Goal: Task Accomplishment & Management: Manage account settings

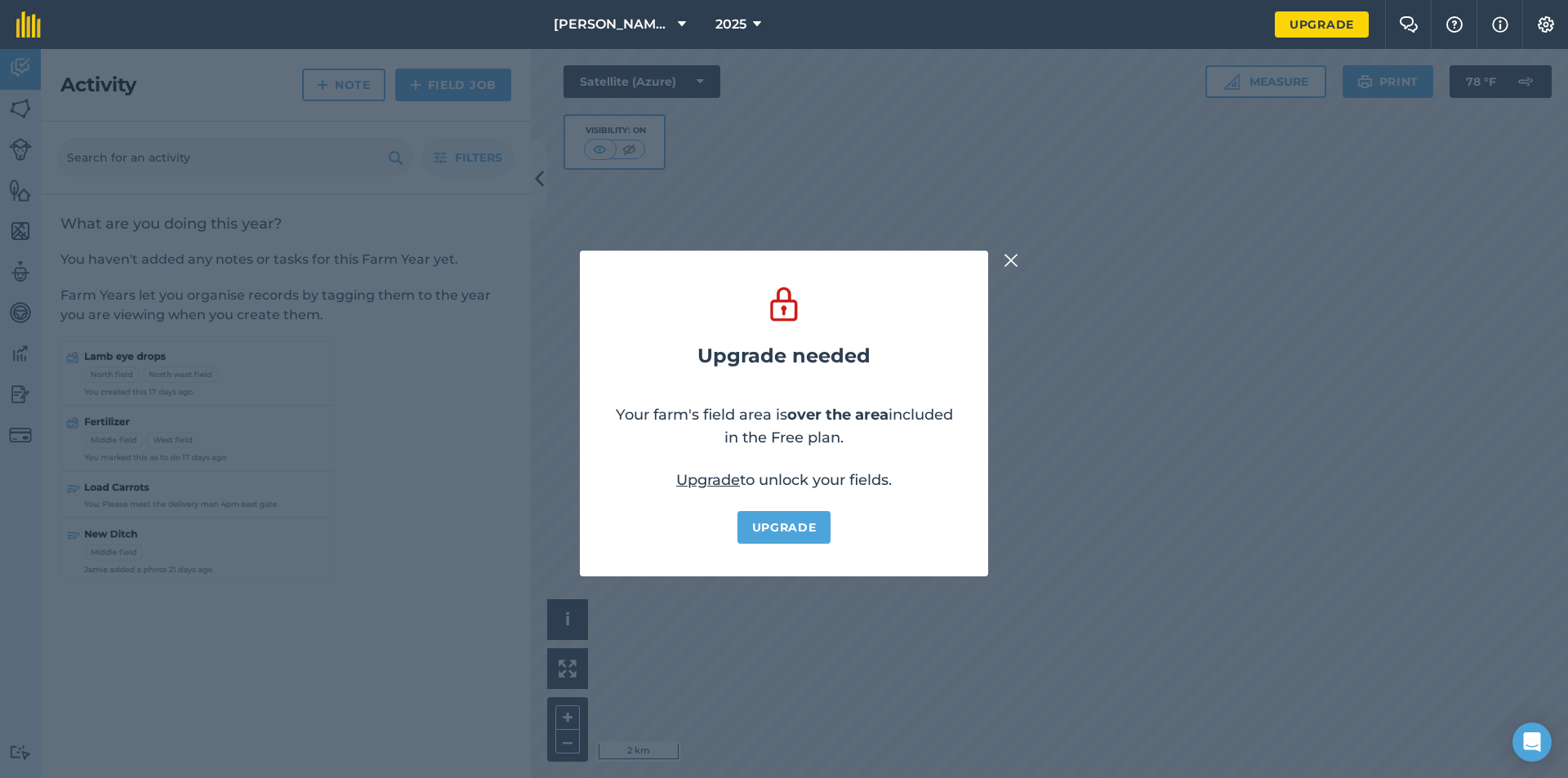
click at [1006, 257] on img at bounding box center [1010, 260] width 15 height 19
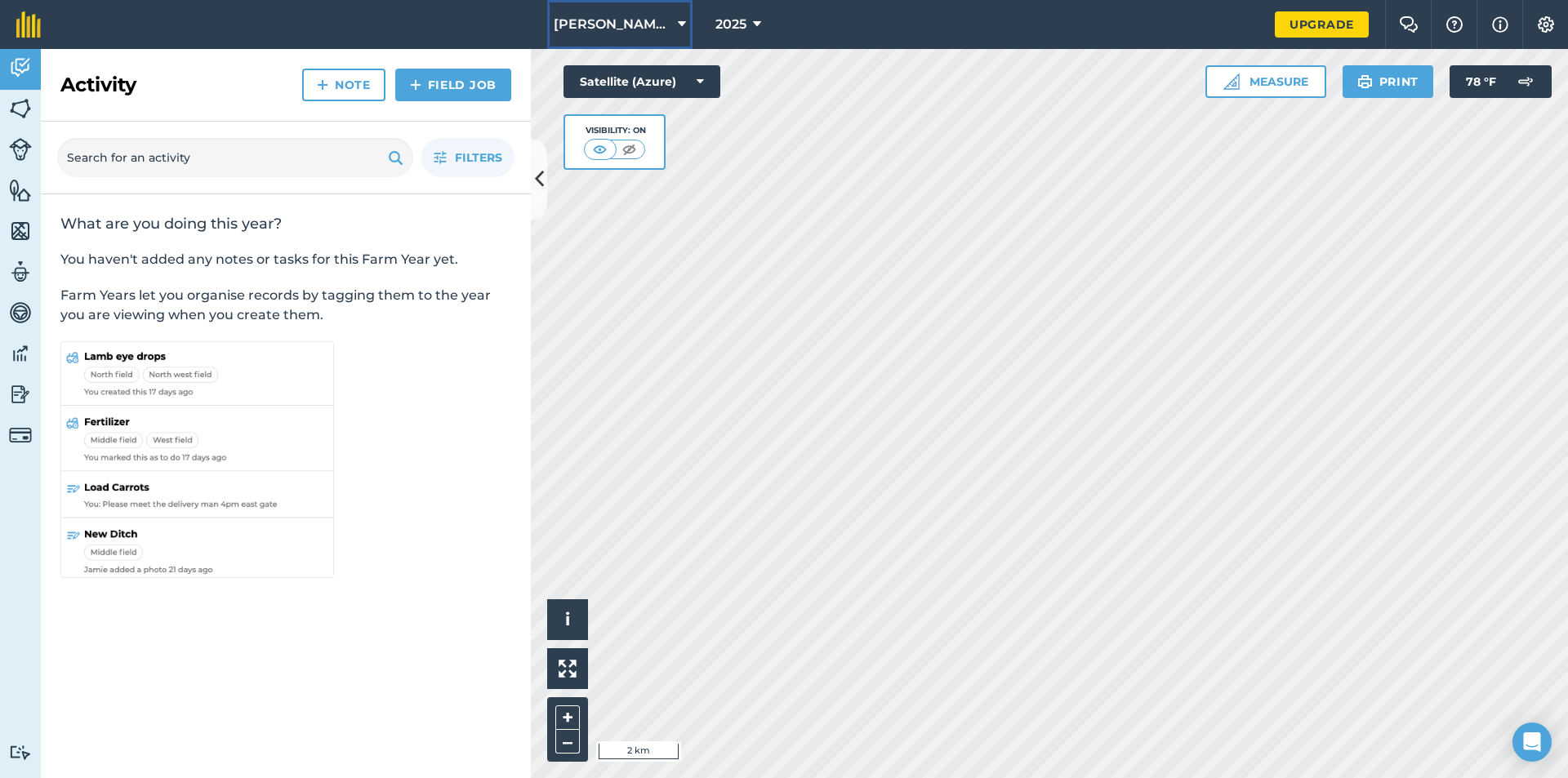
click at [665, 24] on button "[PERSON_NAME] Farms" at bounding box center [619, 24] width 145 height 49
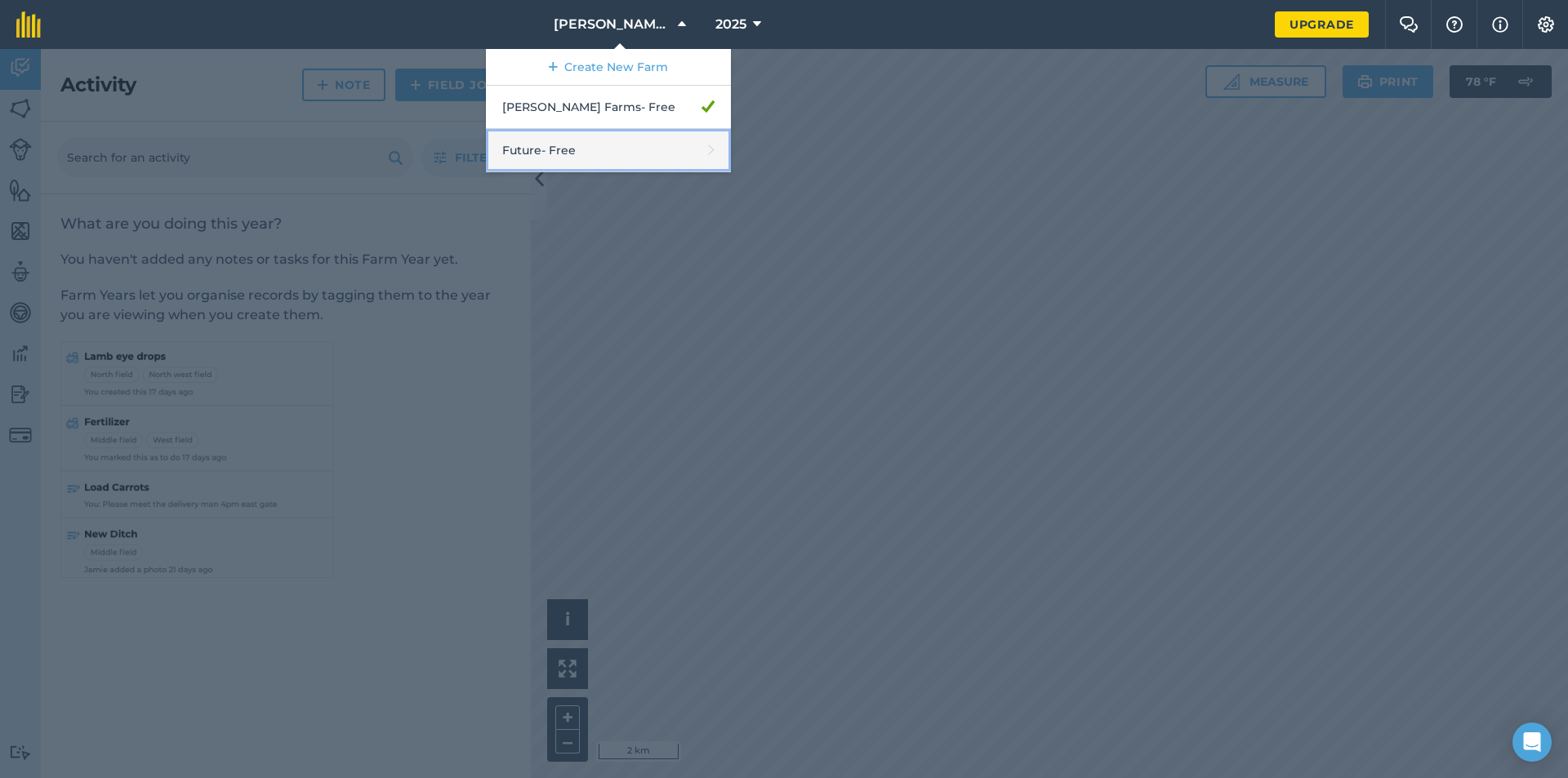
click at [646, 149] on link "Future - Free" at bounding box center [608, 150] width 245 height 44
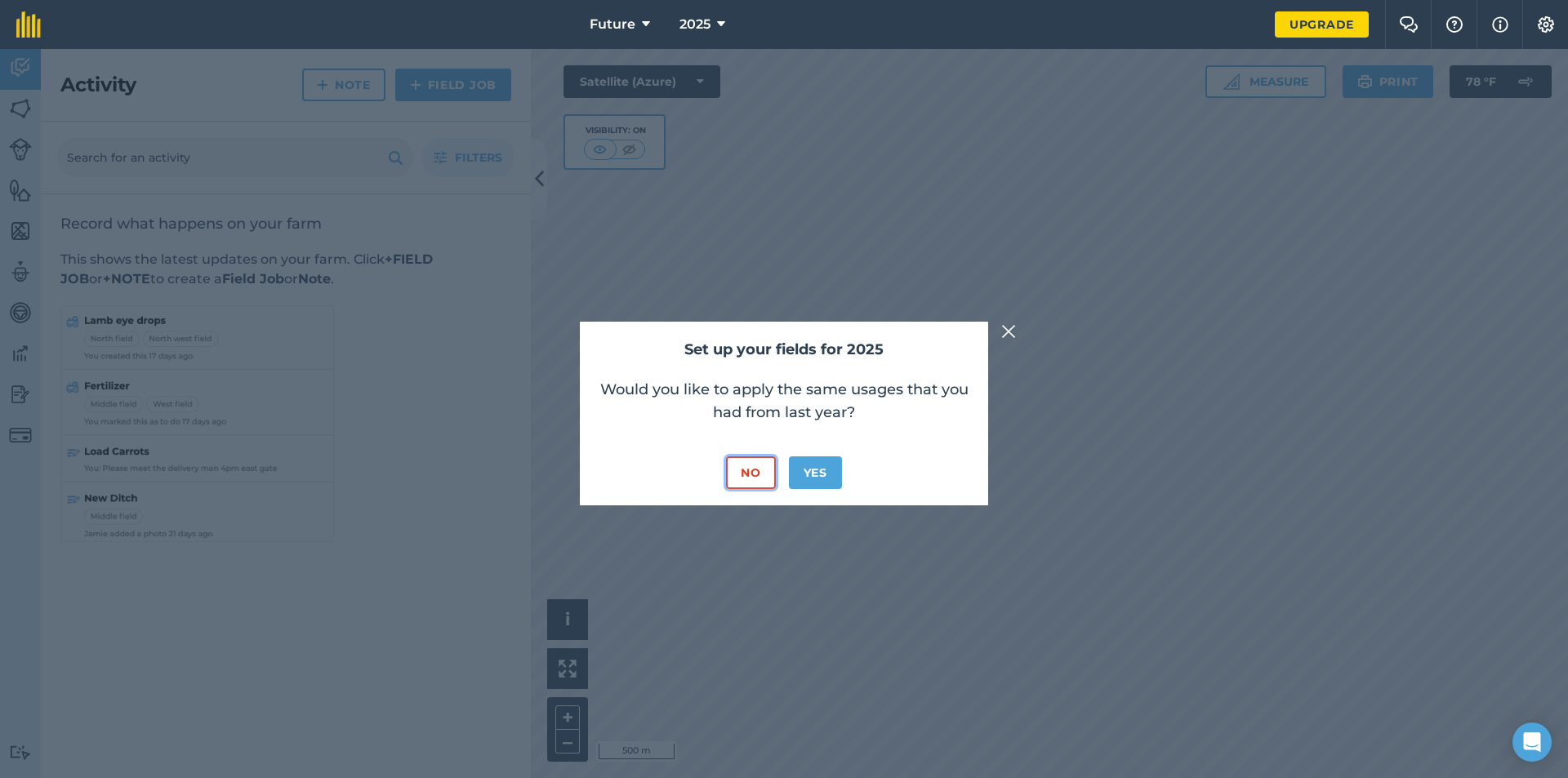
click at [739, 472] on button "No" at bounding box center [750, 473] width 49 height 33
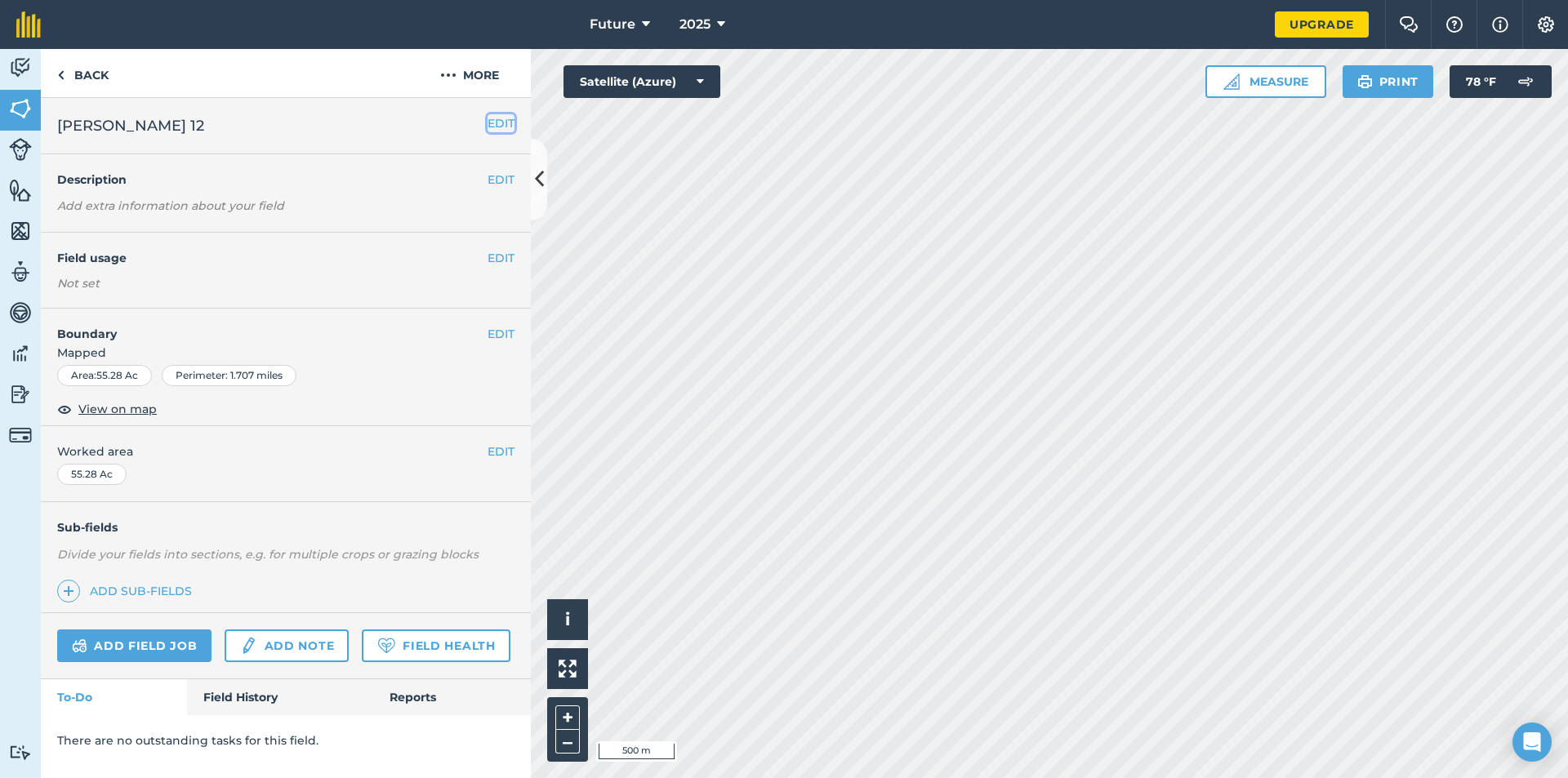
click at [497, 125] on button "EDIT" at bounding box center [501, 123] width 27 height 18
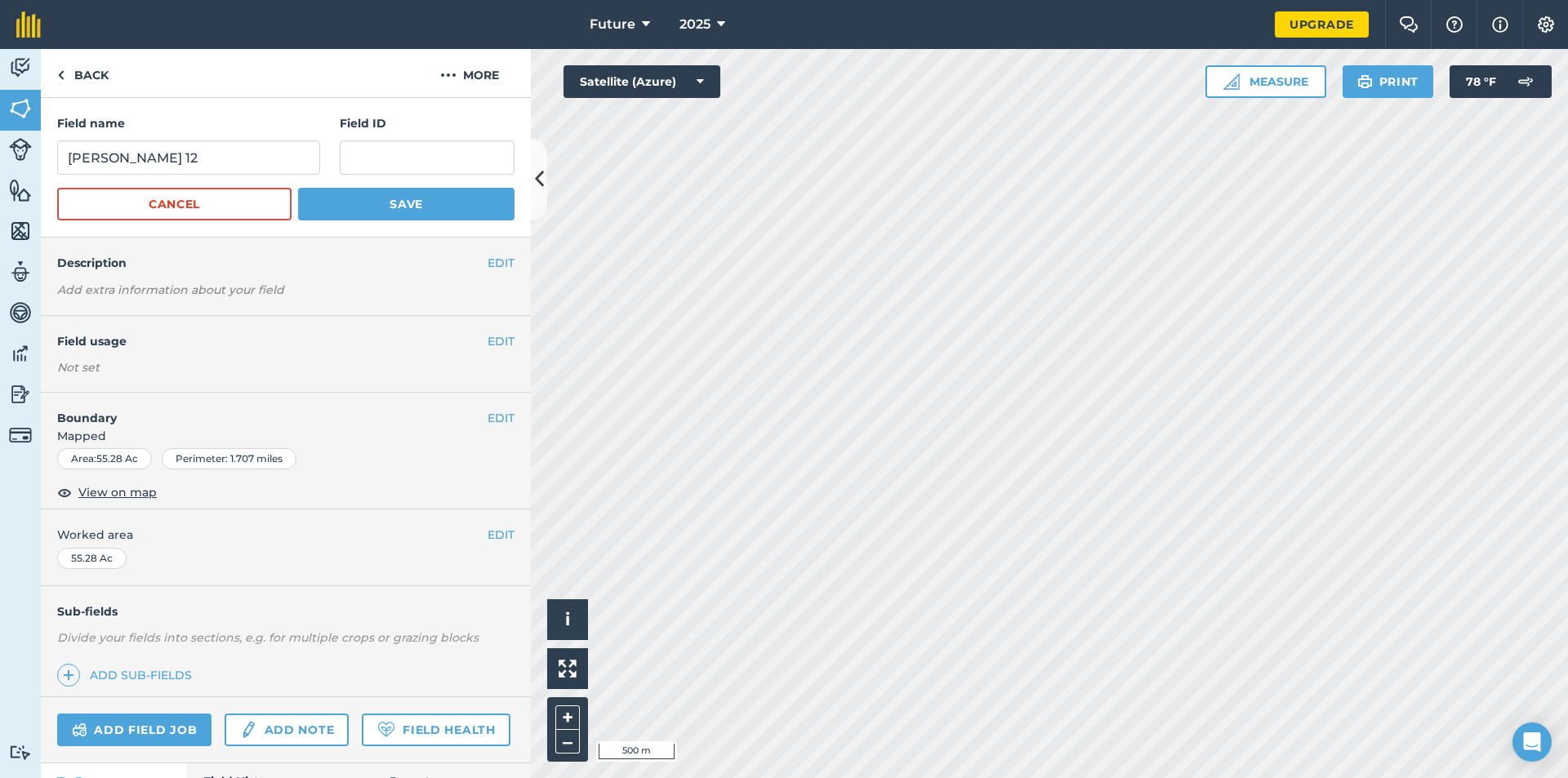
click at [382, 93] on div "Back More" at bounding box center [286, 74] width 490 height 49
click at [485, 69] on button "More" at bounding box center [469, 74] width 123 height 48
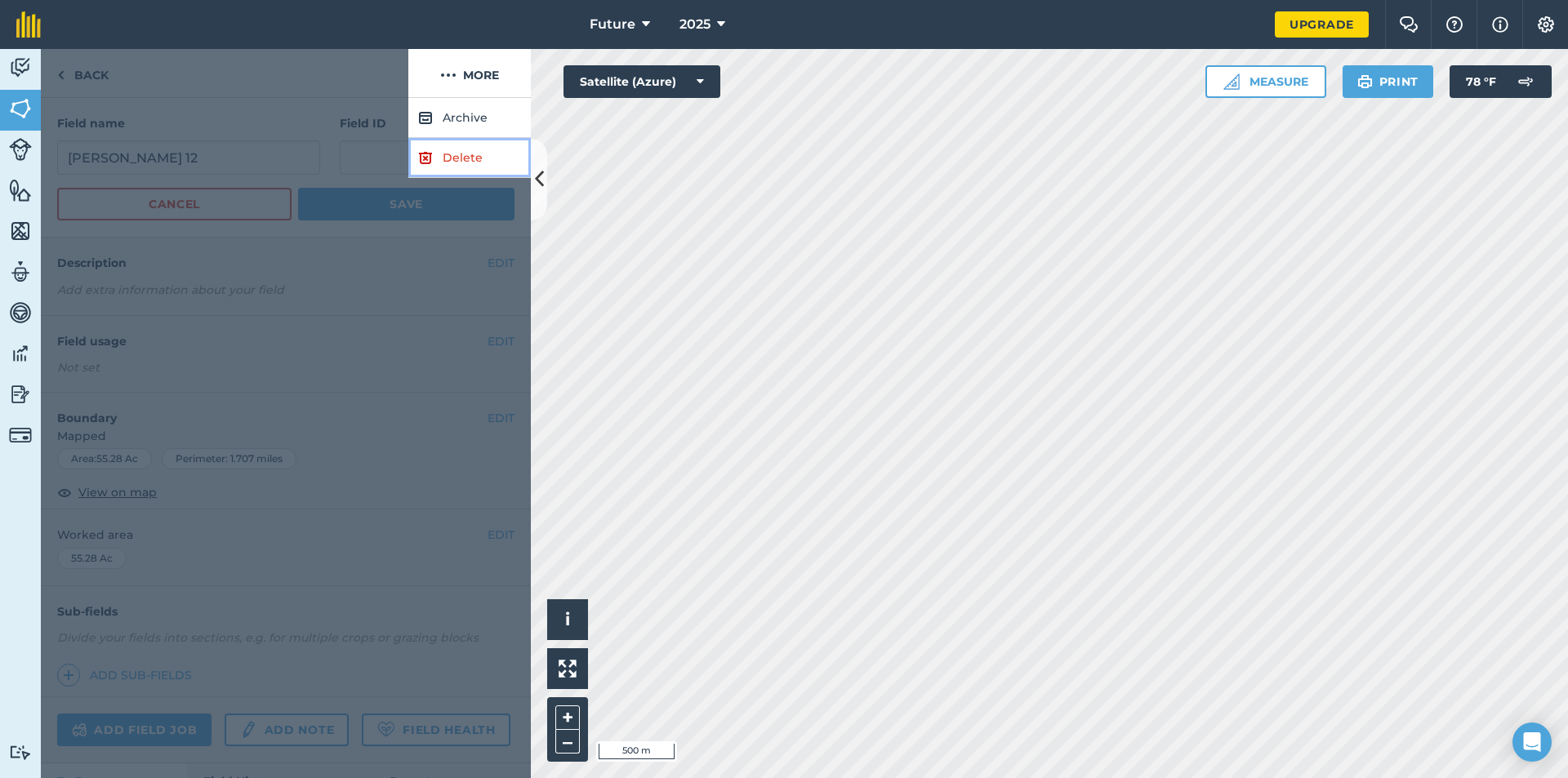
click at [467, 157] on link "Delete" at bounding box center [469, 158] width 123 height 40
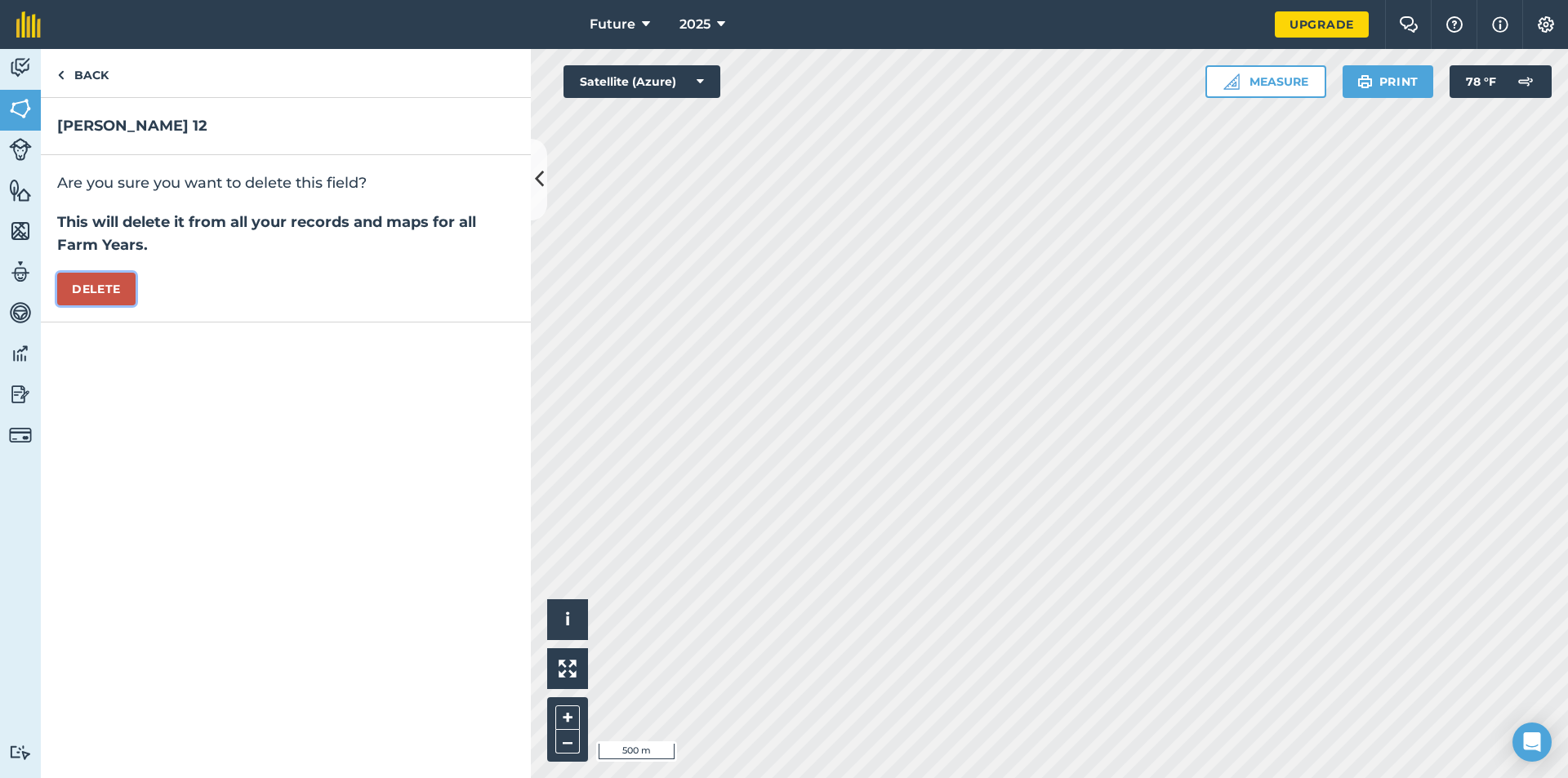
click at [103, 296] on button "Delete" at bounding box center [96, 289] width 78 height 33
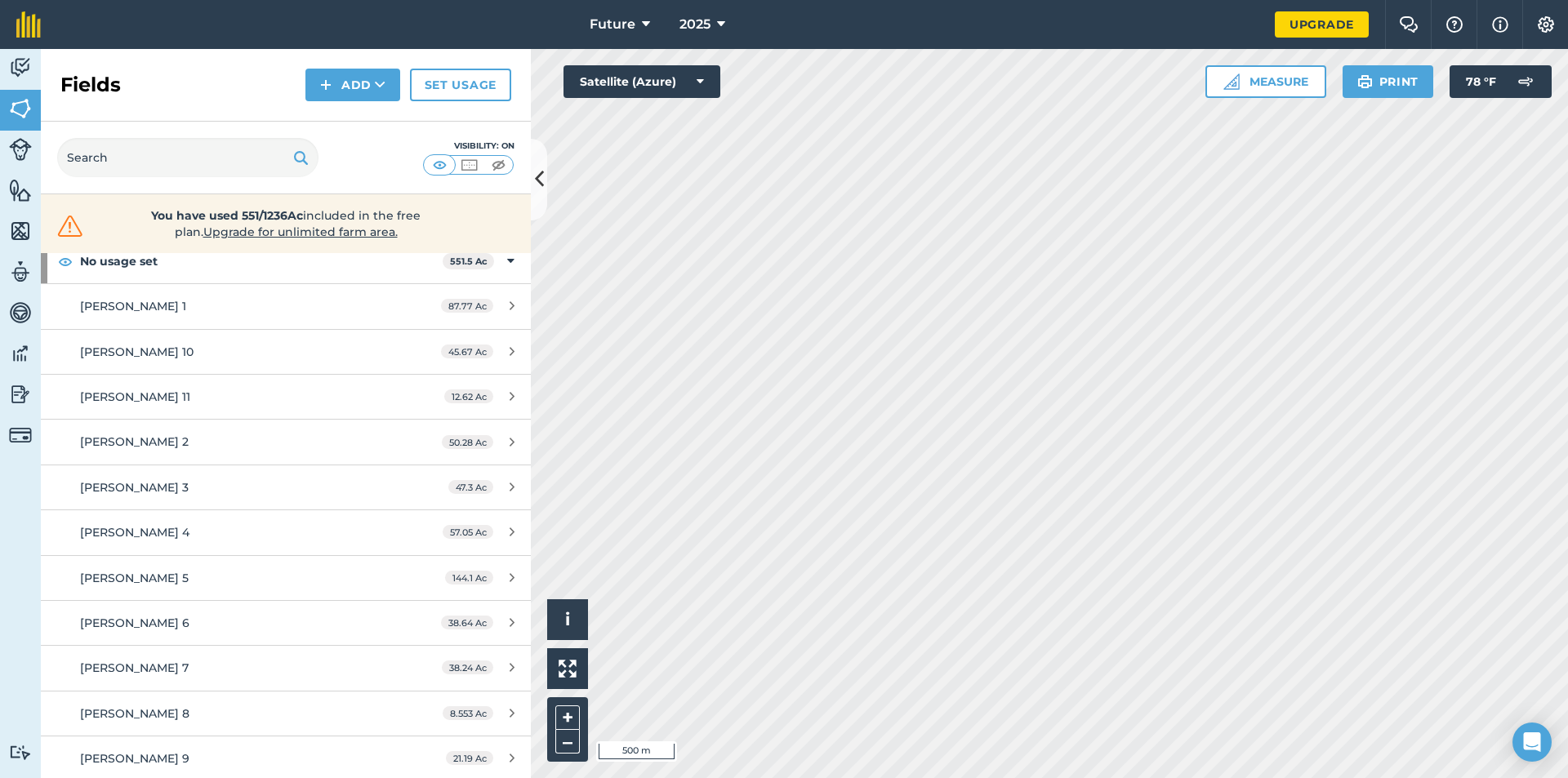
scroll to position [93, 0]
click at [227, 744] on link "[PERSON_NAME] 9 21.19 Ac" at bounding box center [286, 756] width 490 height 45
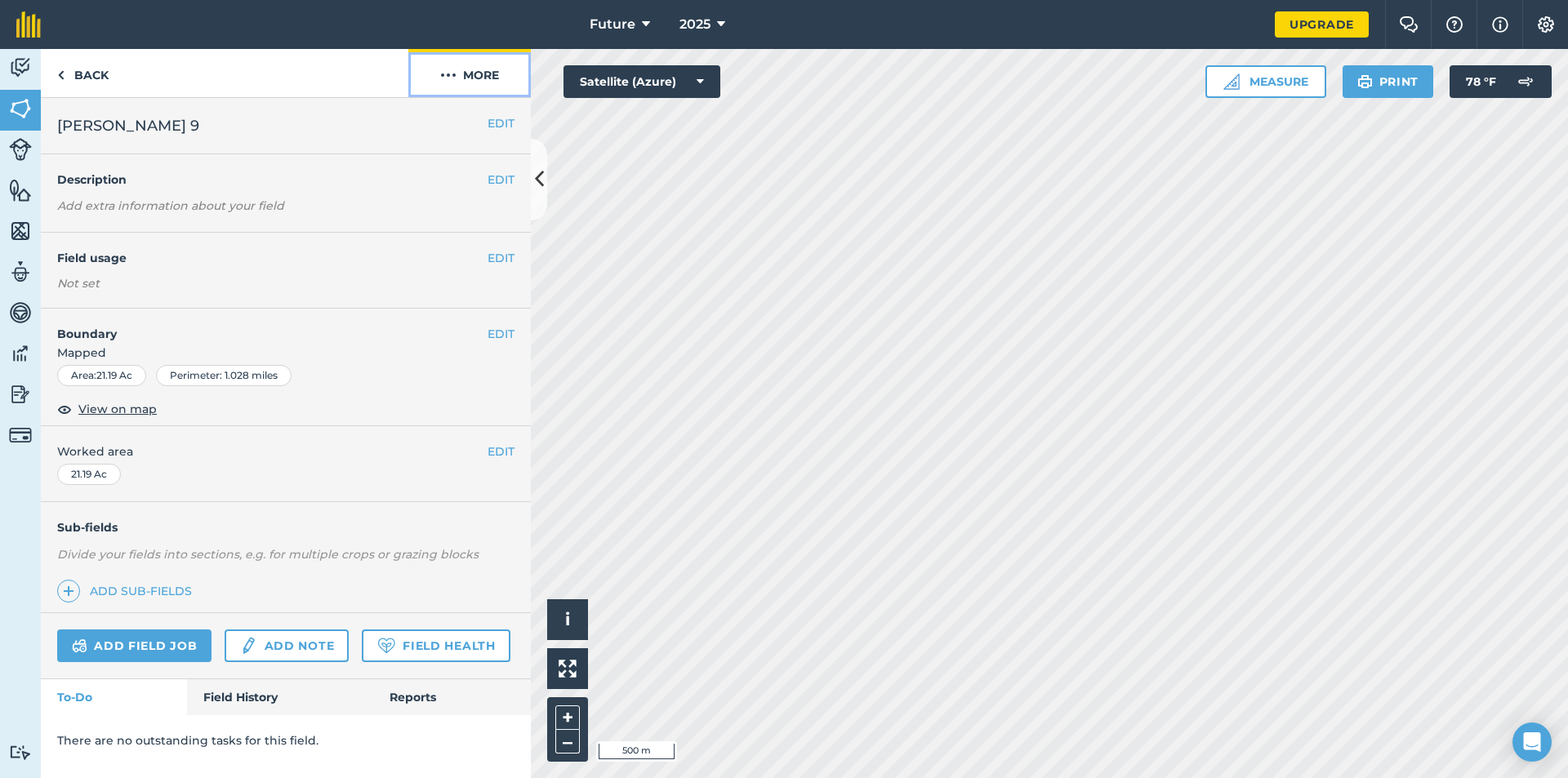
click at [481, 77] on button "More" at bounding box center [469, 74] width 123 height 48
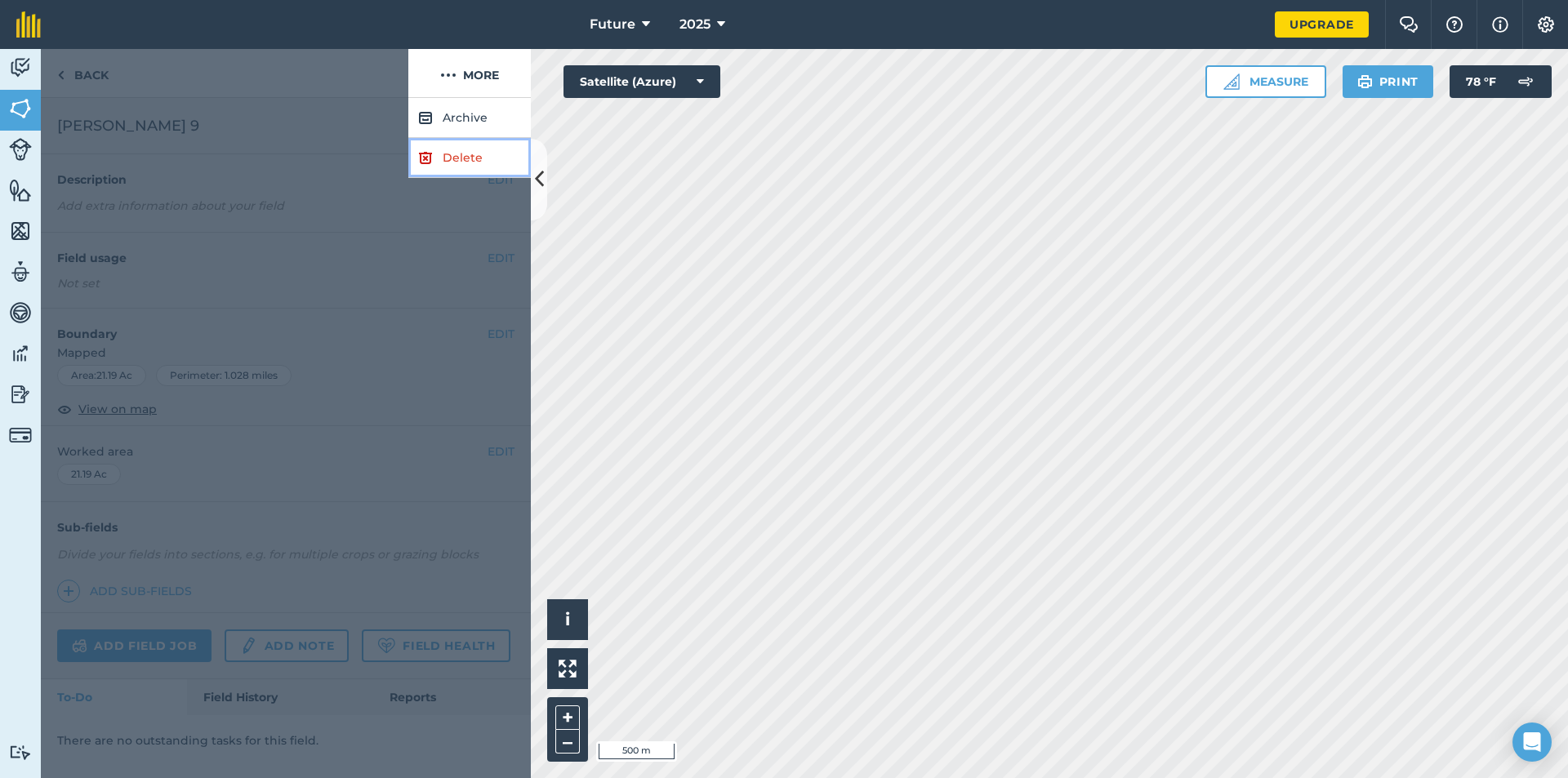
click at [470, 162] on link "Delete" at bounding box center [469, 158] width 123 height 40
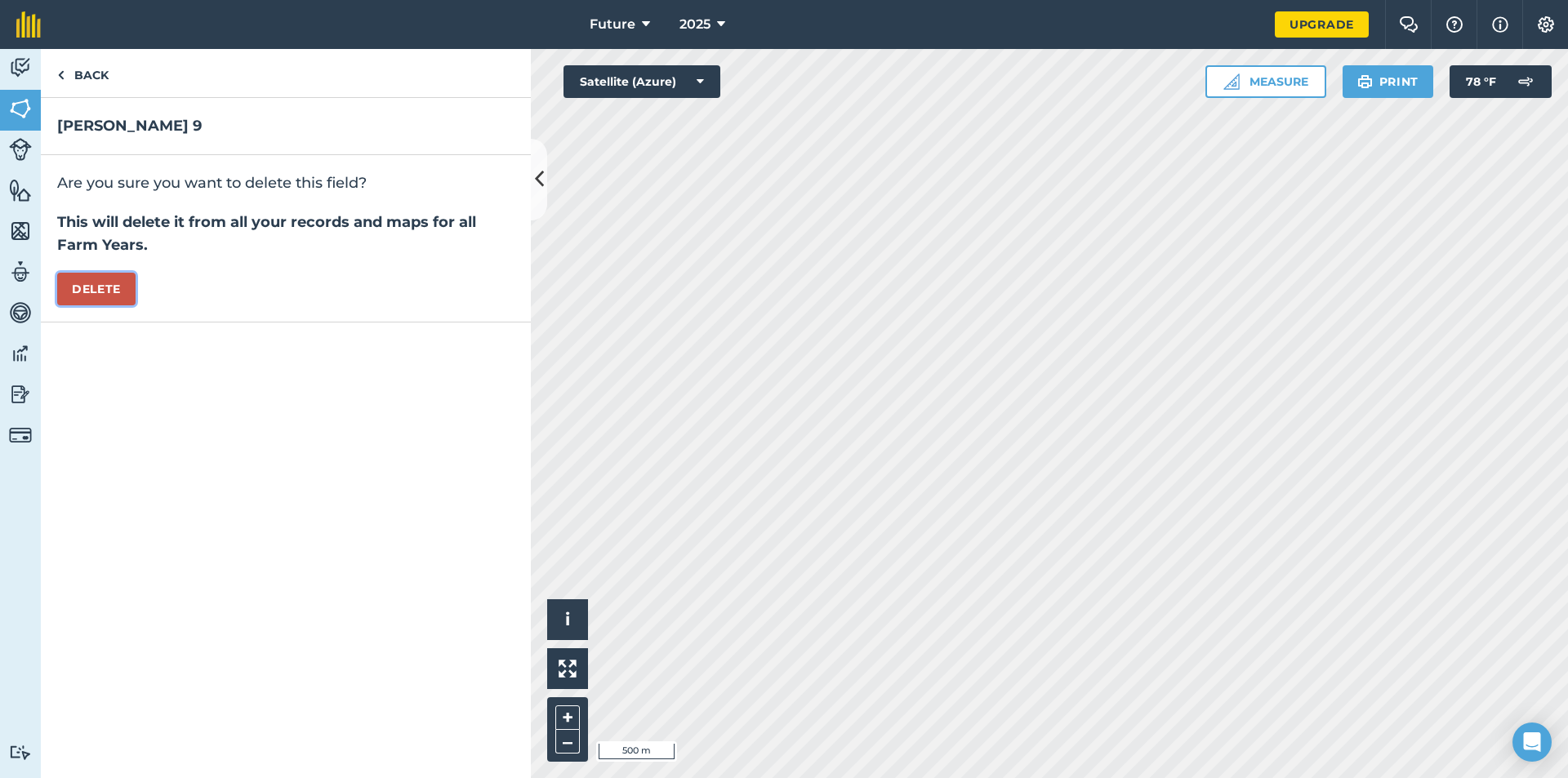
click at [93, 288] on button "Delete" at bounding box center [96, 289] width 78 height 33
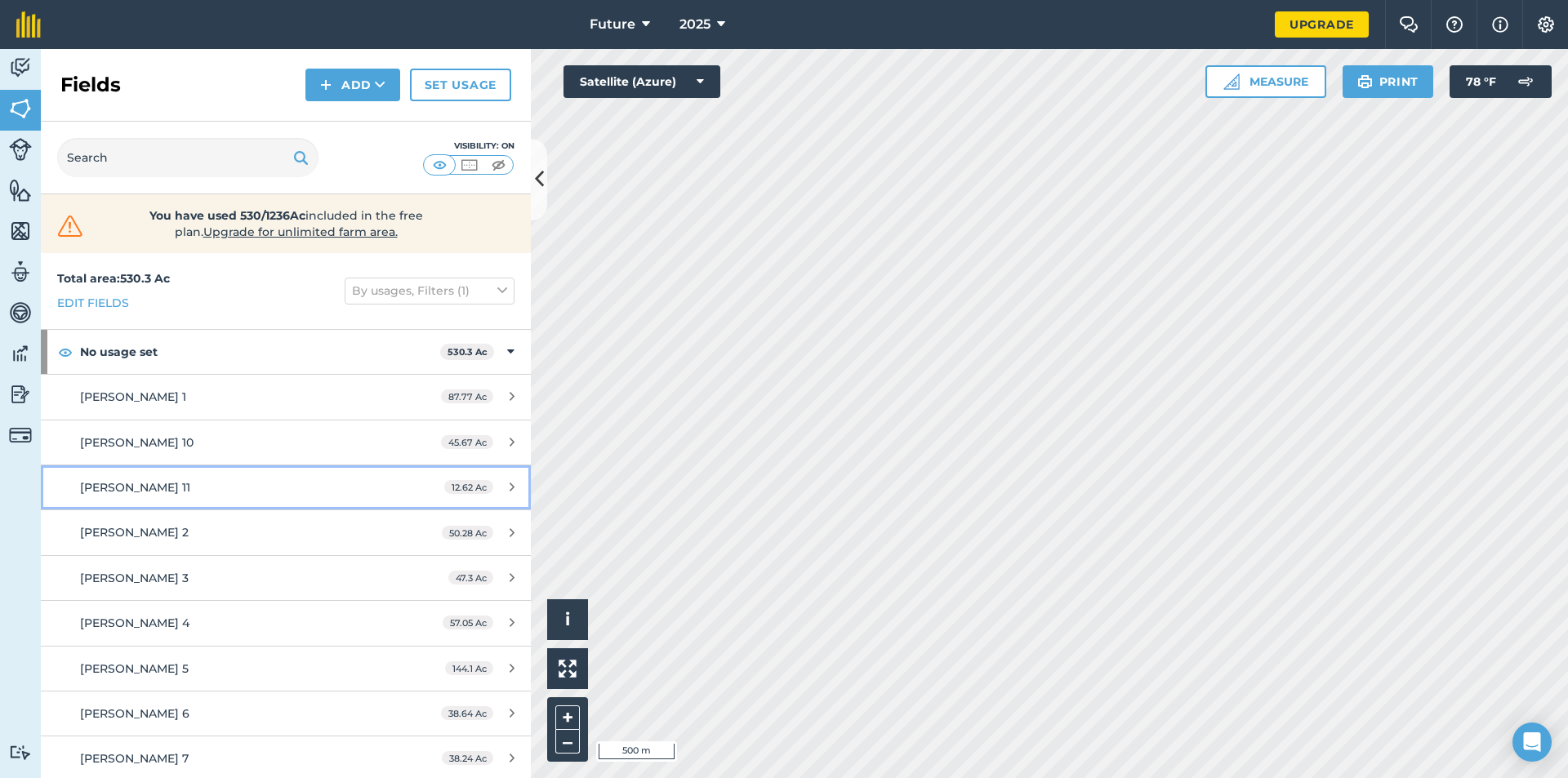
click at [209, 490] on div "[PERSON_NAME] 11" at bounding box center [233, 487] width 307 height 18
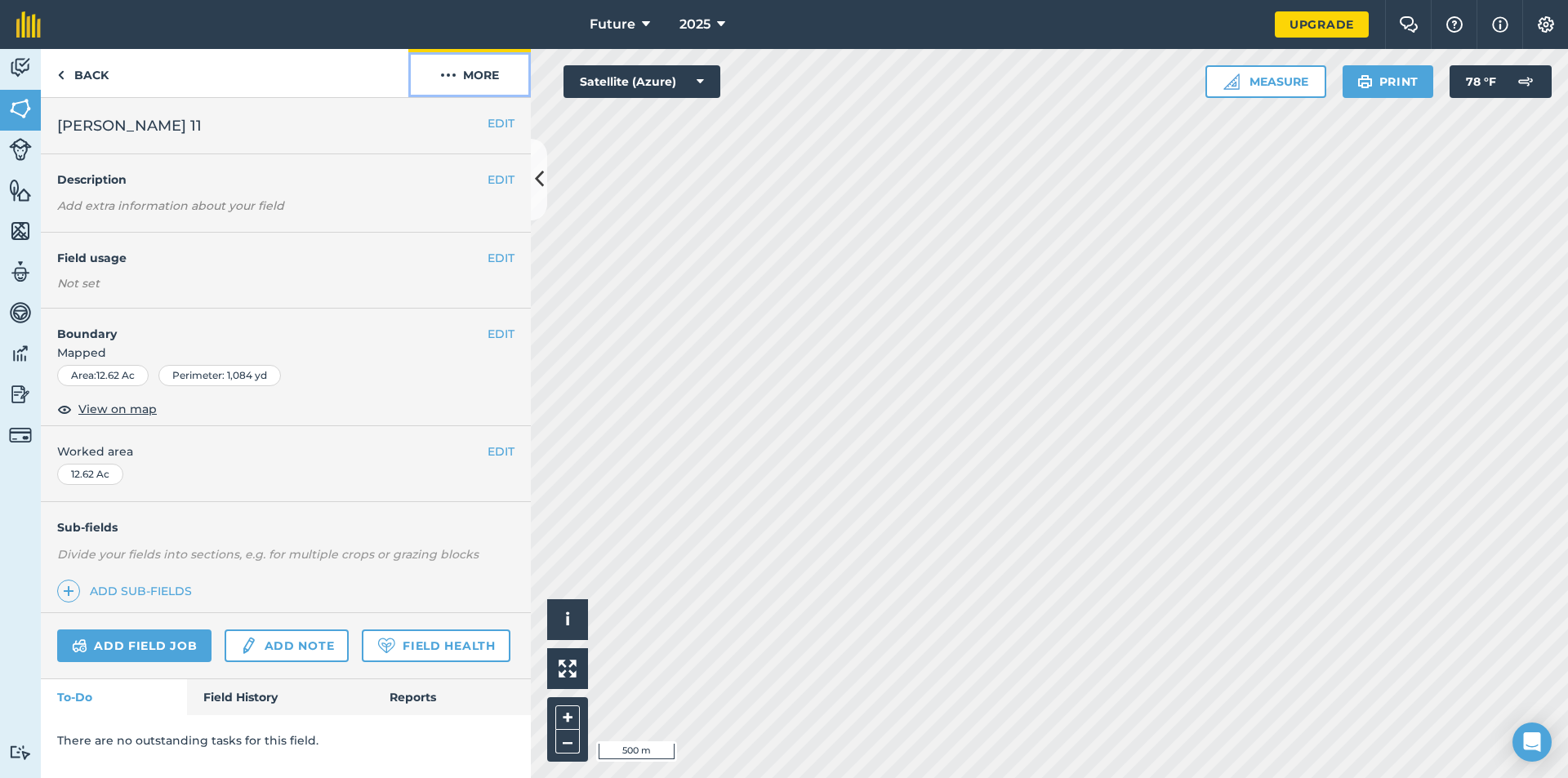
click at [496, 70] on button "More" at bounding box center [469, 74] width 123 height 48
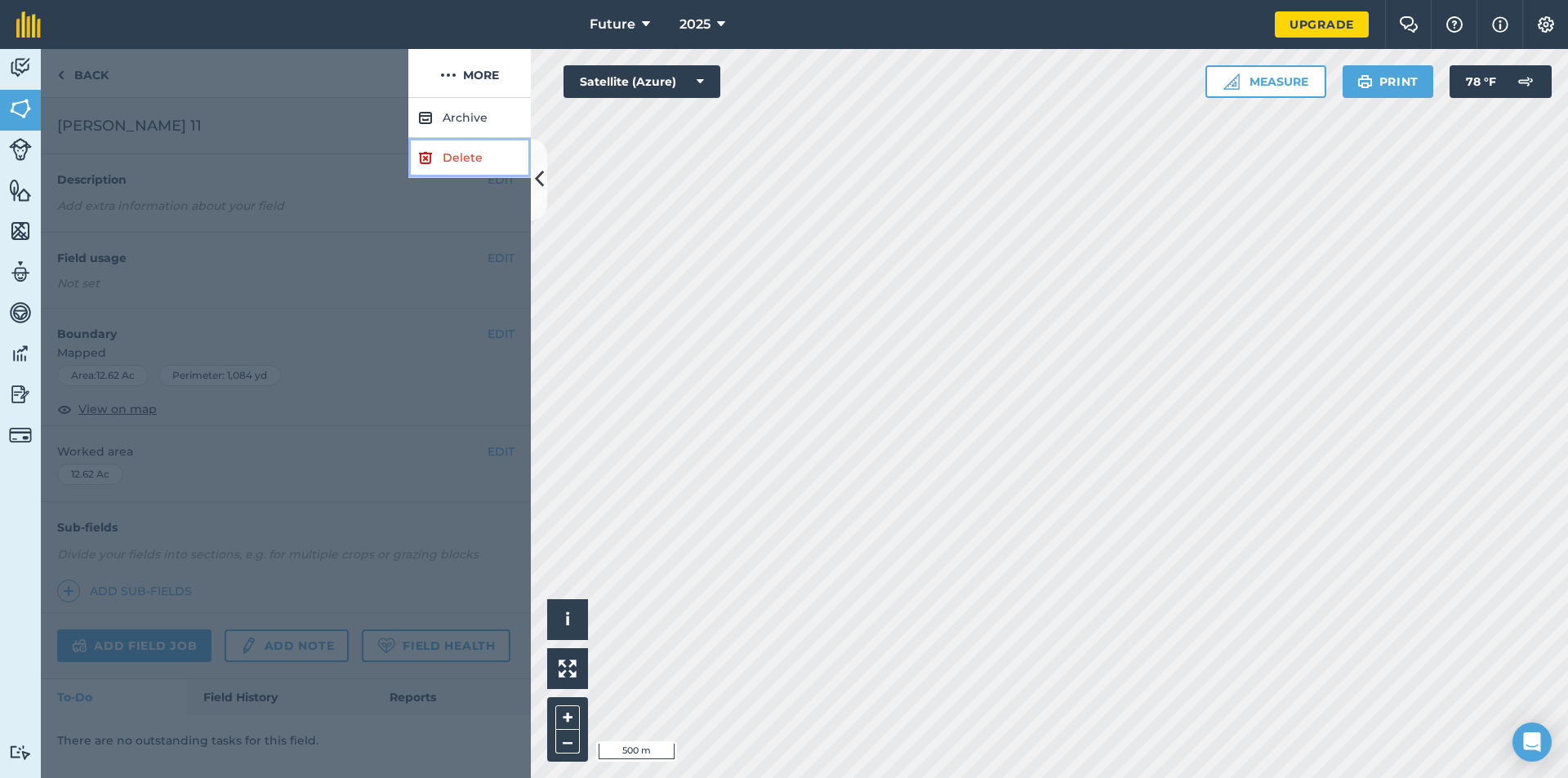
click at [453, 157] on link "Delete" at bounding box center [469, 158] width 123 height 40
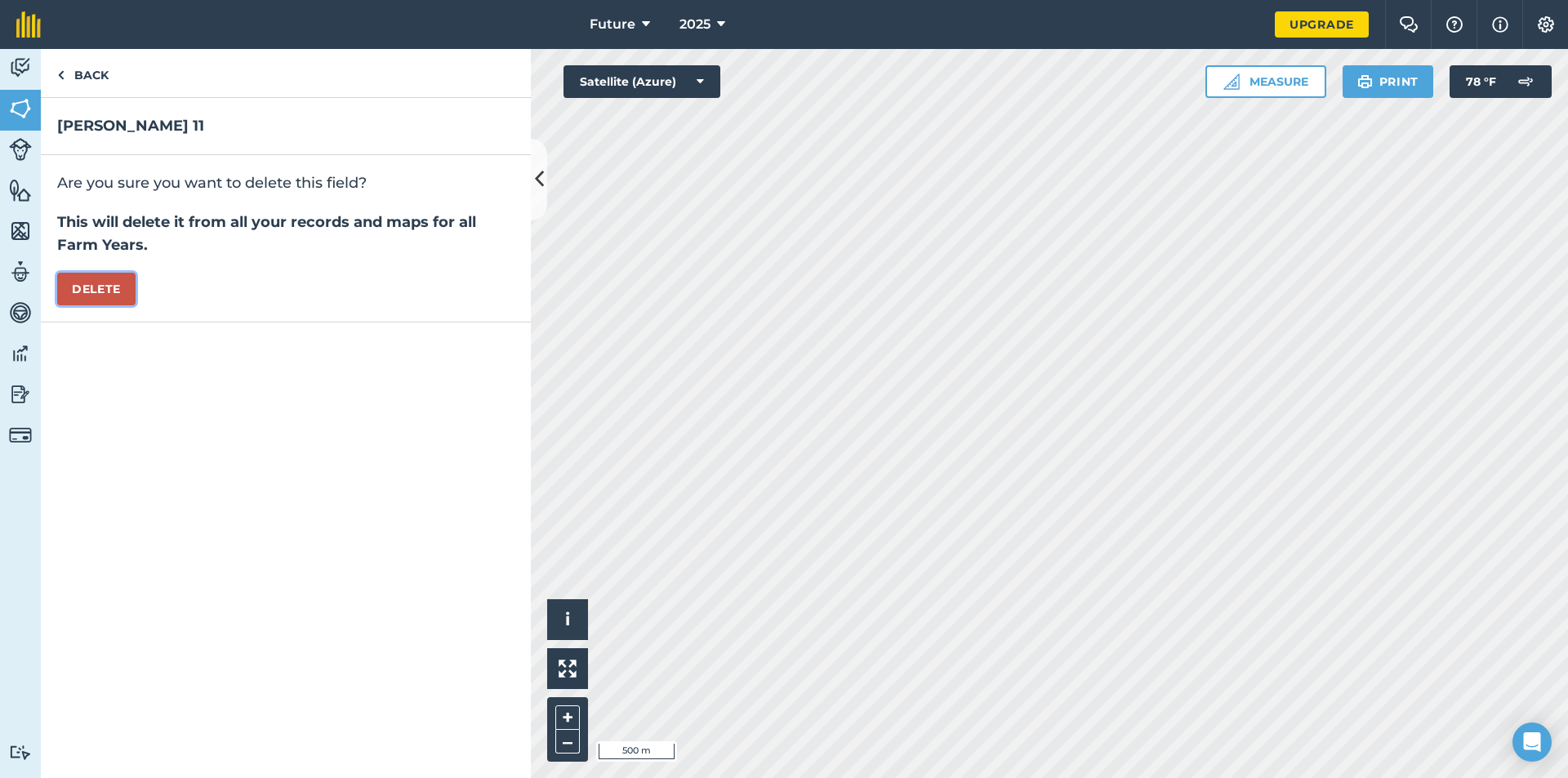
click at [117, 285] on button "Delete" at bounding box center [96, 289] width 78 height 33
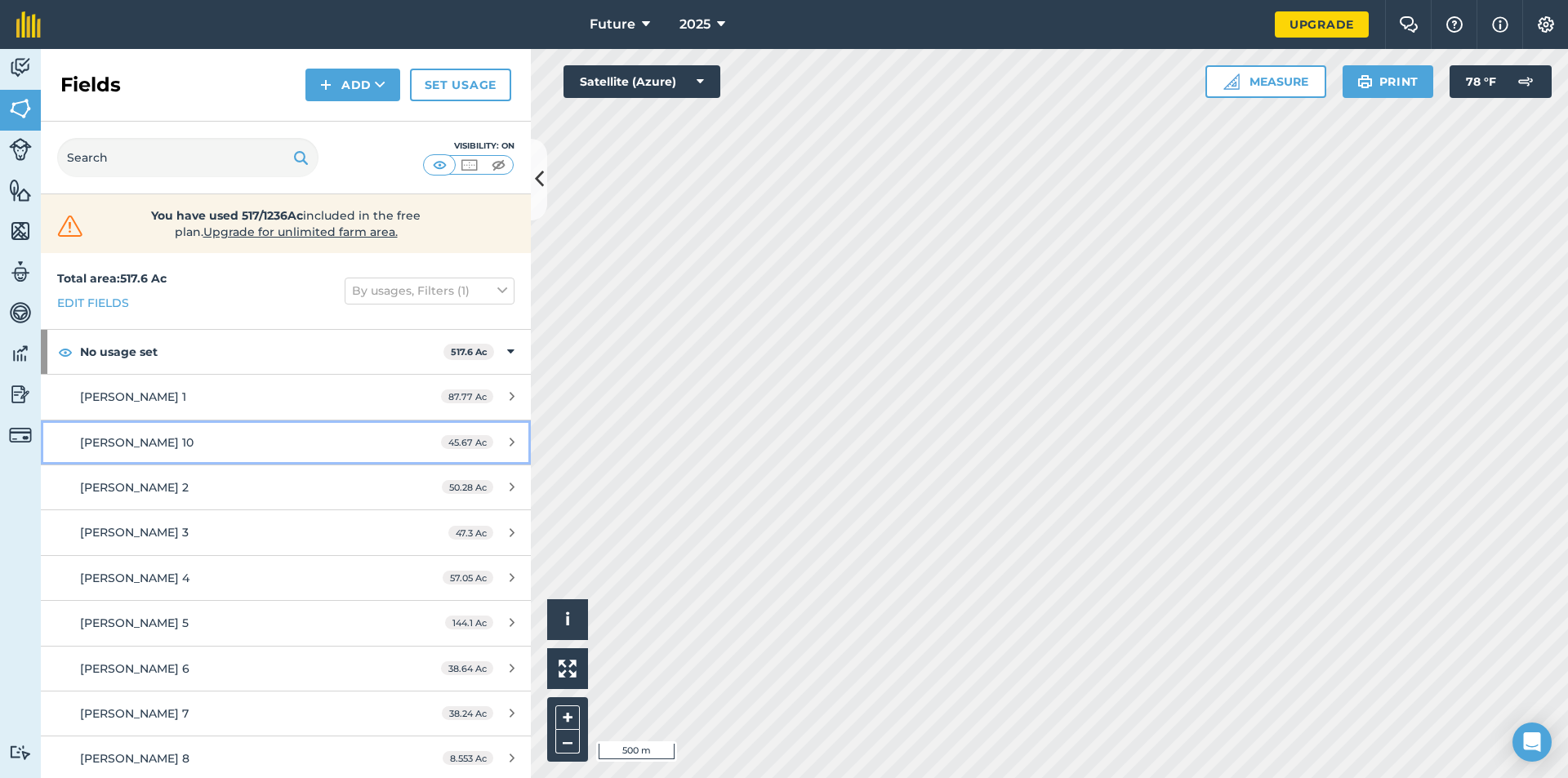
click at [312, 434] on div "[PERSON_NAME] 10" at bounding box center [233, 442] width 307 height 18
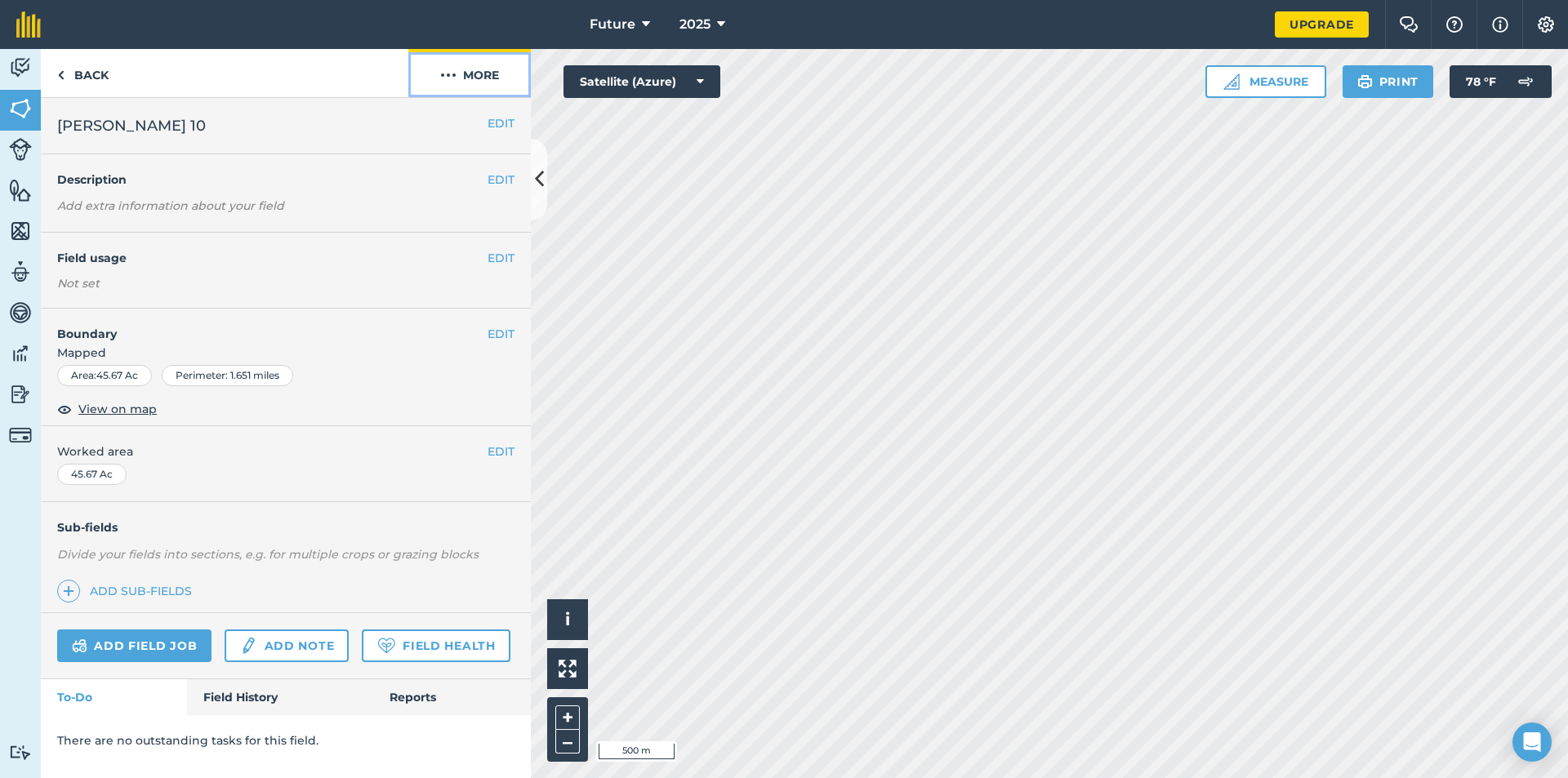
click at [498, 65] on button "More" at bounding box center [469, 74] width 123 height 48
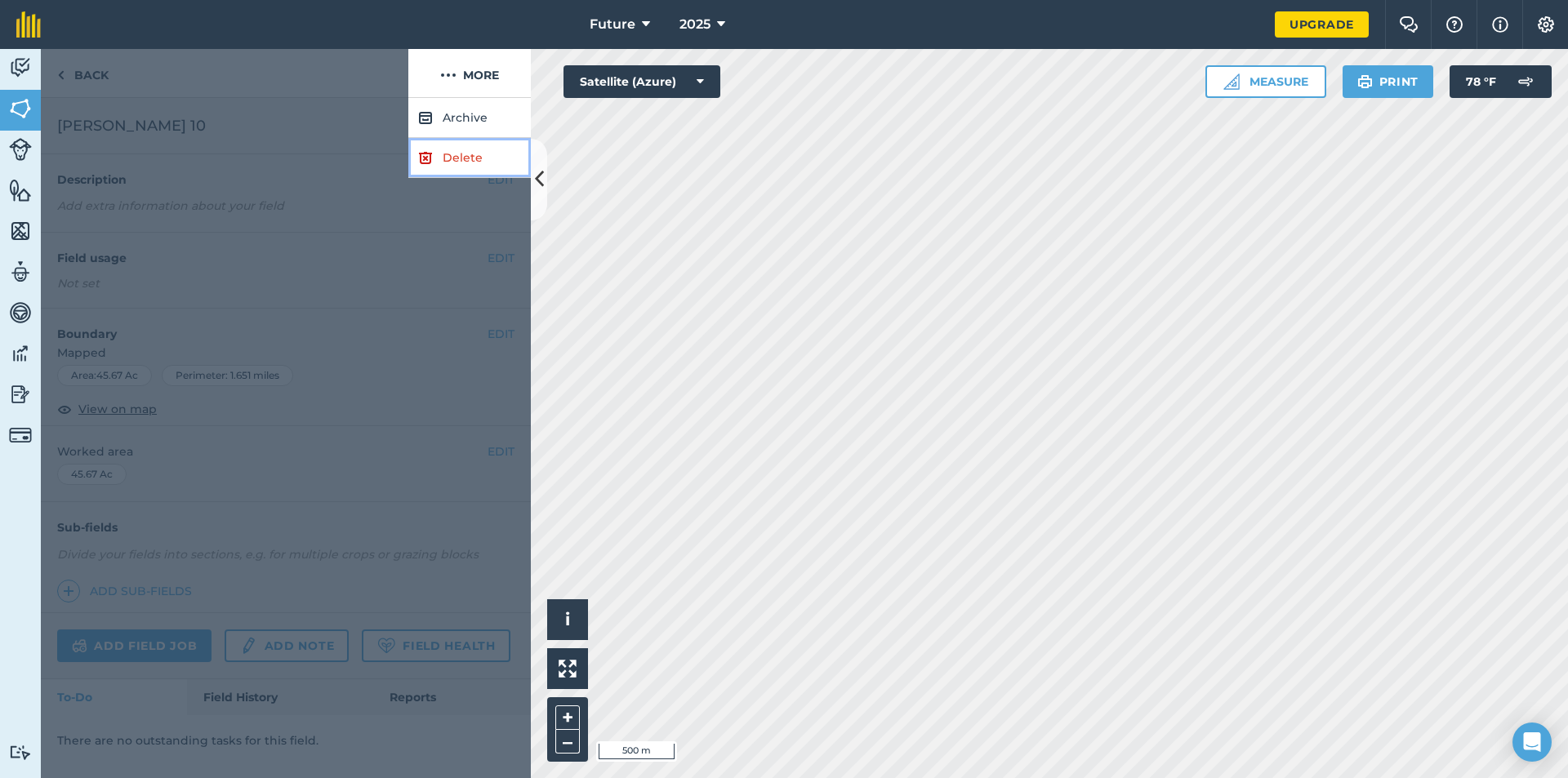
click at [452, 155] on link "Delete" at bounding box center [469, 158] width 123 height 40
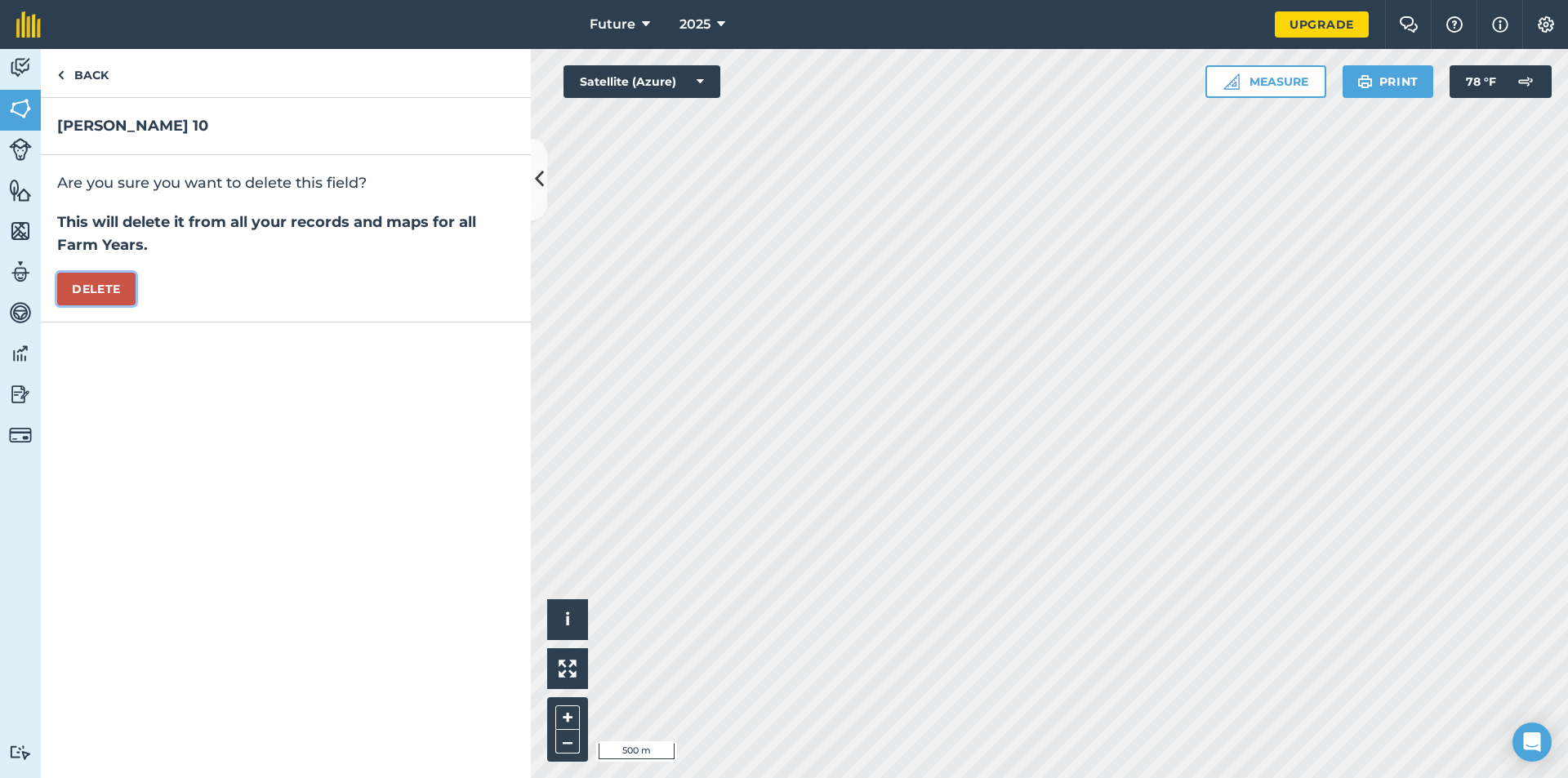
click at [95, 281] on button "Delete" at bounding box center [96, 289] width 78 height 33
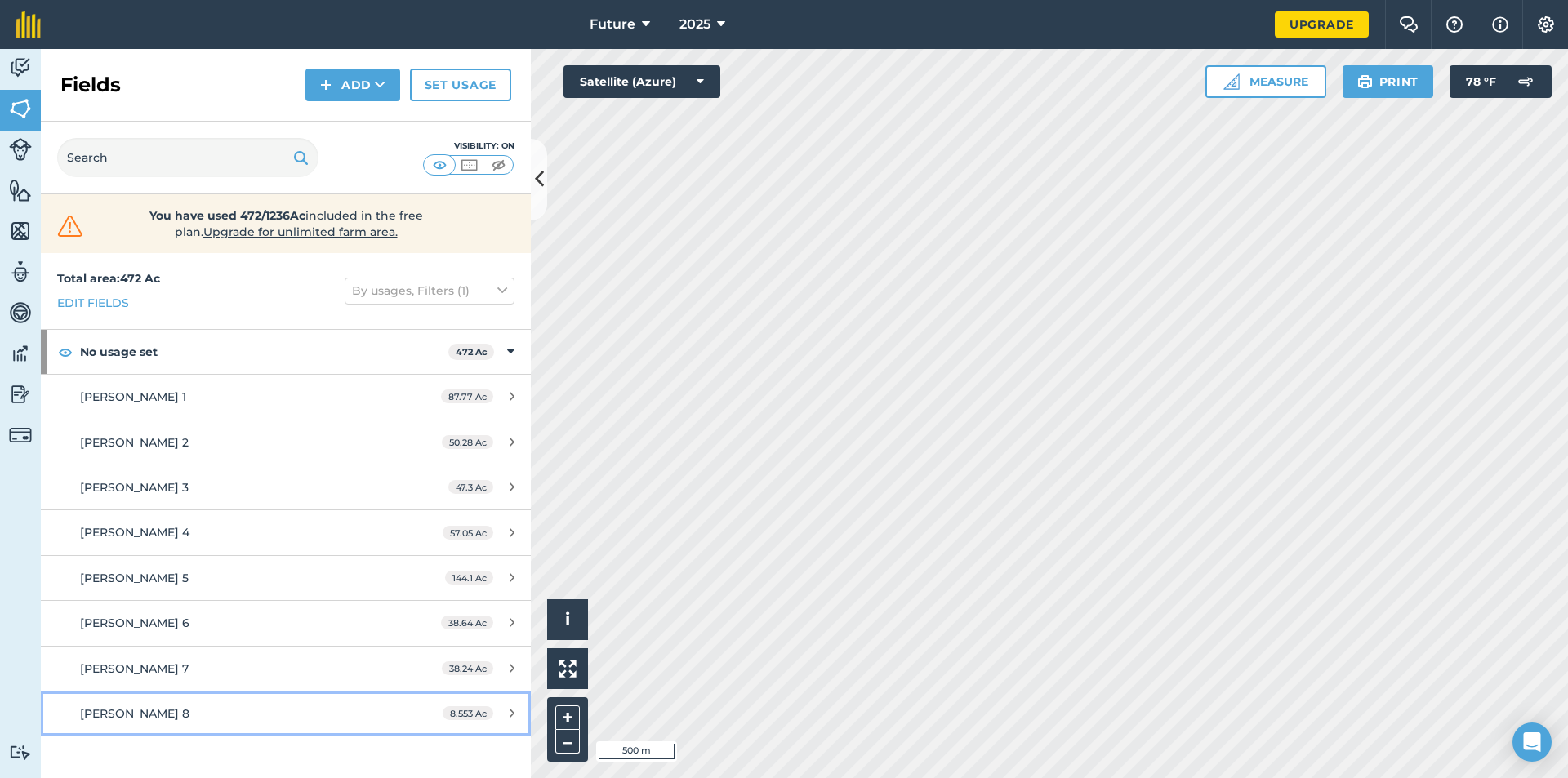
click at [149, 716] on span "[PERSON_NAME] 8" at bounding box center [135, 713] width 109 height 15
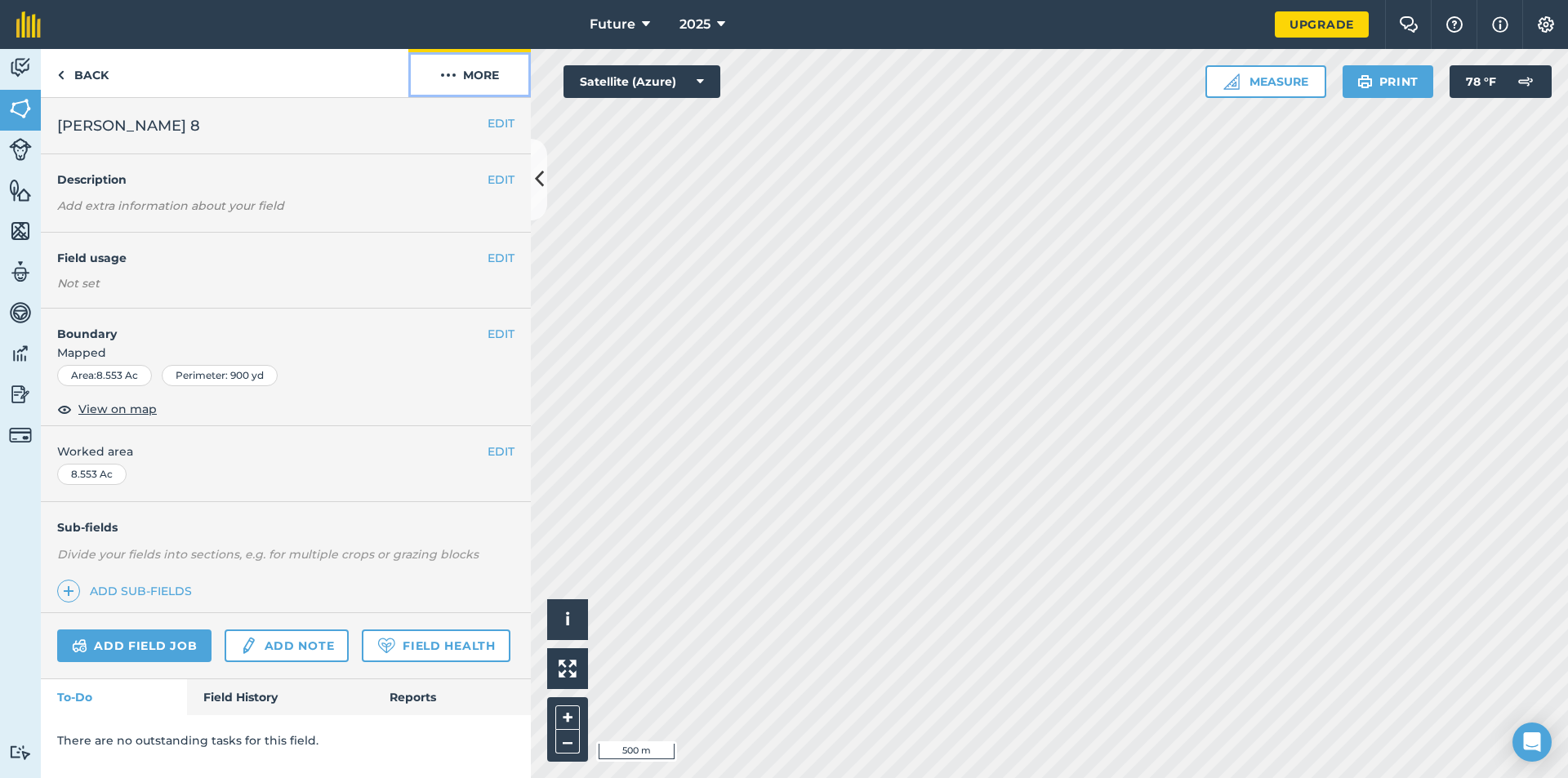
click at [487, 74] on button "More" at bounding box center [469, 74] width 123 height 48
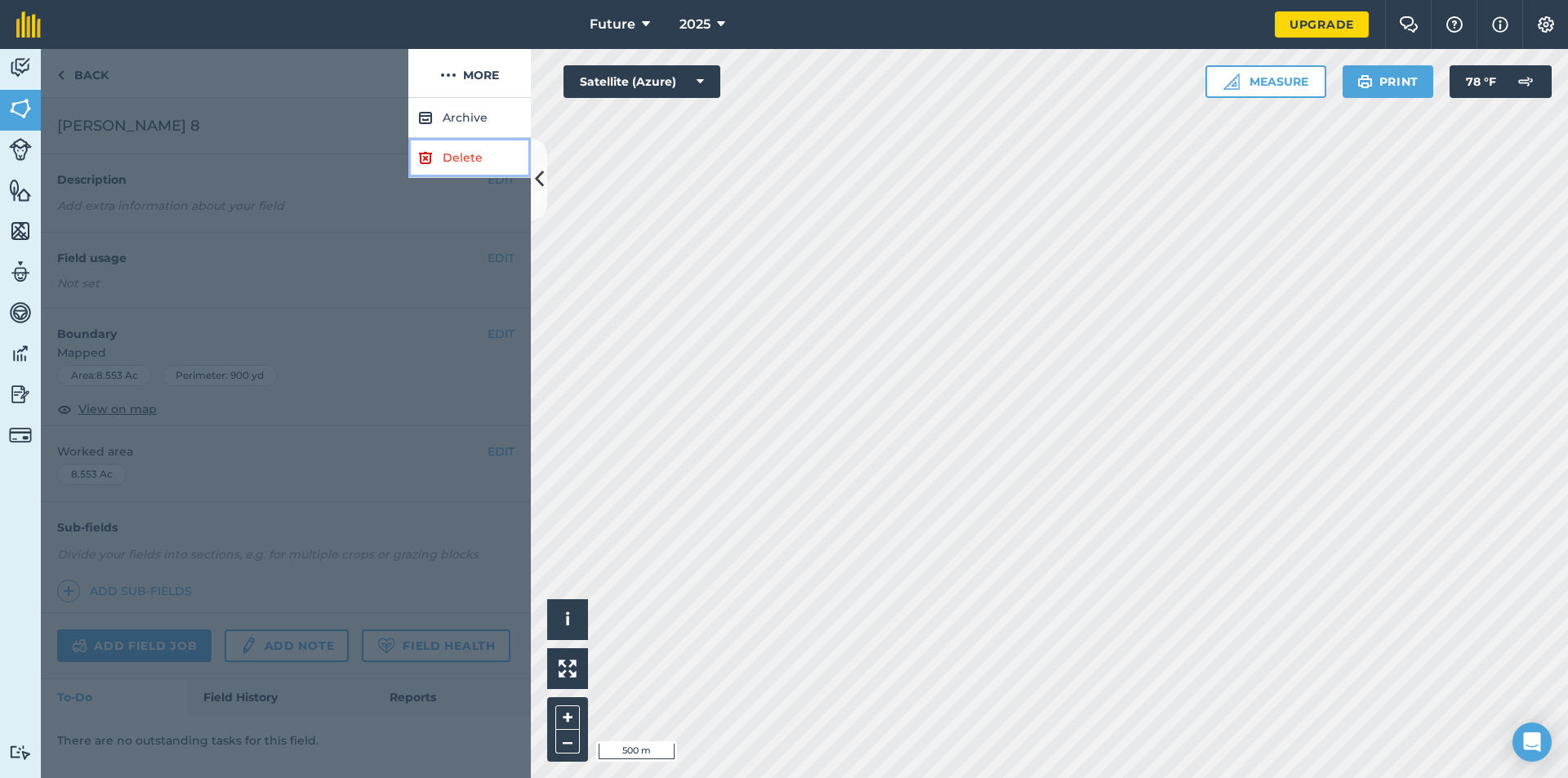
click at [451, 156] on link "Delete" at bounding box center [469, 158] width 123 height 40
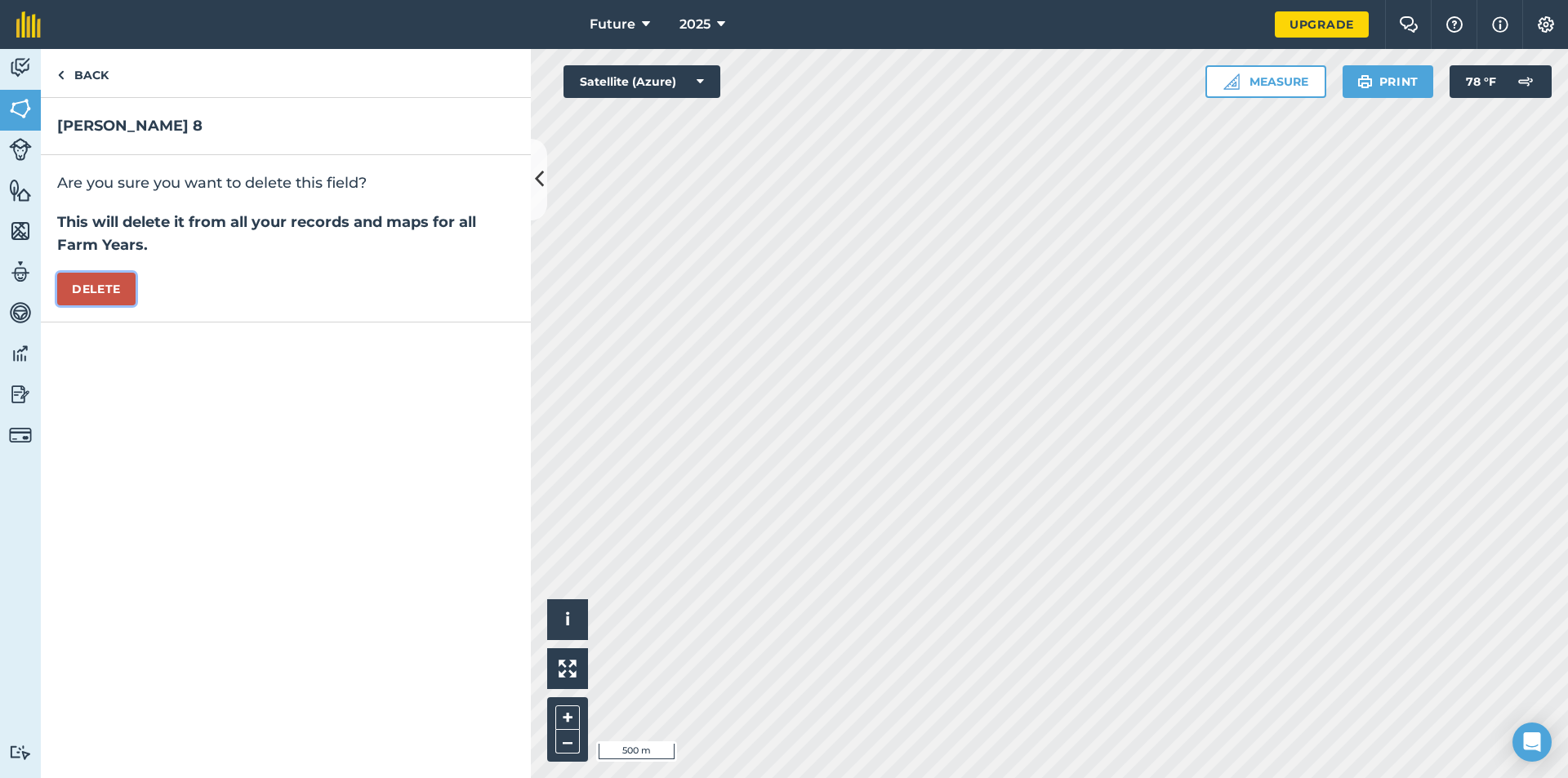
click at [91, 284] on button "Delete" at bounding box center [96, 289] width 78 height 33
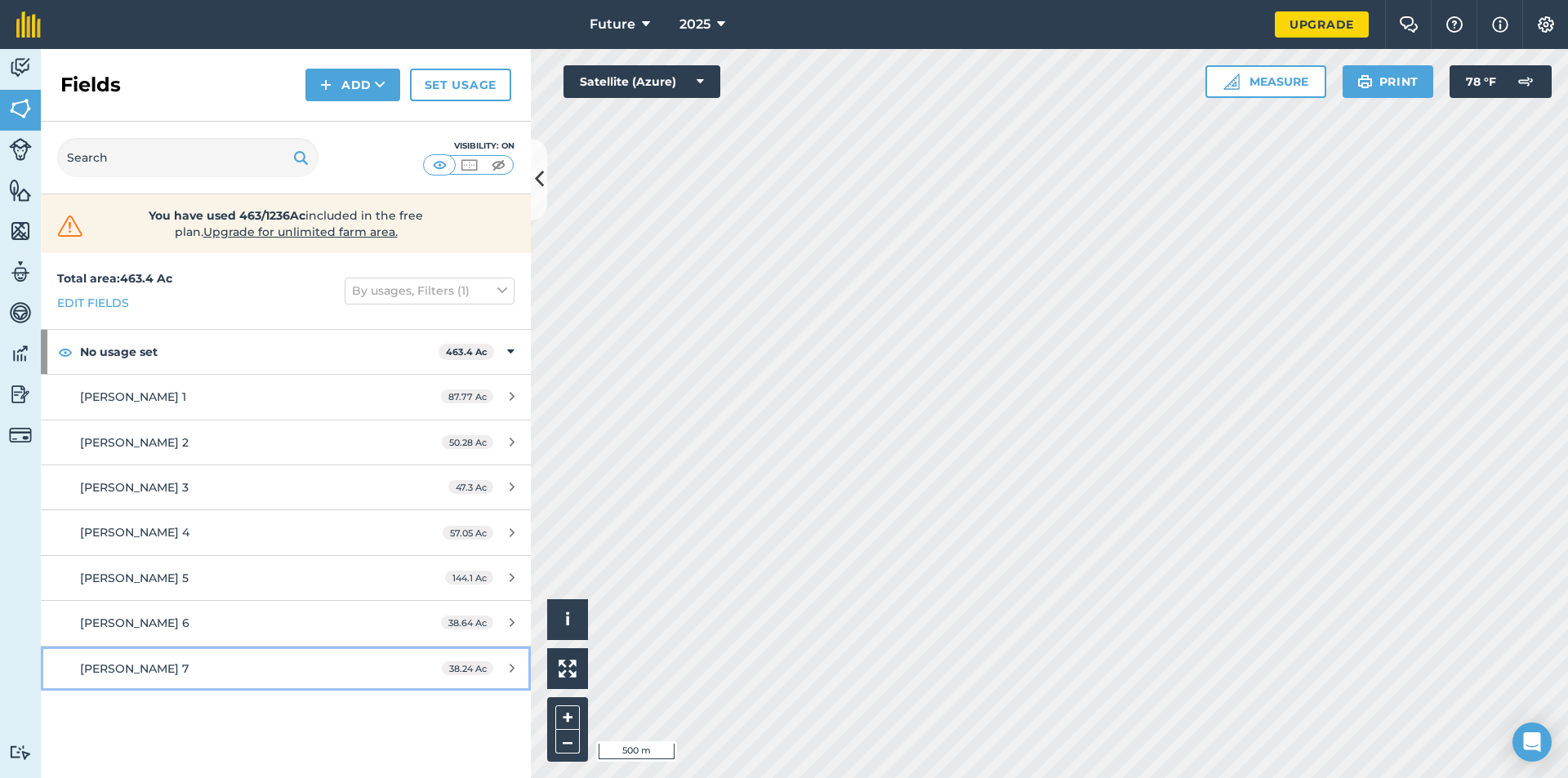
click at [154, 663] on span "[PERSON_NAME] 7" at bounding box center [135, 668] width 108 height 15
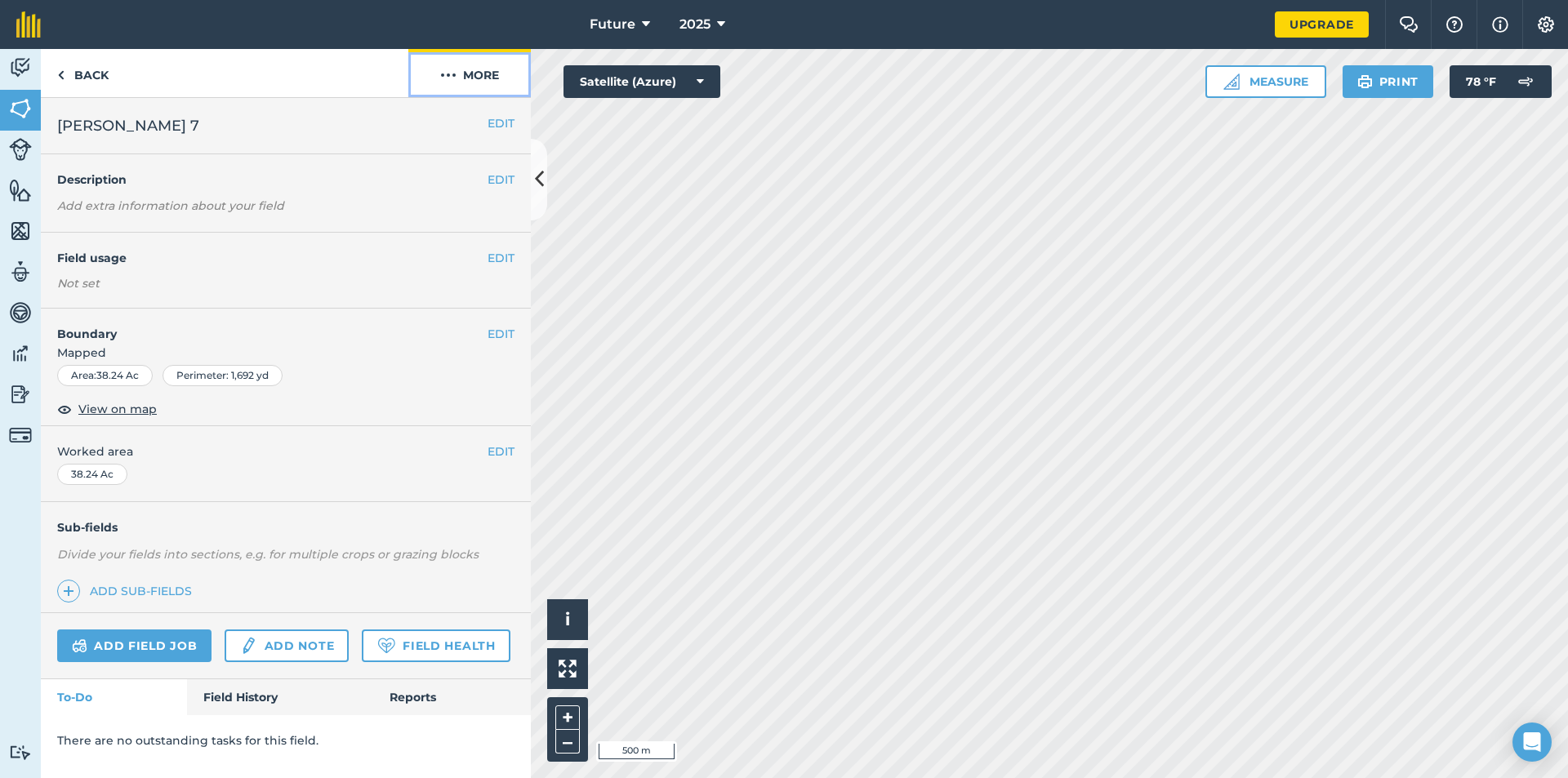
click at [492, 71] on button "More" at bounding box center [469, 74] width 123 height 48
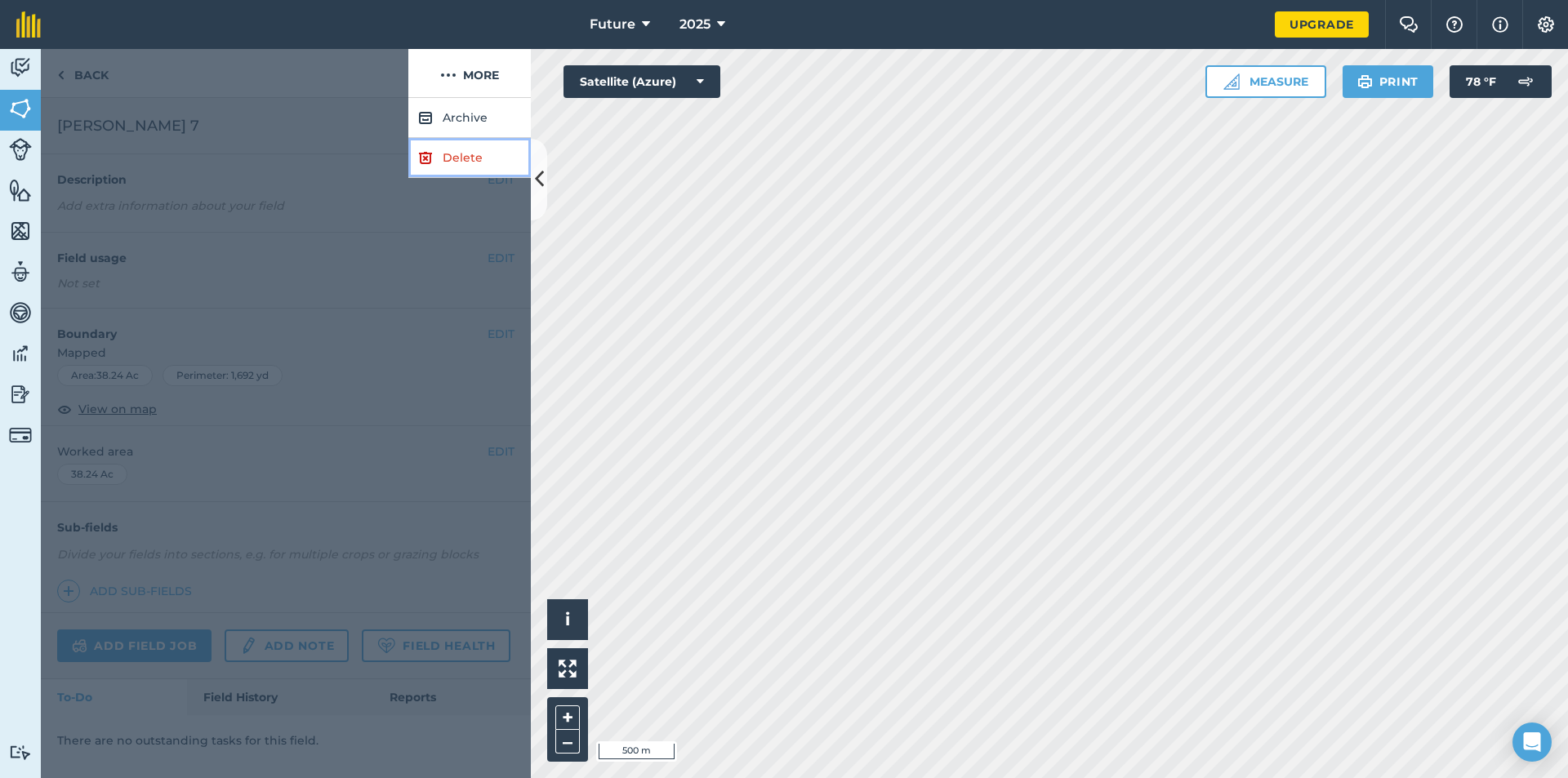
click at [435, 151] on link "Delete" at bounding box center [469, 158] width 123 height 40
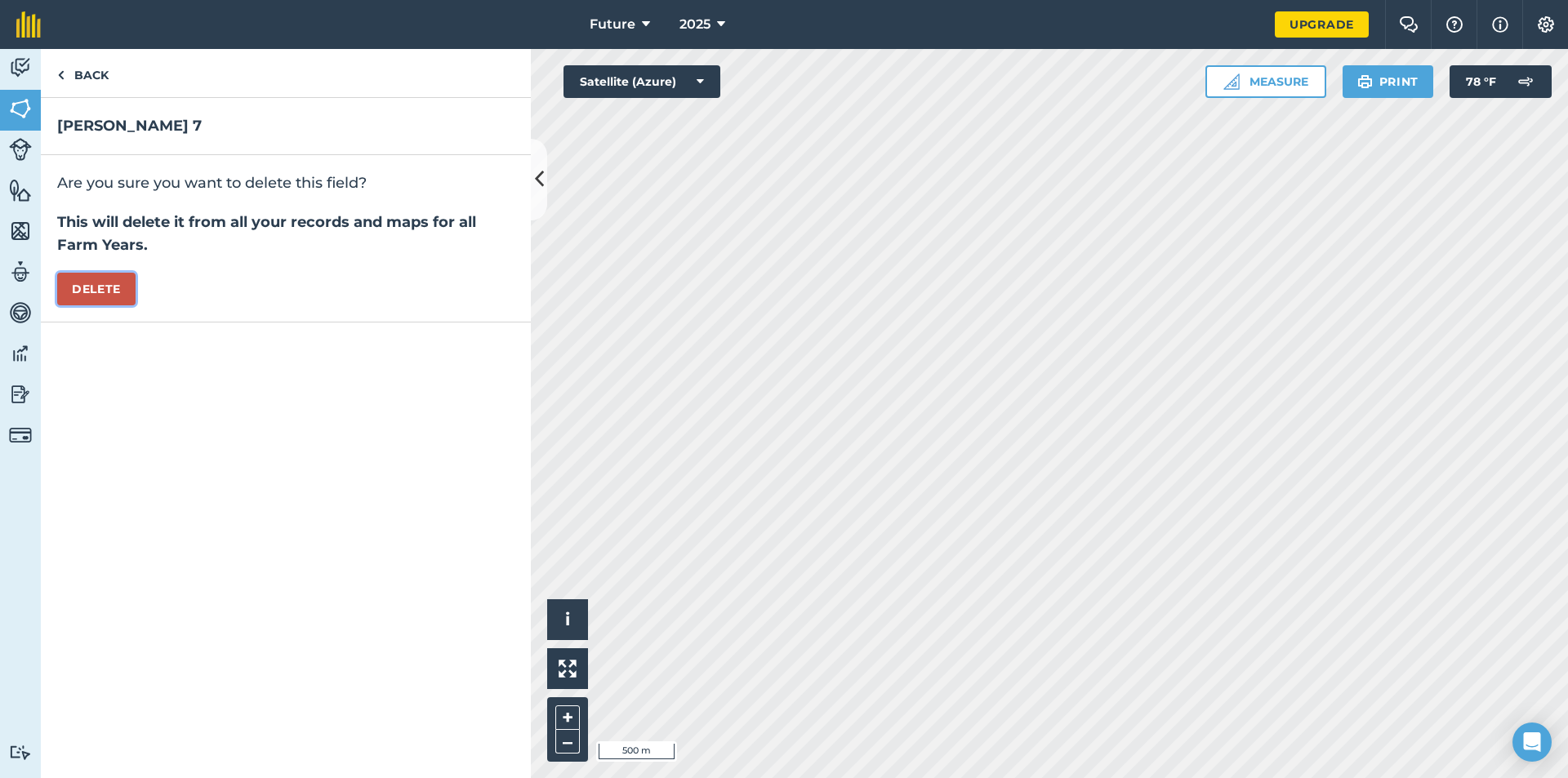
click at [106, 280] on button "Delete" at bounding box center [96, 289] width 78 height 33
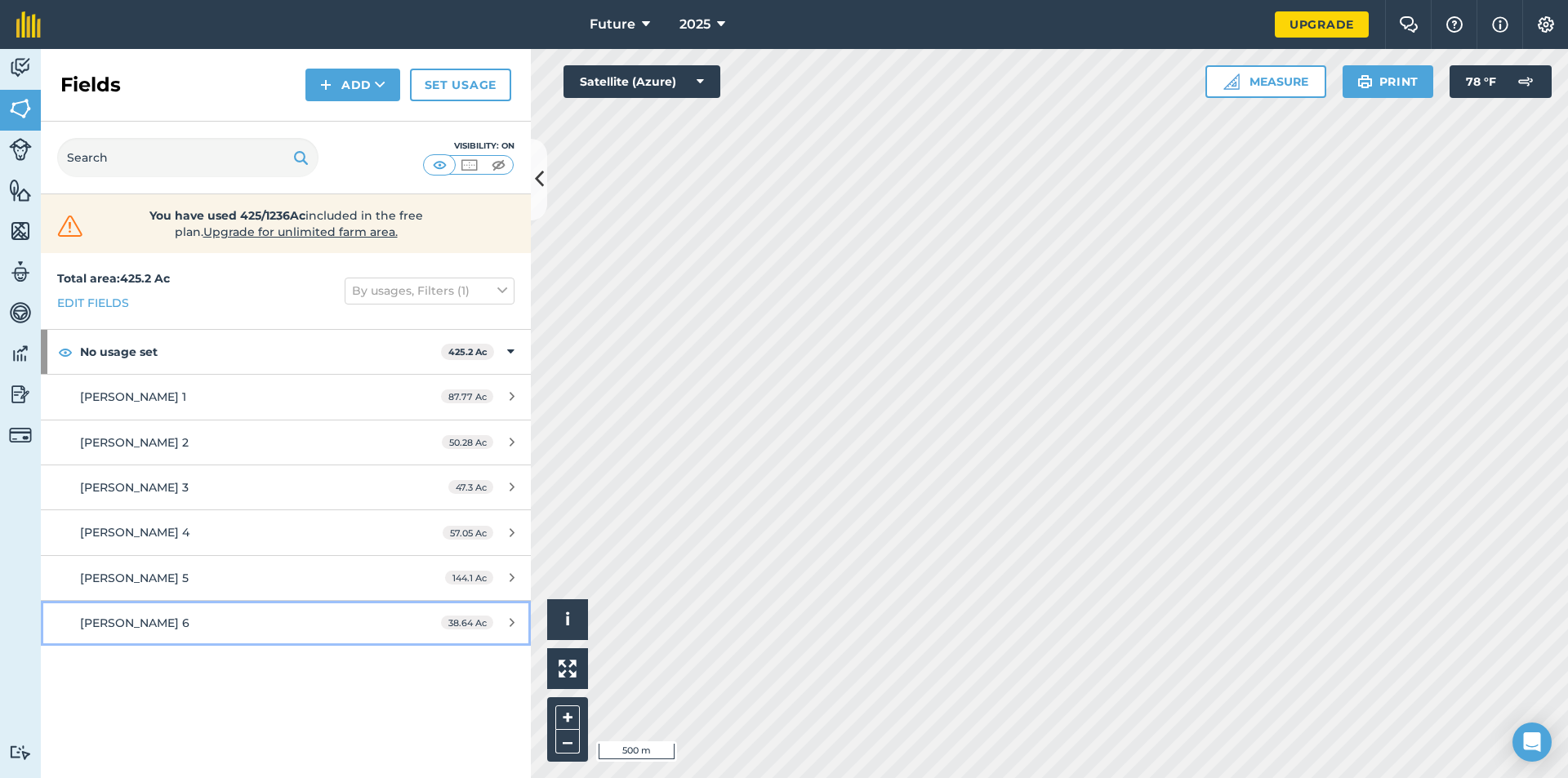
click at [161, 623] on div "[PERSON_NAME] 6" at bounding box center [233, 622] width 307 height 18
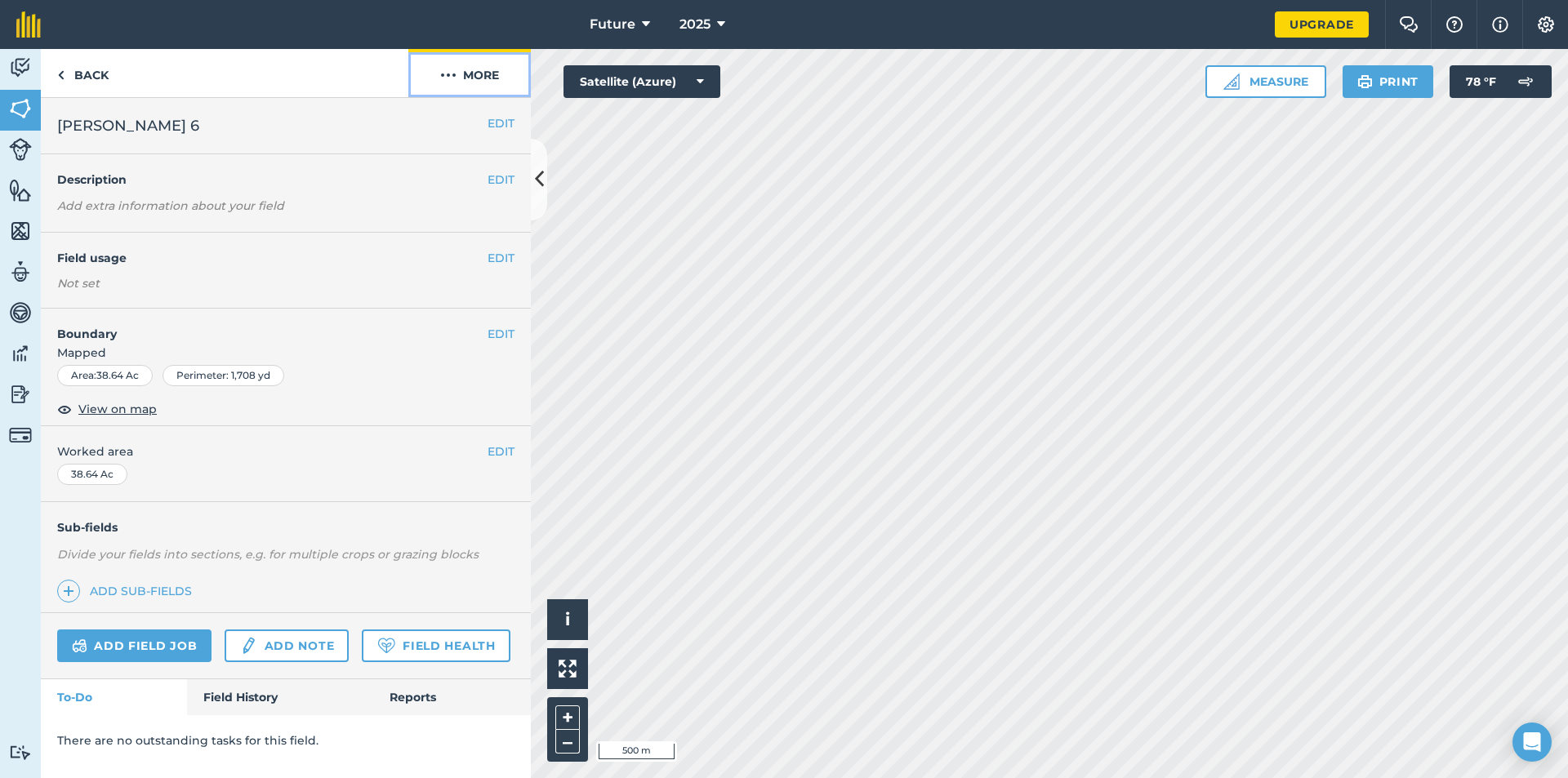
click at [497, 66] on button "More" at bounding box center [469, 74] width 123 height 48
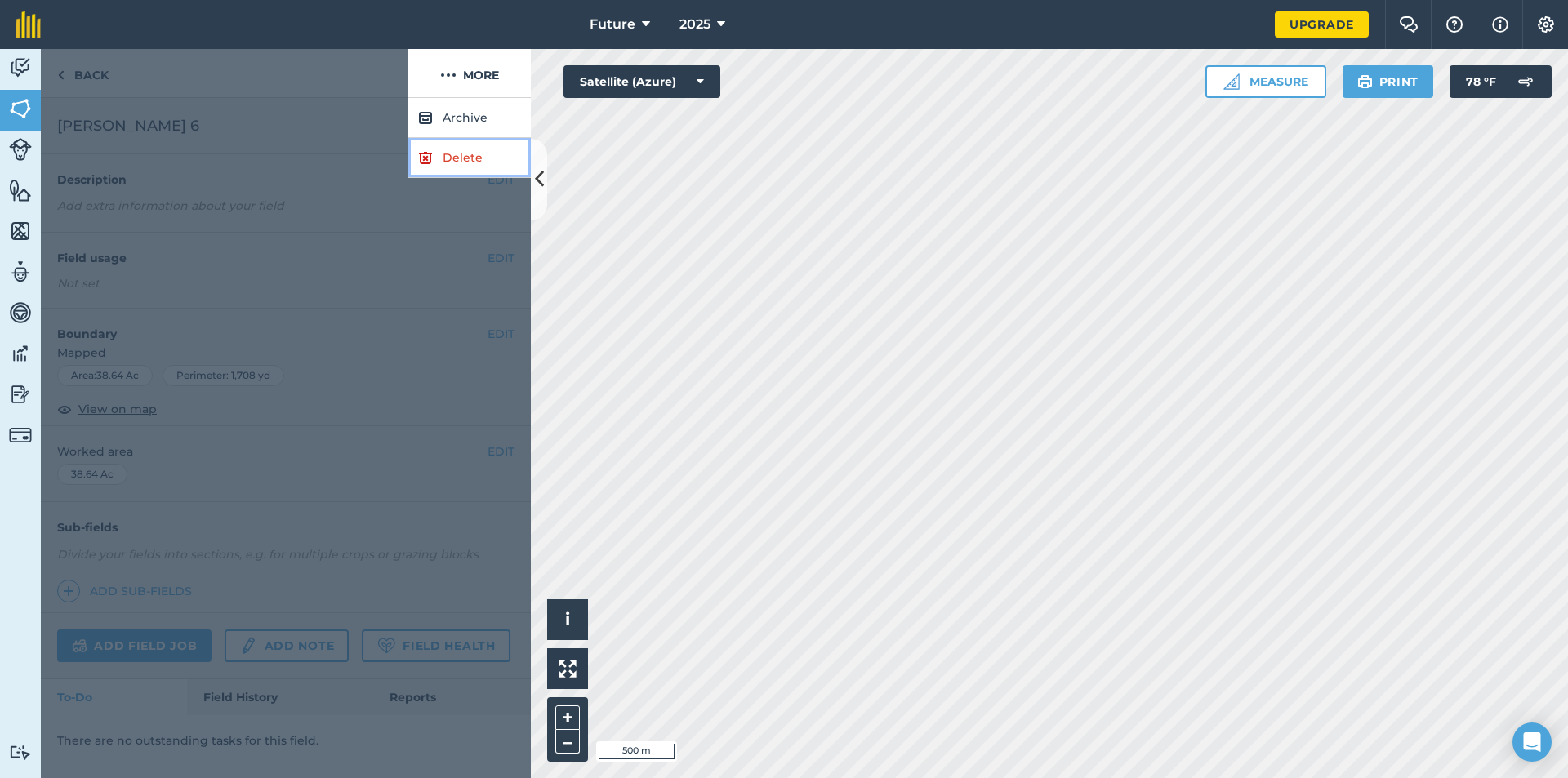
click at [472, 149] on link "Delete" at bounding box center [469, 158] width 123 height 40
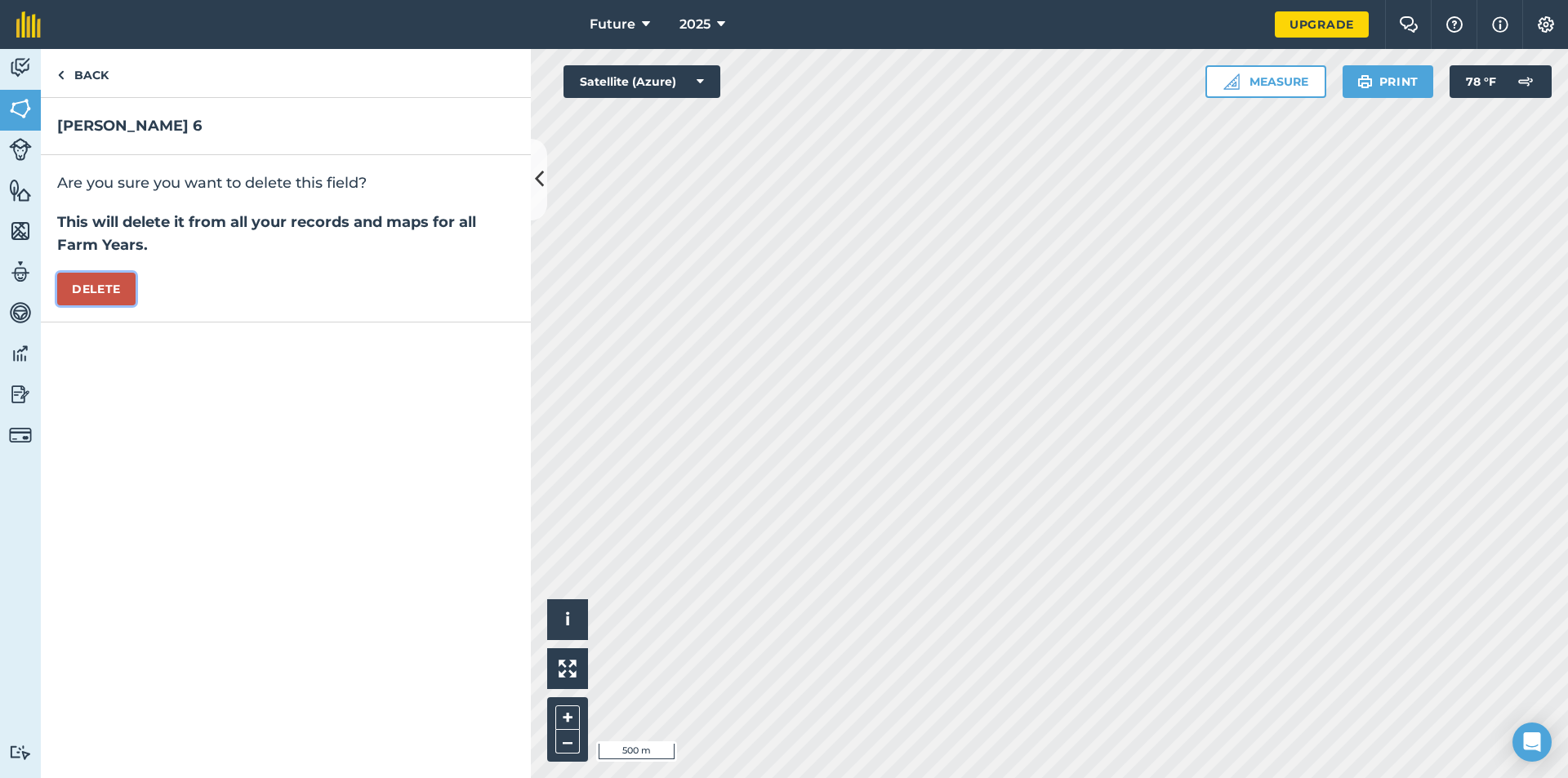
click at [117, 284] on button "Delete" at bounding box center [96, 289] width 78 height 33
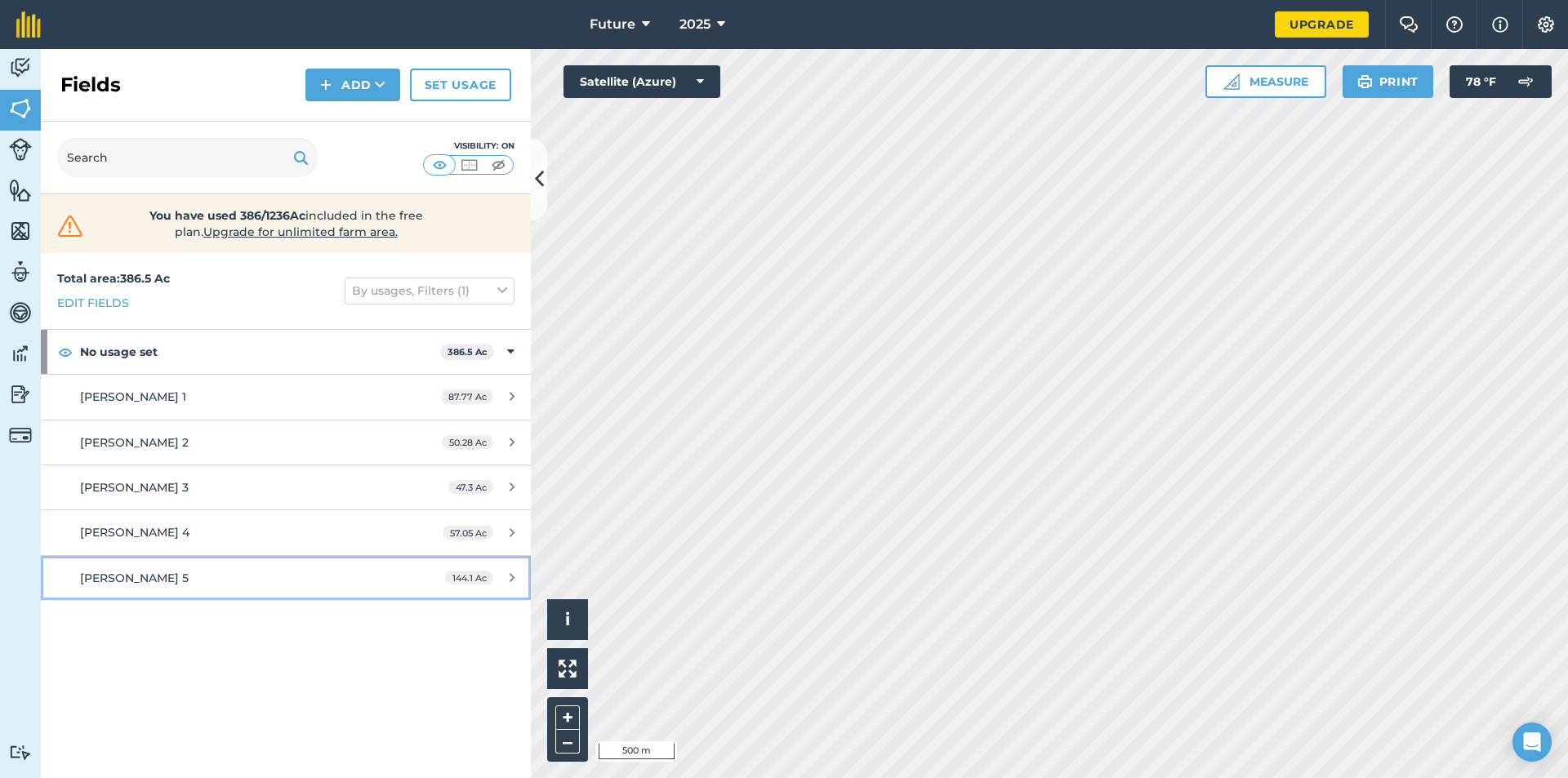
click at [175, 581] on div "[PERSON_NAME] 5" at bounding box center [233, 578] width 307 height 18
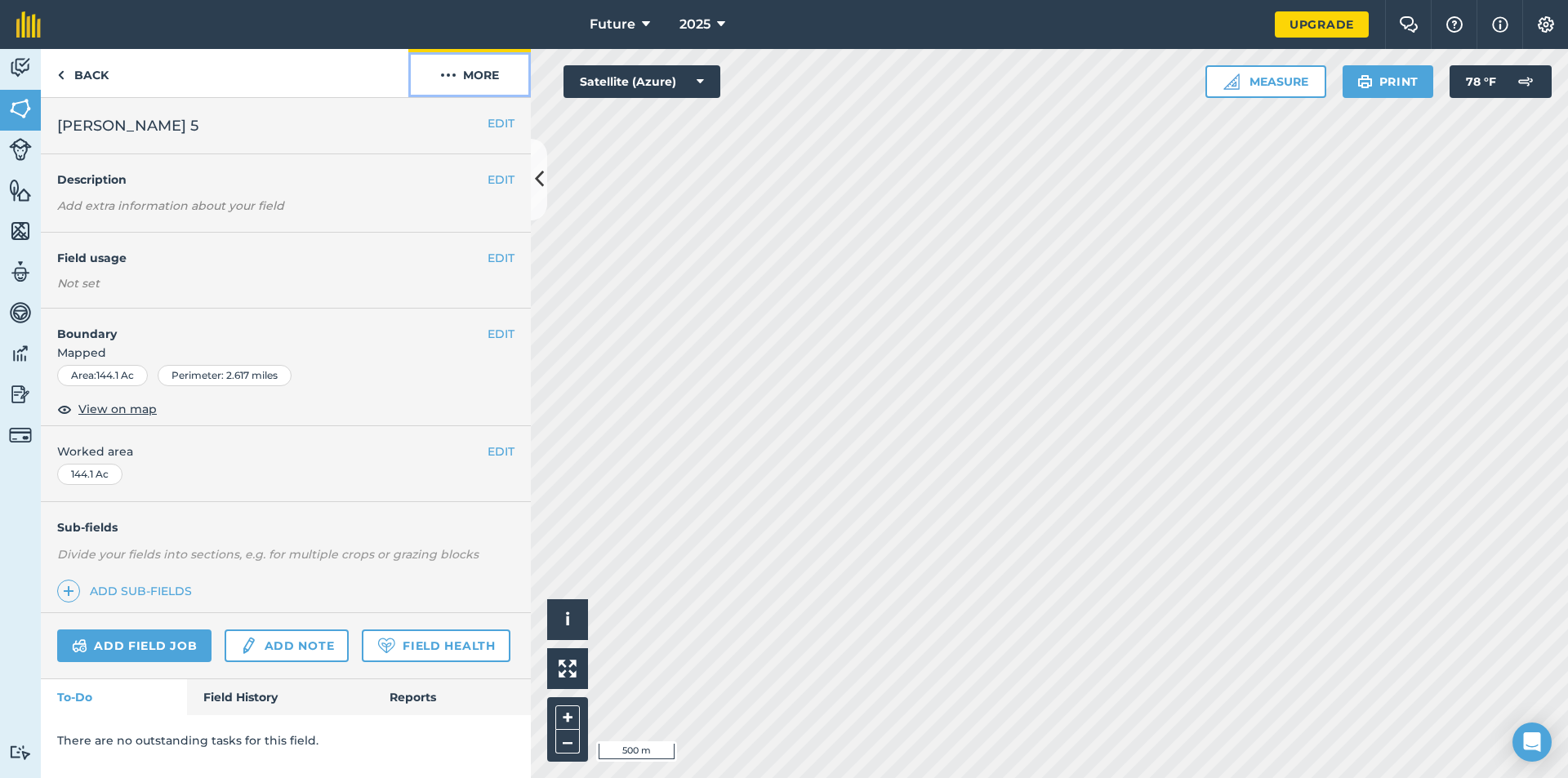
click at [495, 63] on button "More" at bounding box center [469, 74] width 123 height 48
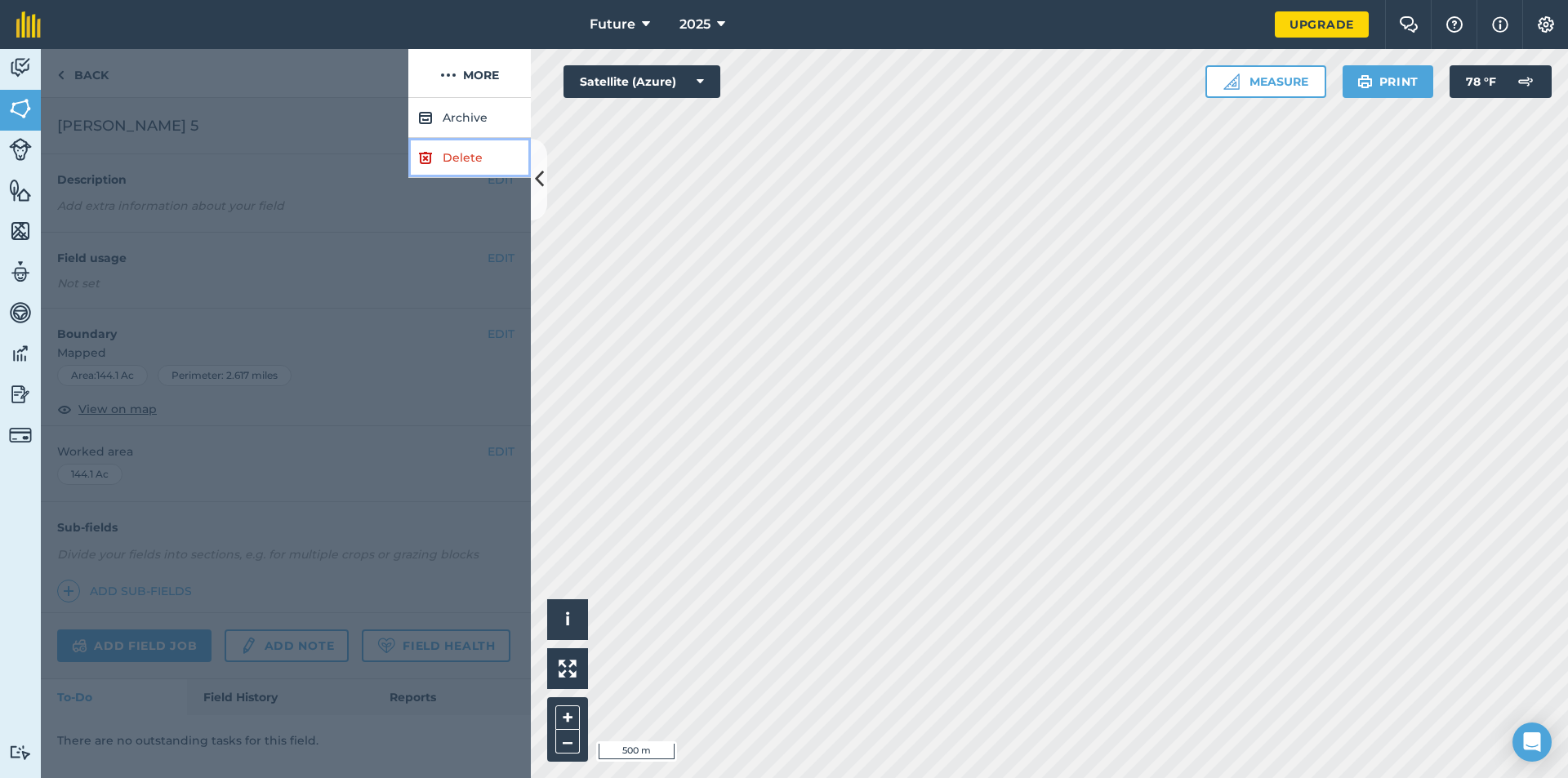
click at [457, 153] on link "Delete" at bounding box center [469, 158] width 123 height 40
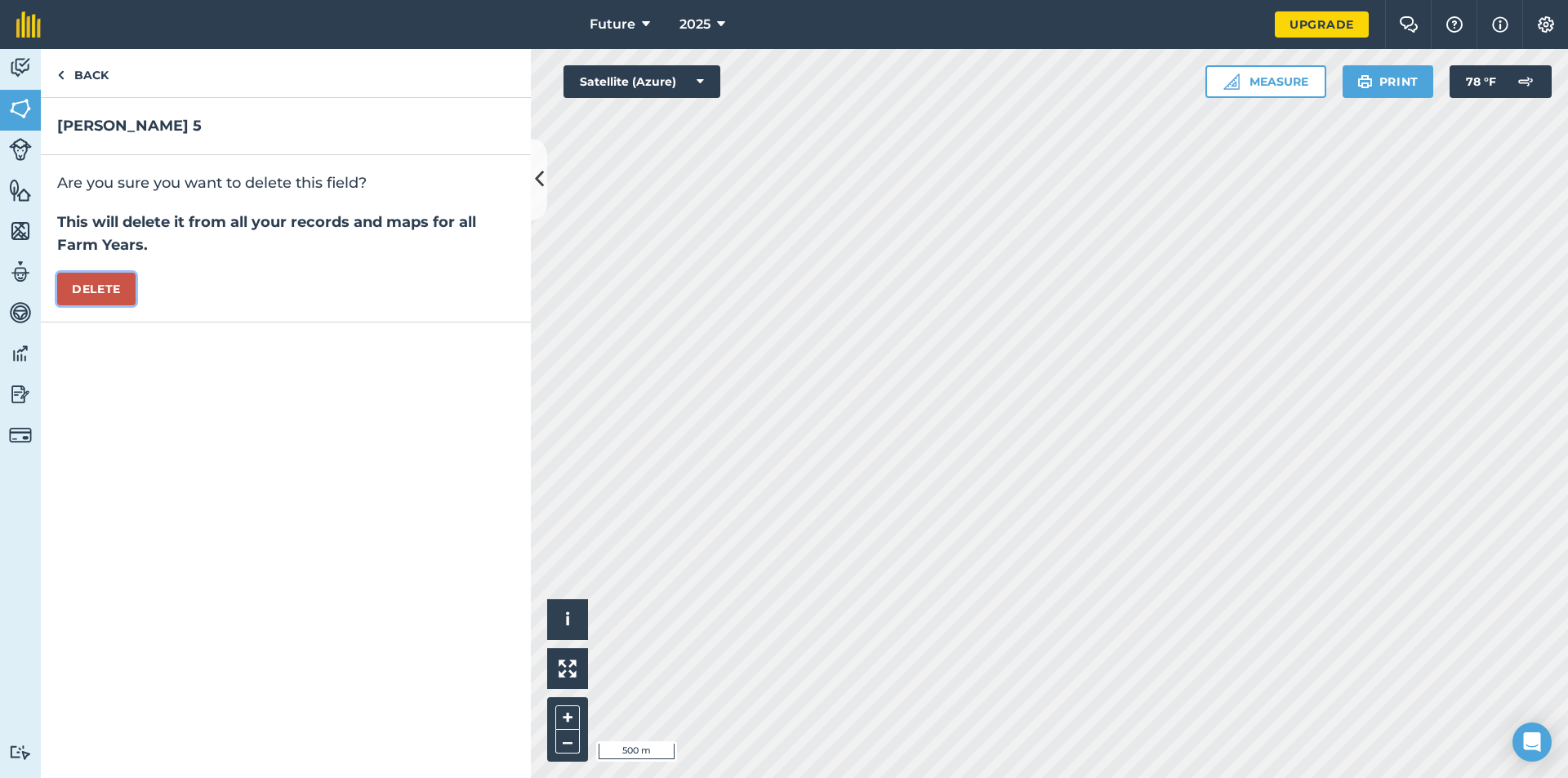
click at [105, 284] on button "Delete" at bounding box center [96, 289] width 78 height 33
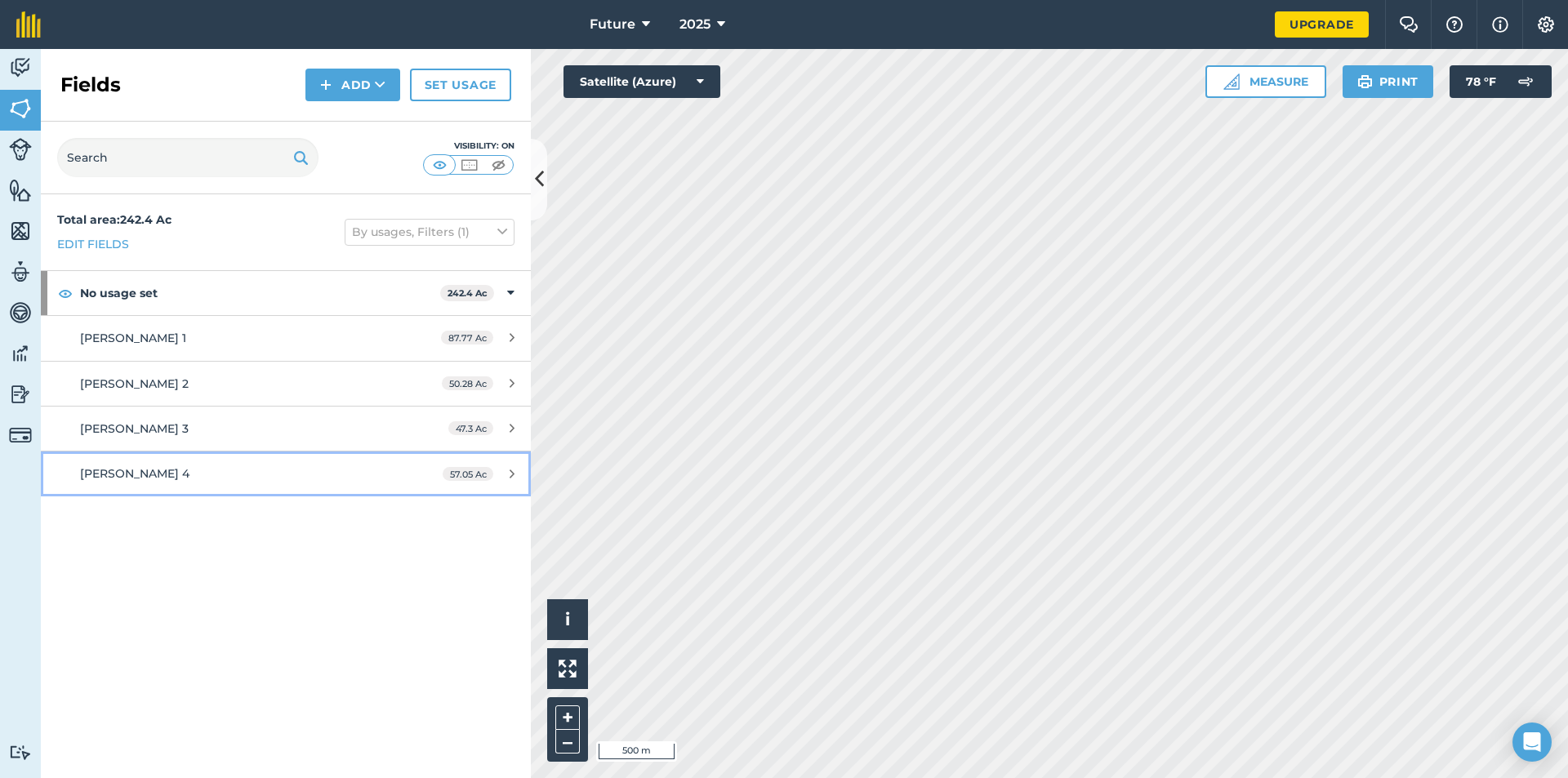
click at [138, 473] on span "[PERSON_NAME] 4" at bounding box center [135, 473] width 109 height 15
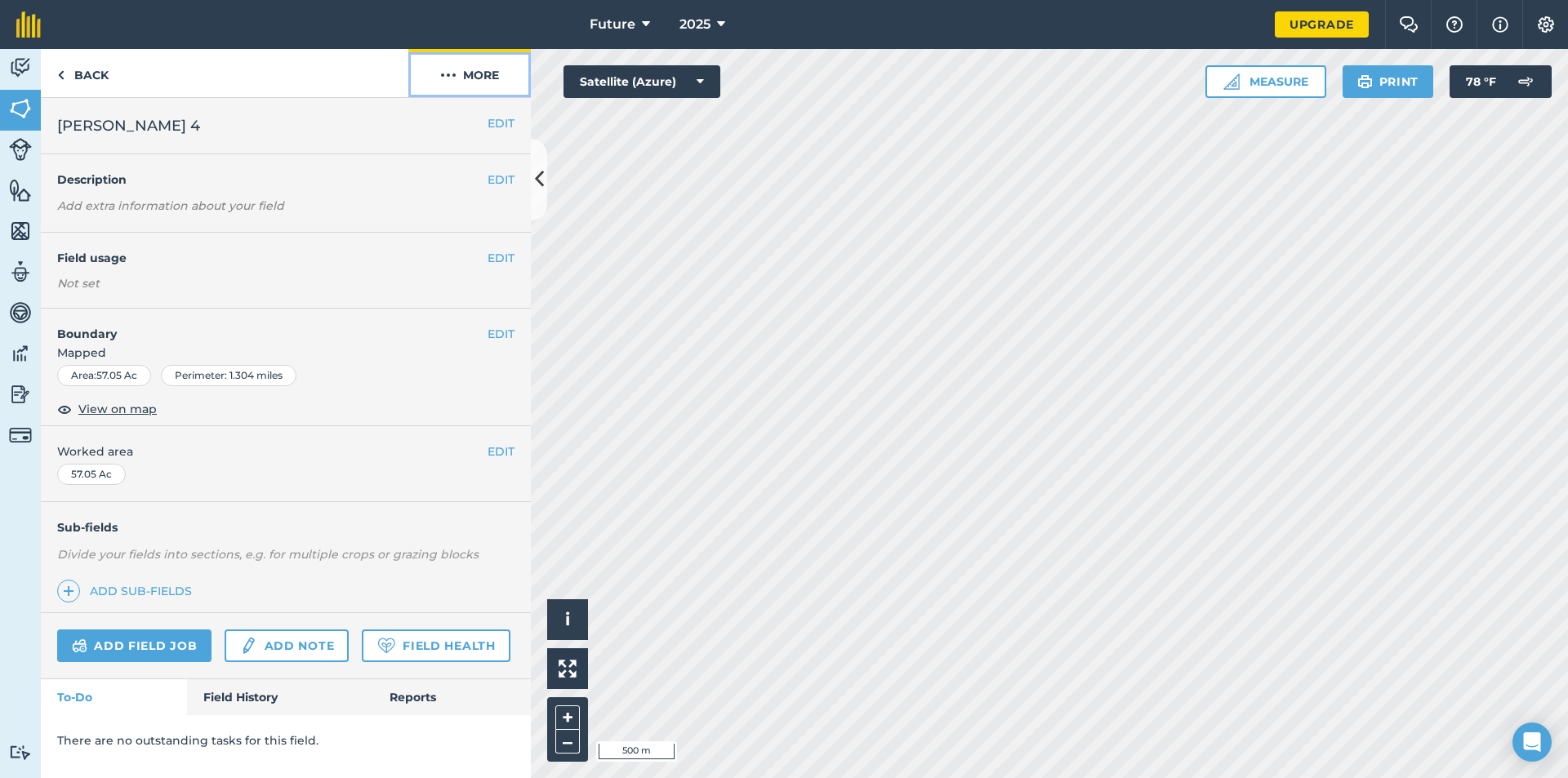
click at [472, 87] on button "More" at bounding box center [469, 74] width 123 height 48
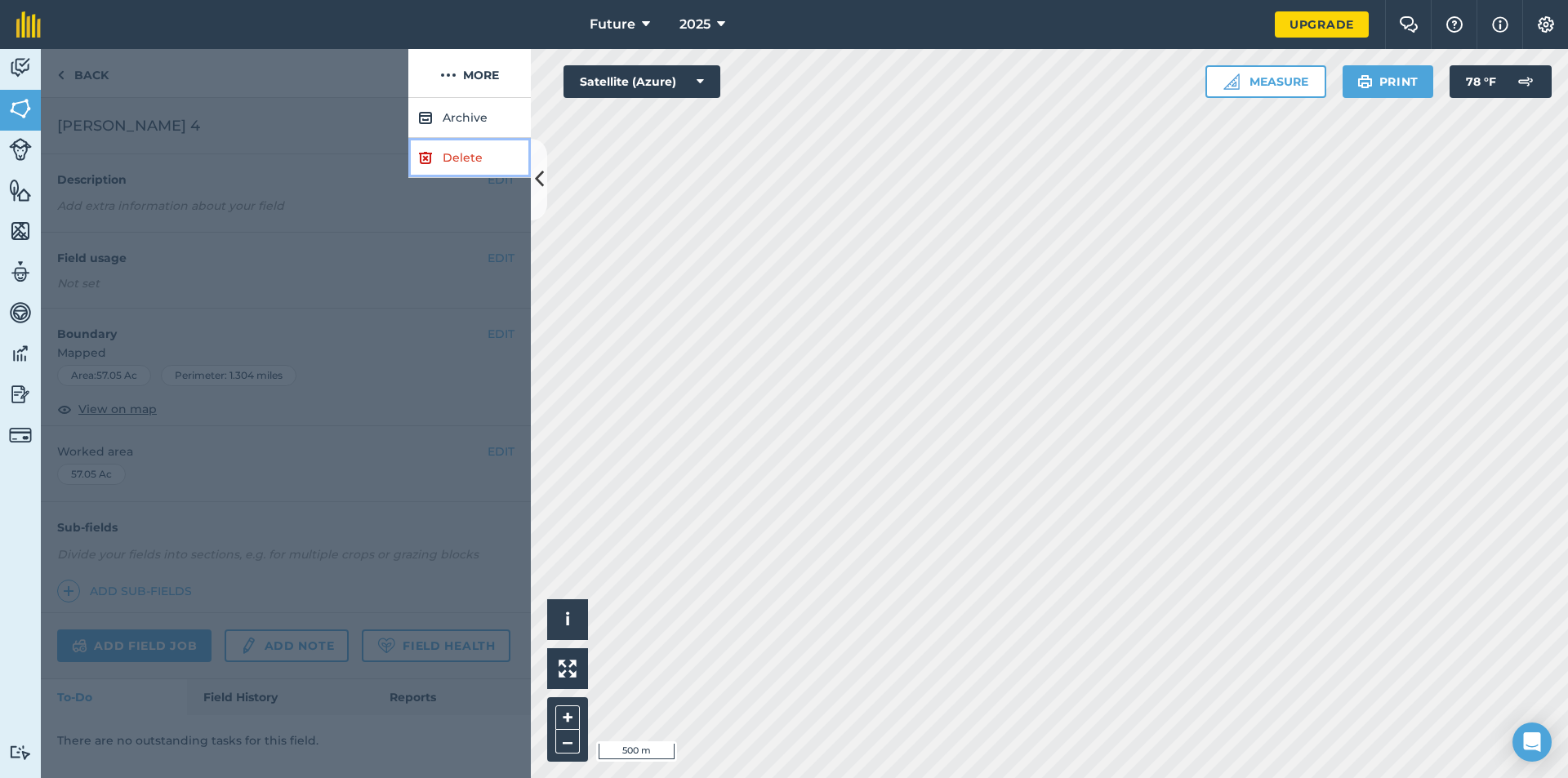
click at [448, 150] on link "Delete" at bounding box center [469, 158] width 123 height 40
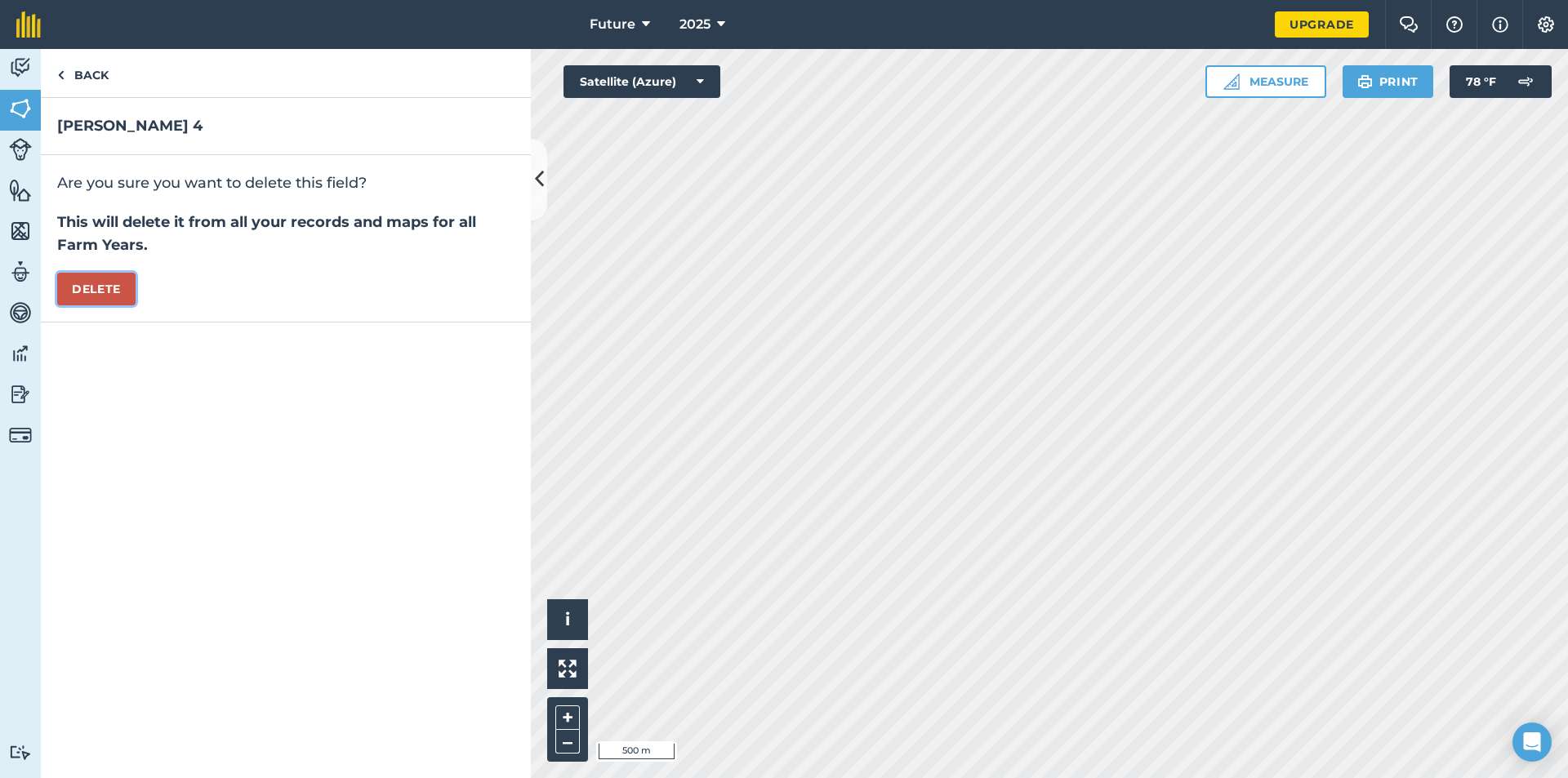
click at [107, 294] on button "Delete" at bounding box center [96, 289] width 78 height 33
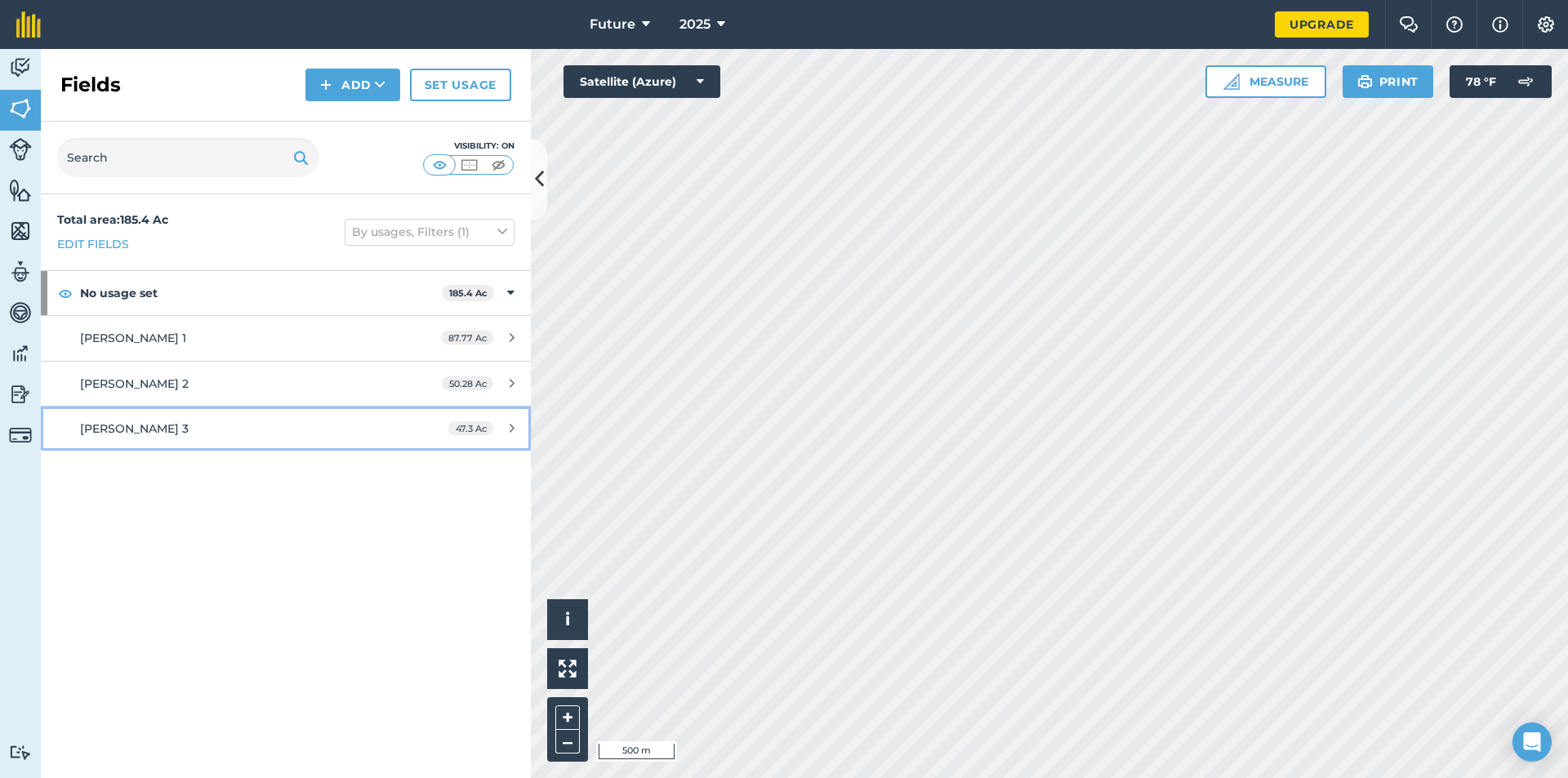
click at [211, 435] on div "[PERSON_NAME] 3" at bounding box center [233, 429] width 307 height 18
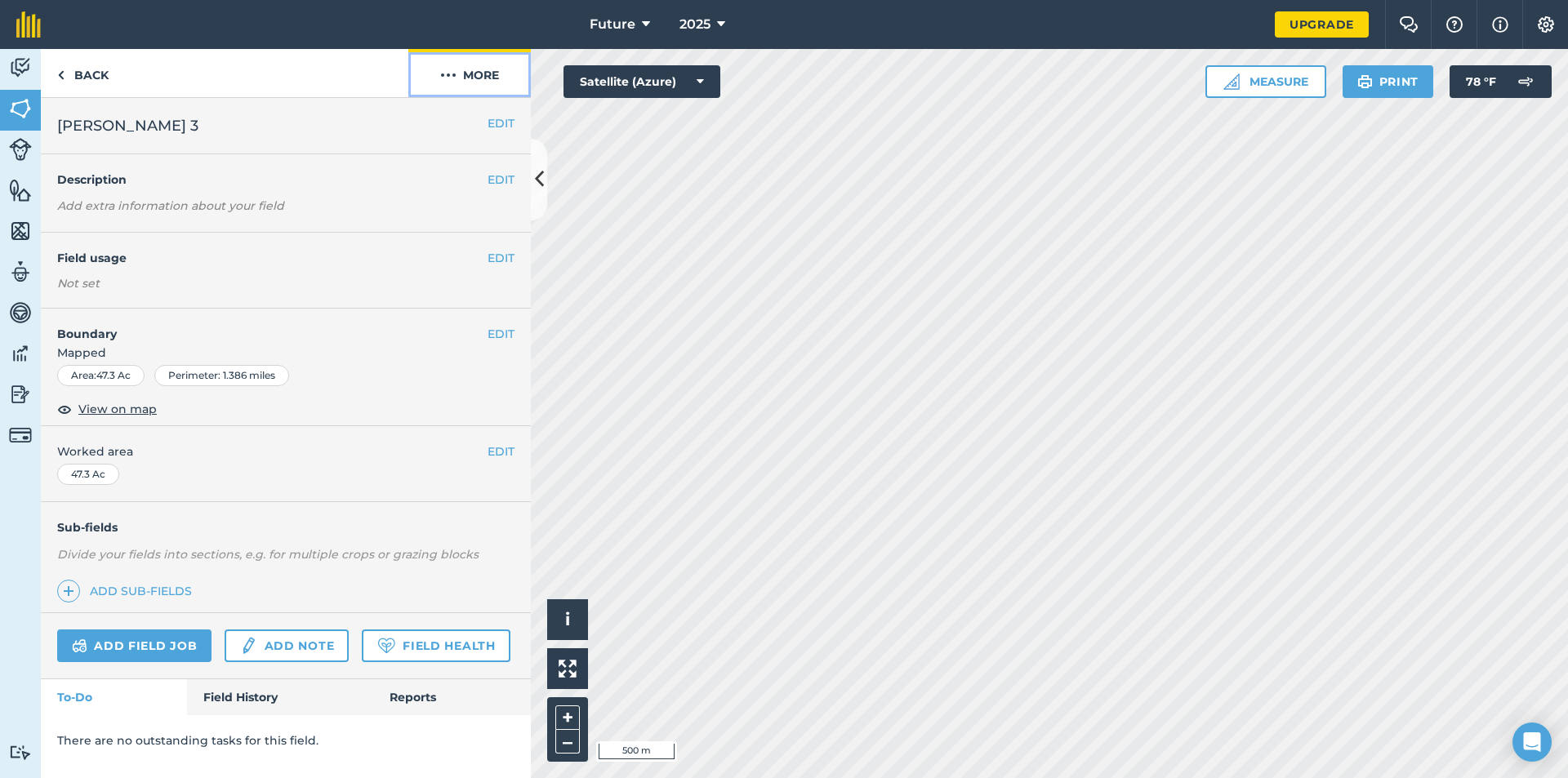
click at [473, 75] on button "More" at bounding box center [469, 74] width 123 height 48
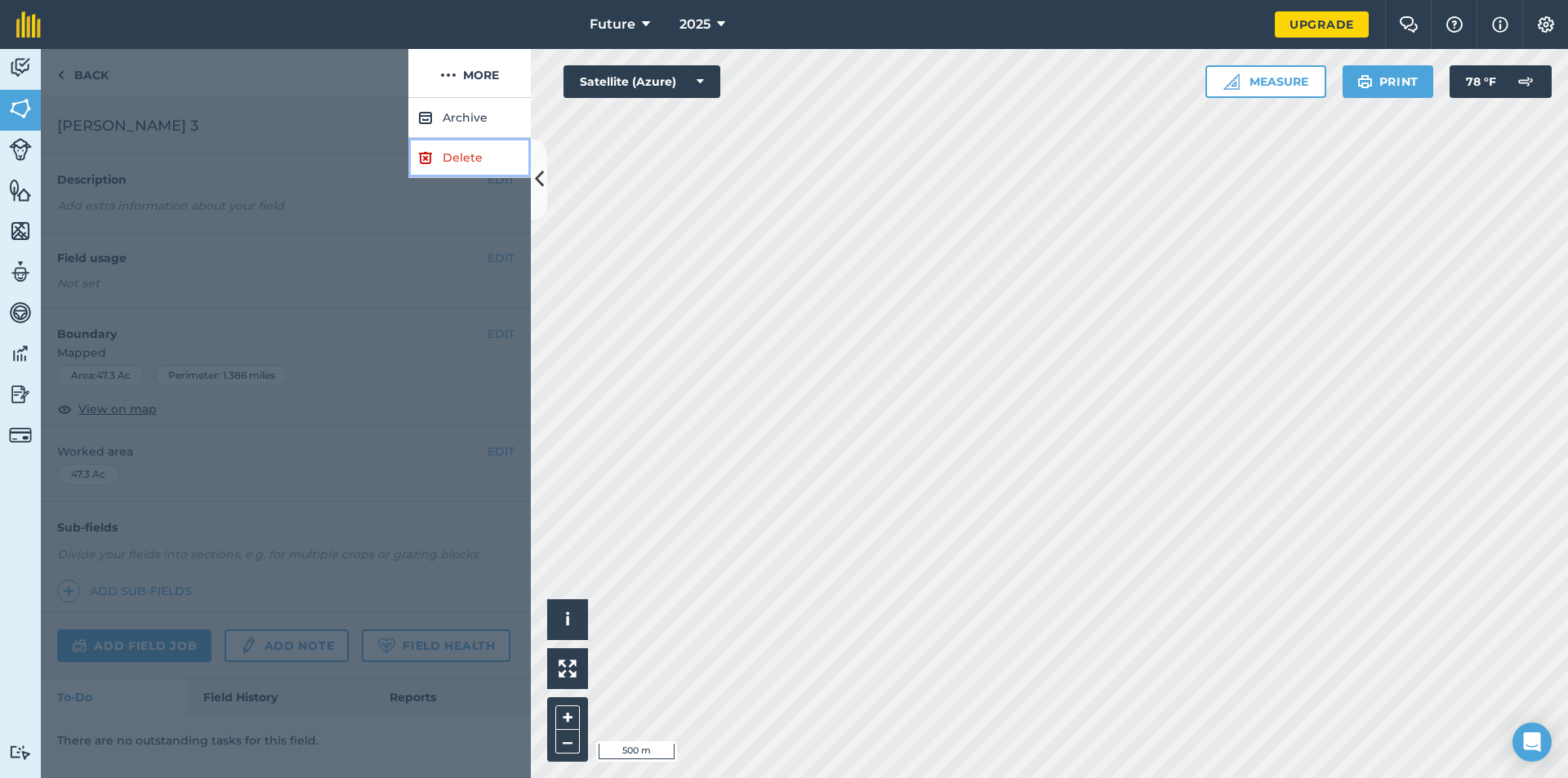
click at [436, 143] on link "Delete" at bounding box center [469, 158] width 123 height 40
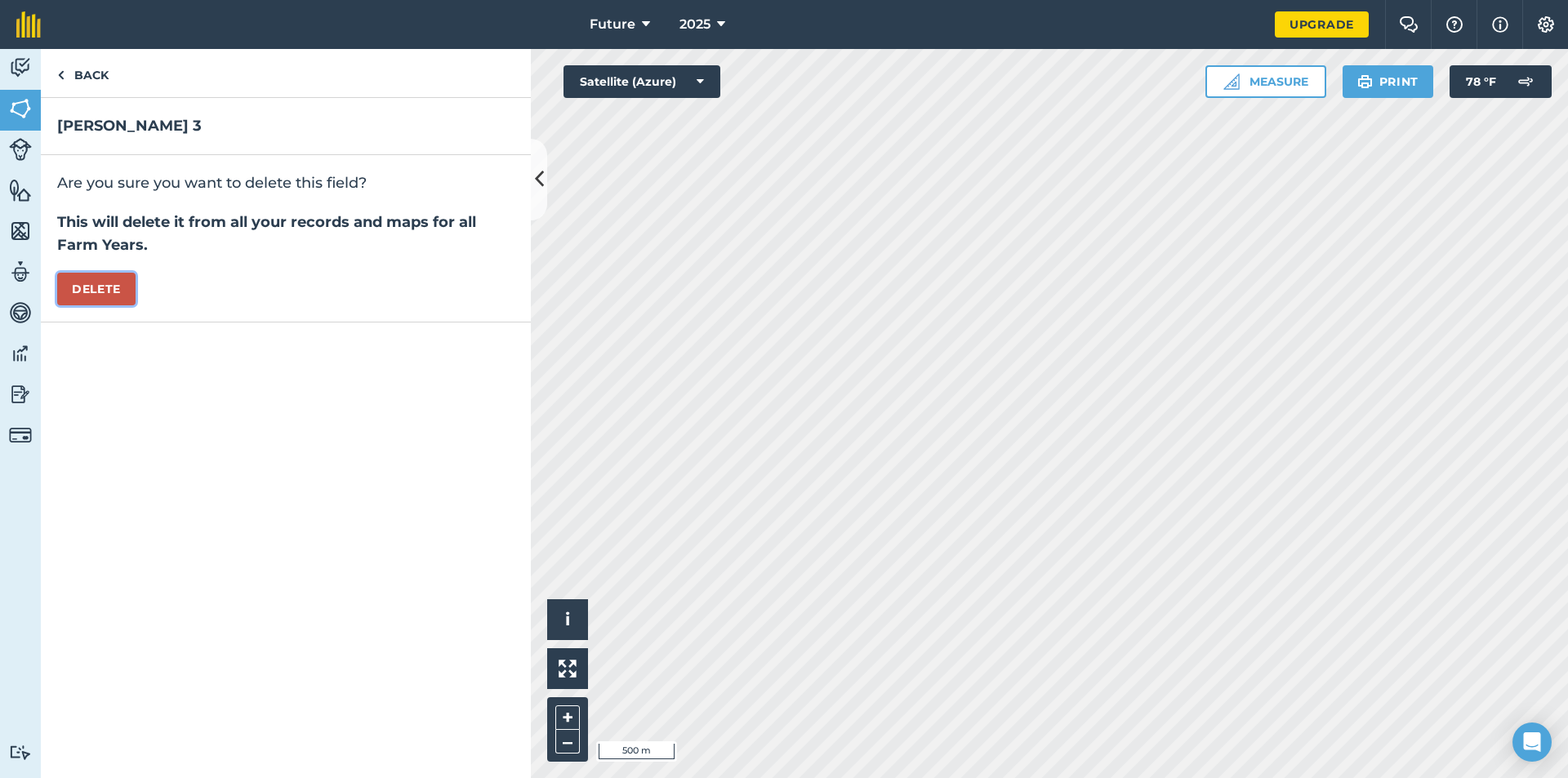
click at [123, 295] on button "Delete" at bounding box center [96, 289] width 78 height 33
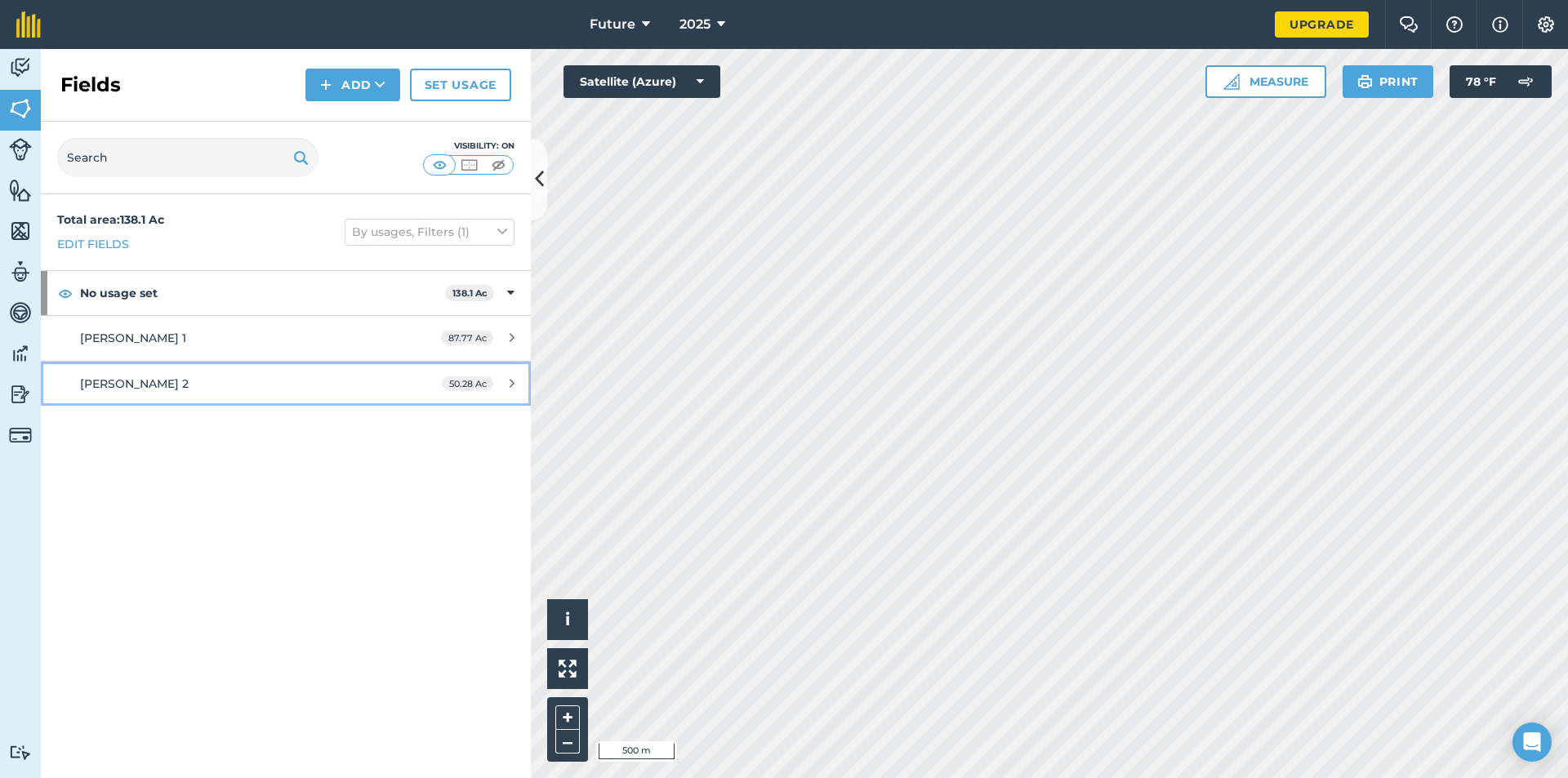
click at [182, 385] on div "[PERSON_NAME] 2" at bounding box center [233, 383] width 307 height 18
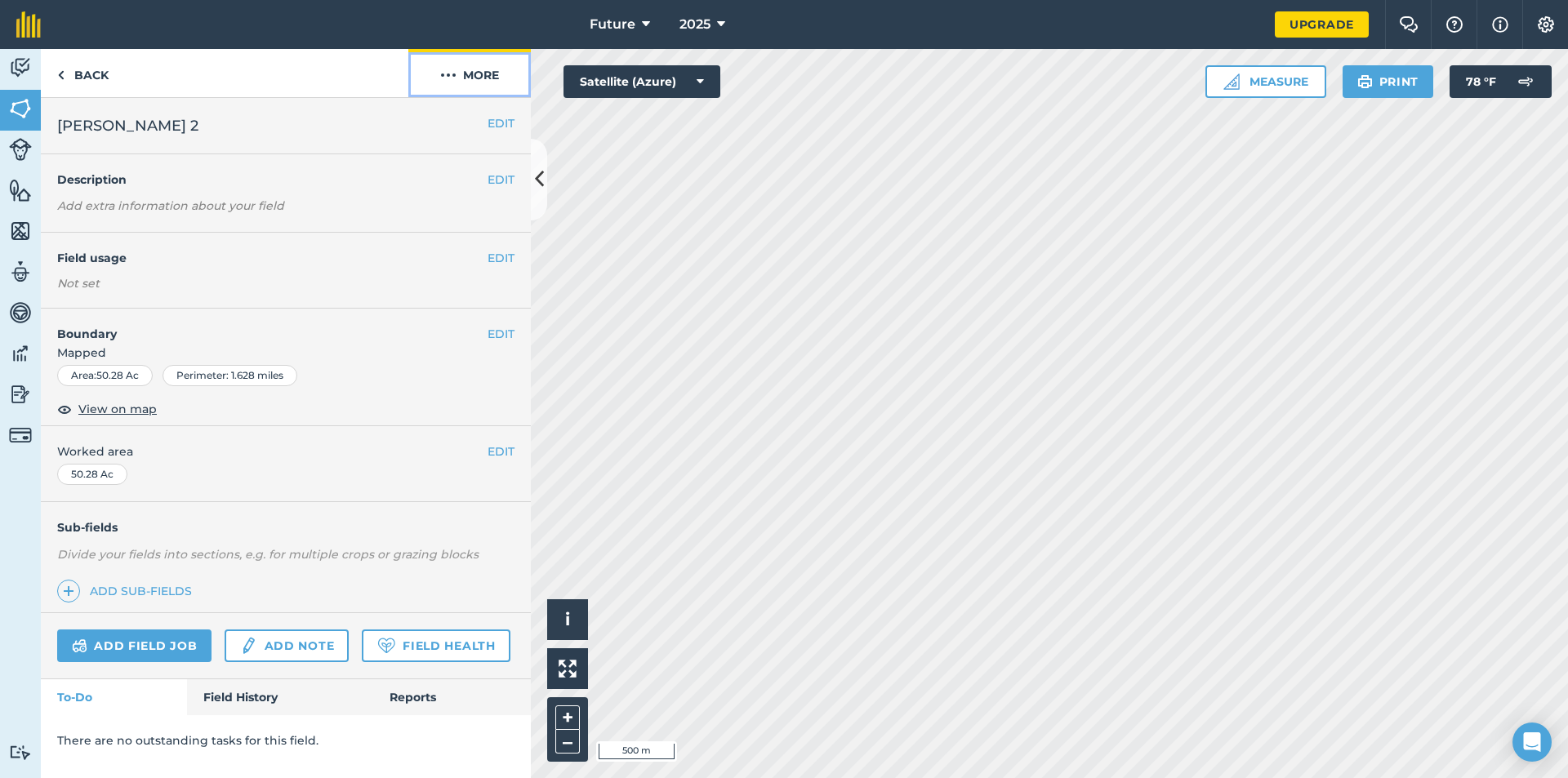
click at [478, 75] on button "More" at bounding box center [469, 74] width 123 height 48
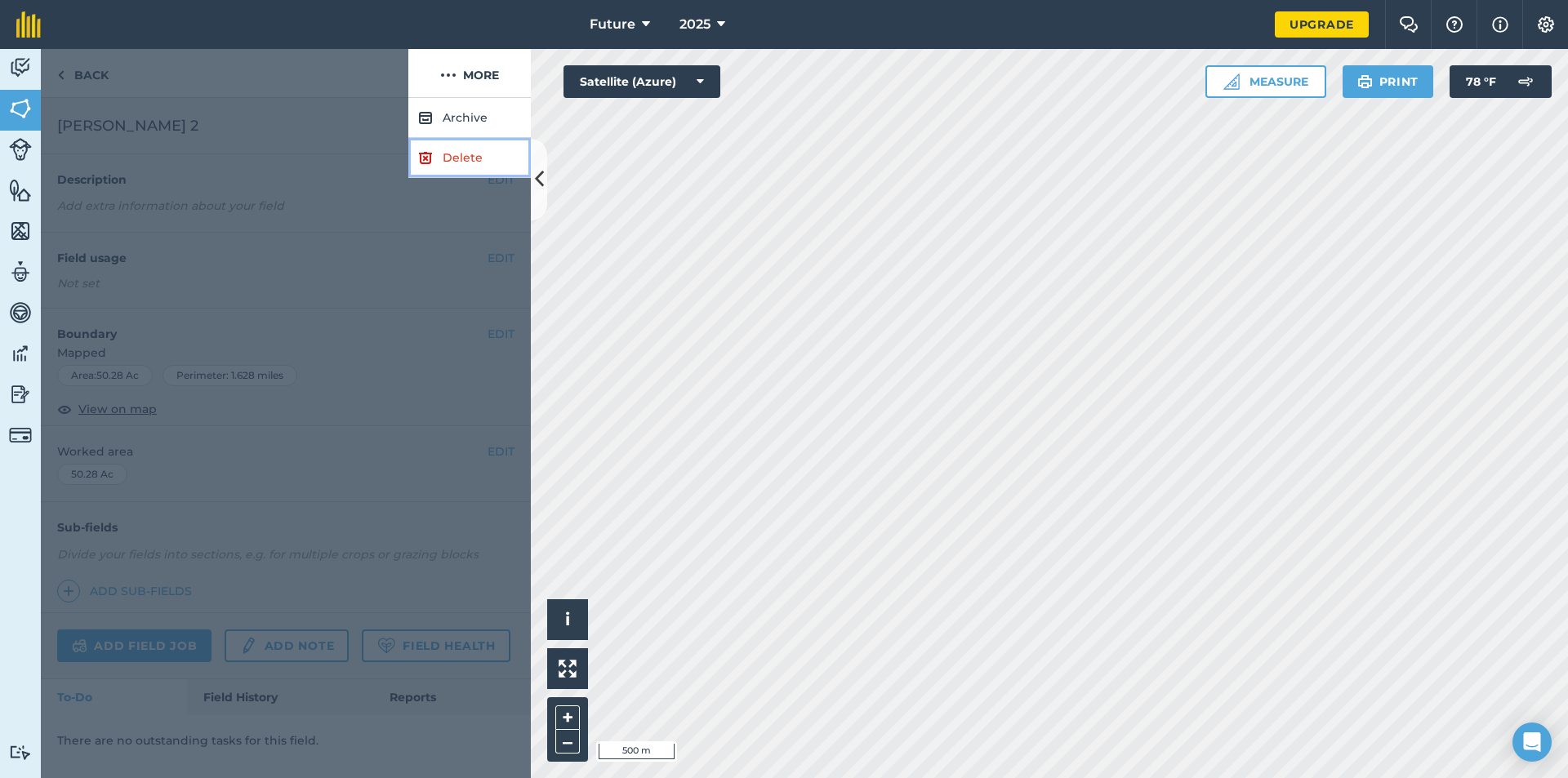
click at [436, 154] on link "Delete" at bounding box center [469, 158] width 123 height 40
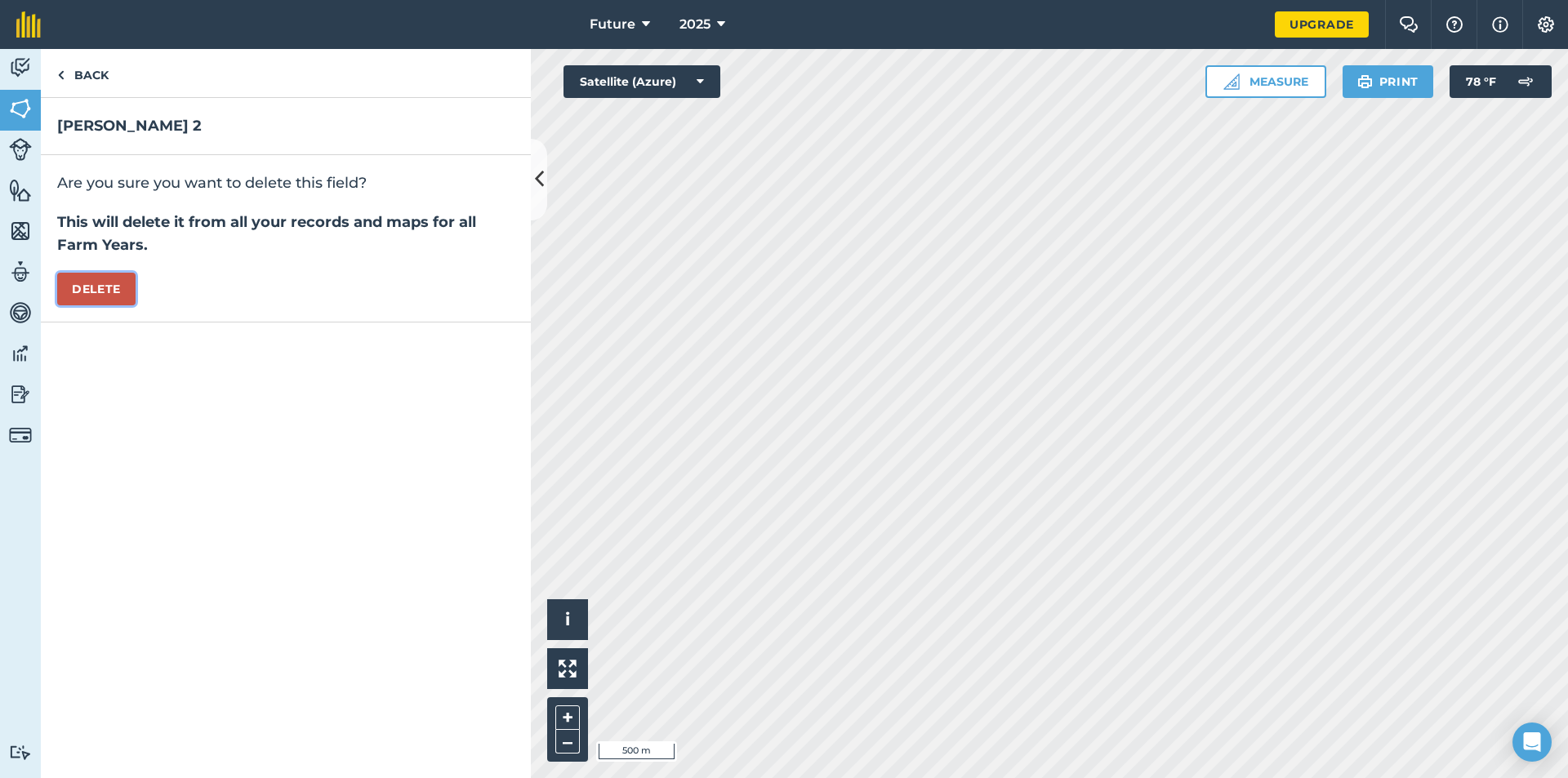
click at [92, 287] on button "Delete" at bounding box center [96, 289] width 78 height 33
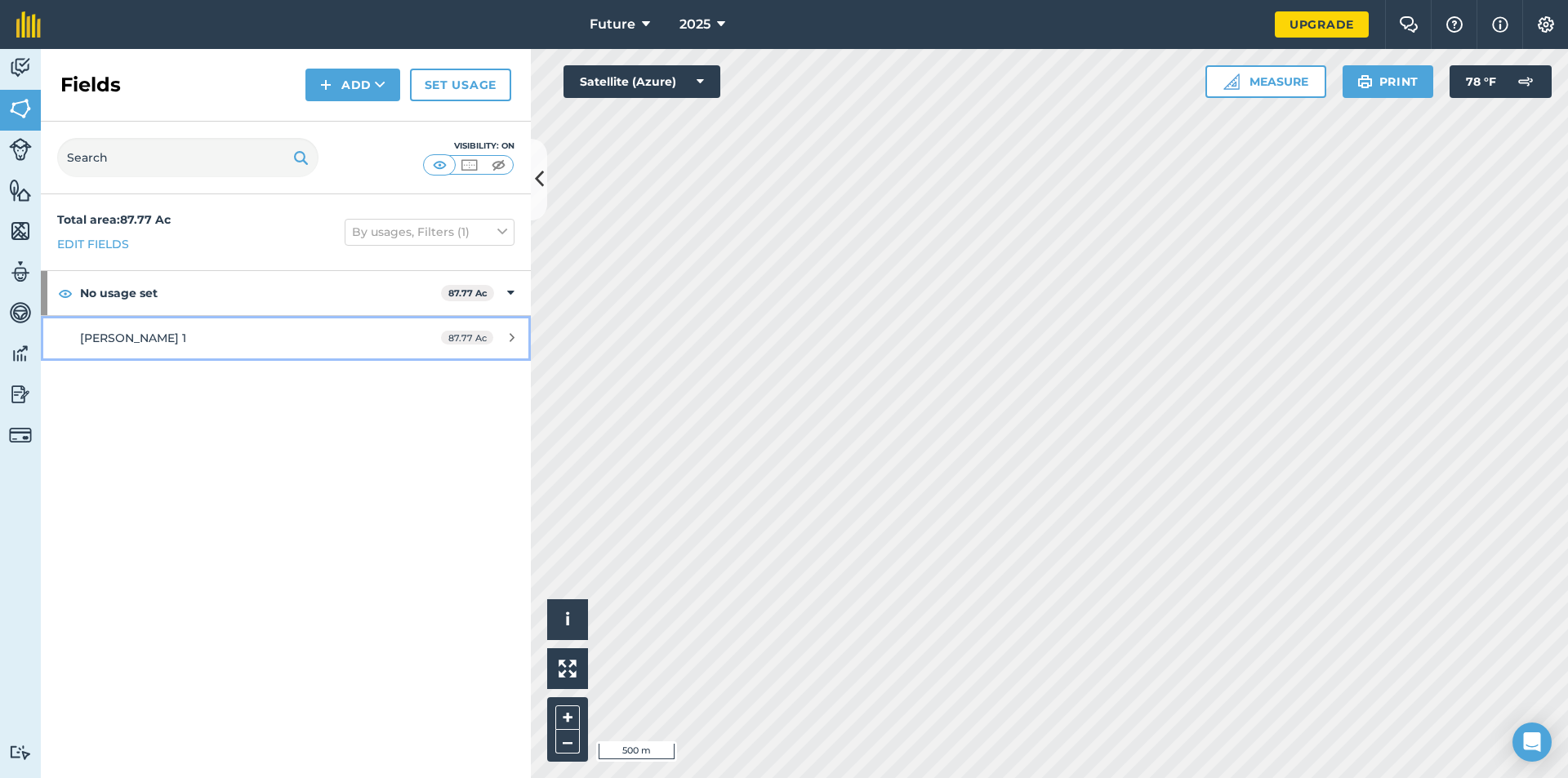
click at [415, 335] on link "[PERSON_NAME] 1 87.77 Ac" at bounding box center [286, 338] width 490 height 45
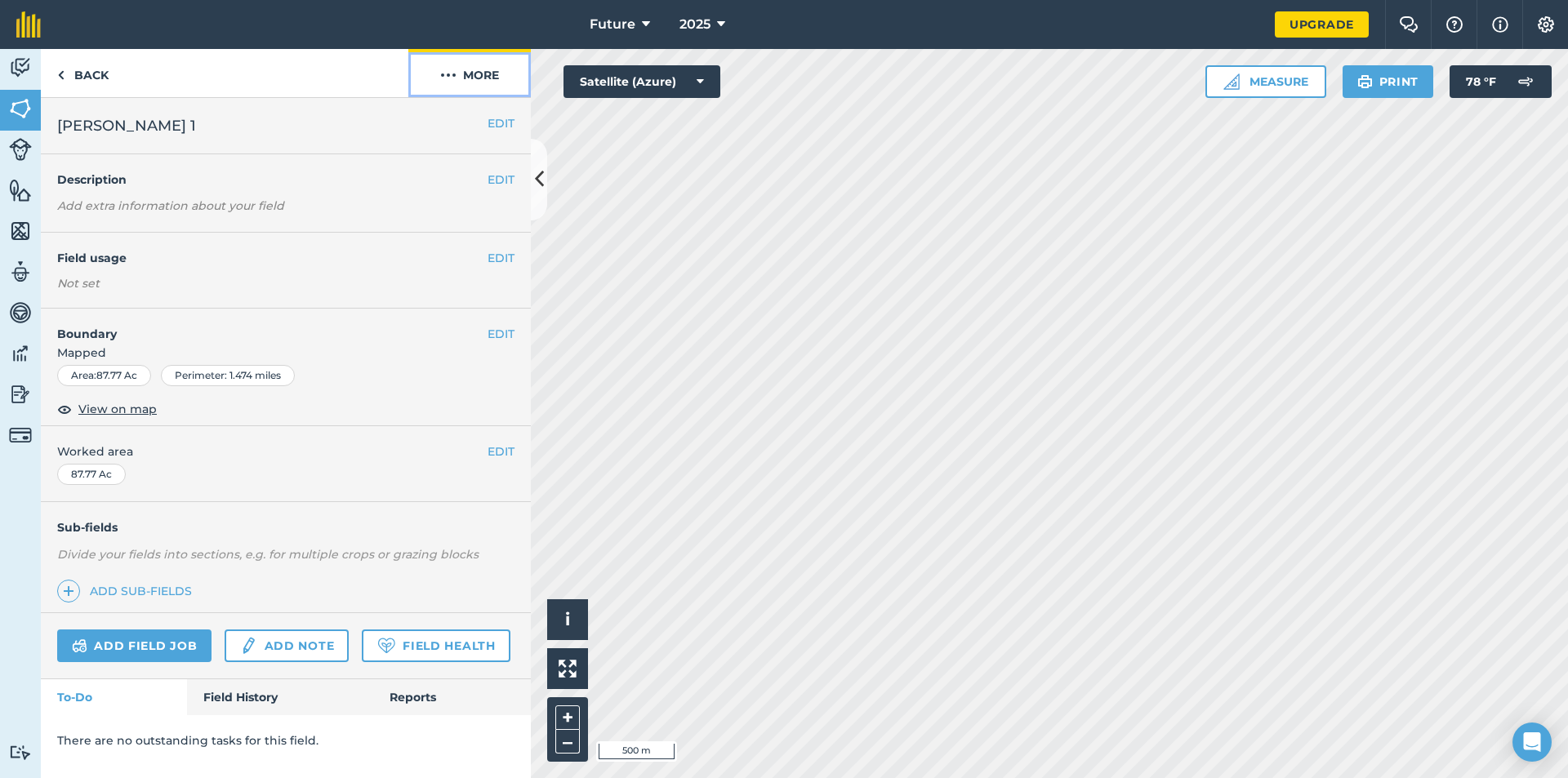
click at [477, 66] on button "More" at bounding box center [469, 74] width 123 height 48
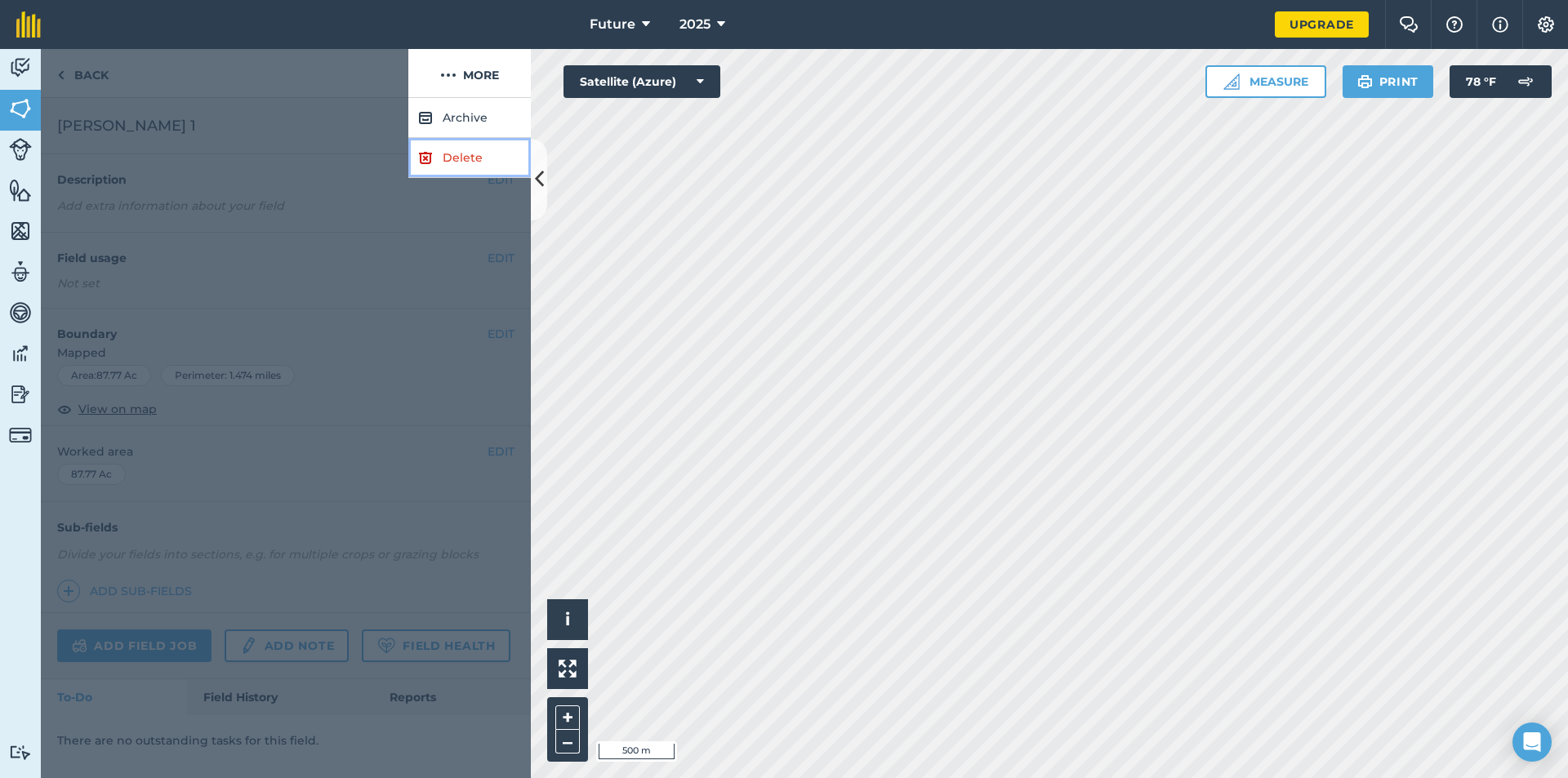
click at [448, 149] on link "Delete" at bounding box center [469, 158] width 123 height 40
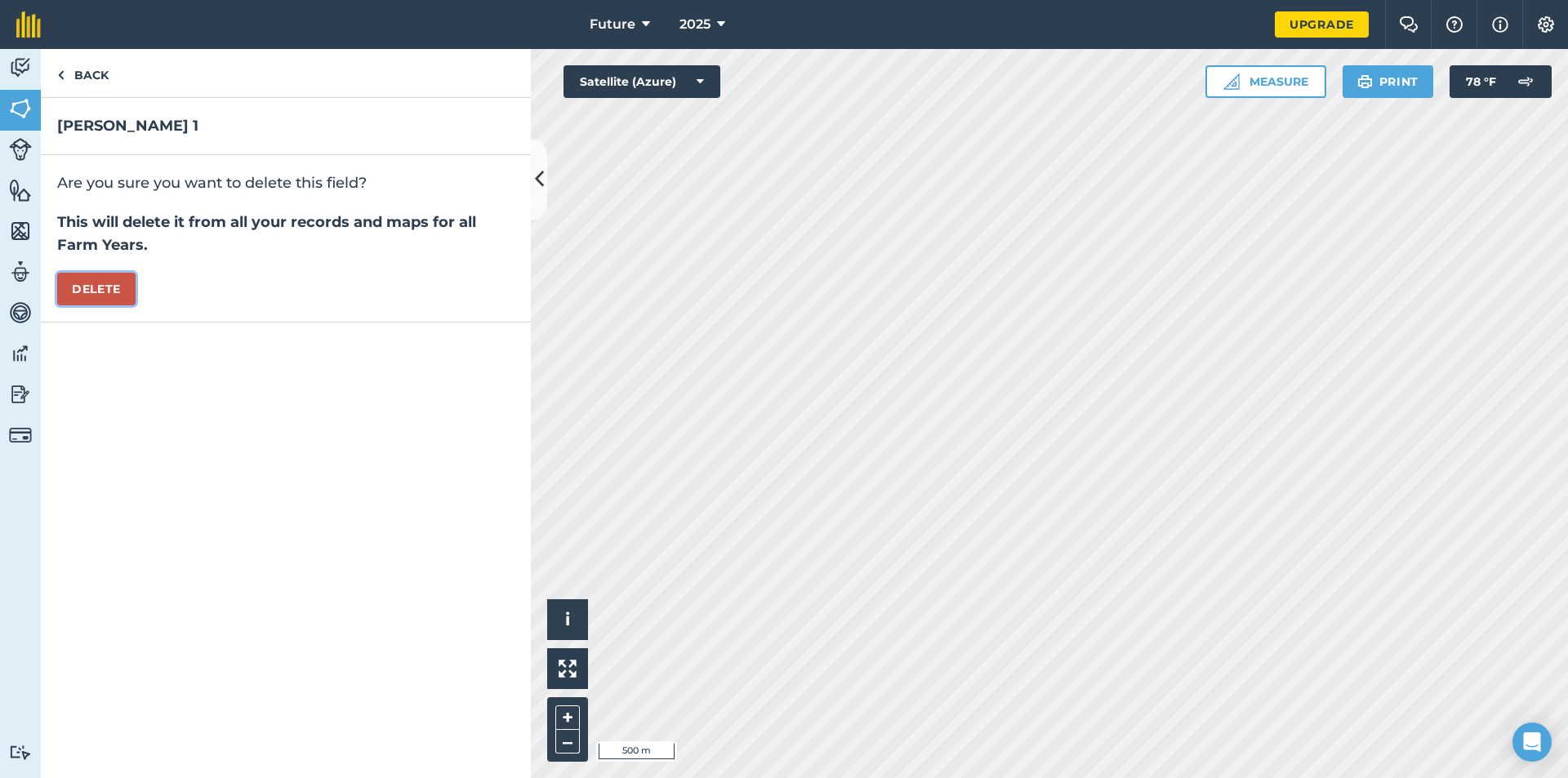
click at [121, 284] on button "Delete" at bounding box center [96, 289] width 78 height 33
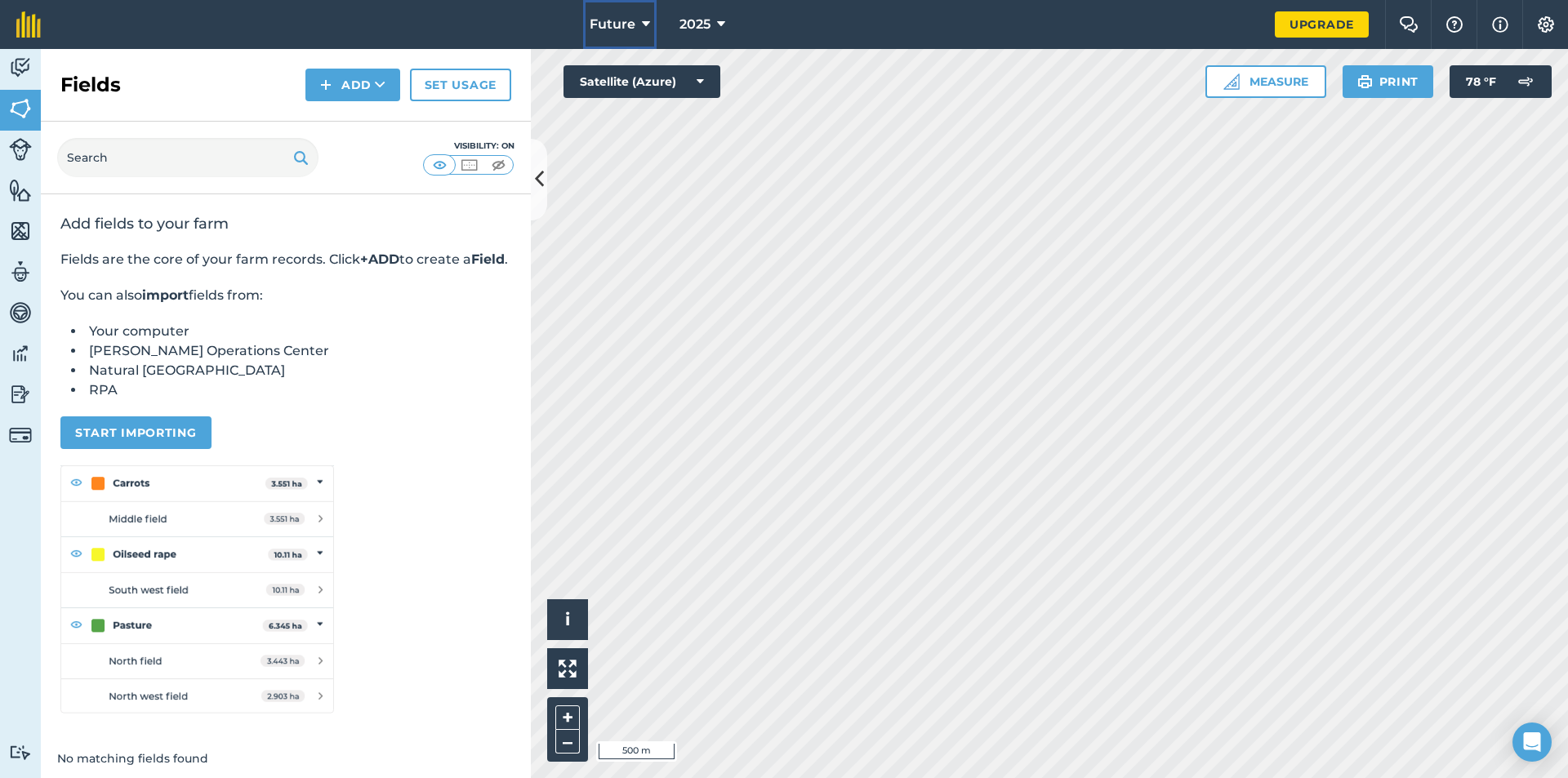
click at [597, 25] on span "Future" at bounding box center [612, 24] width 45 height 19
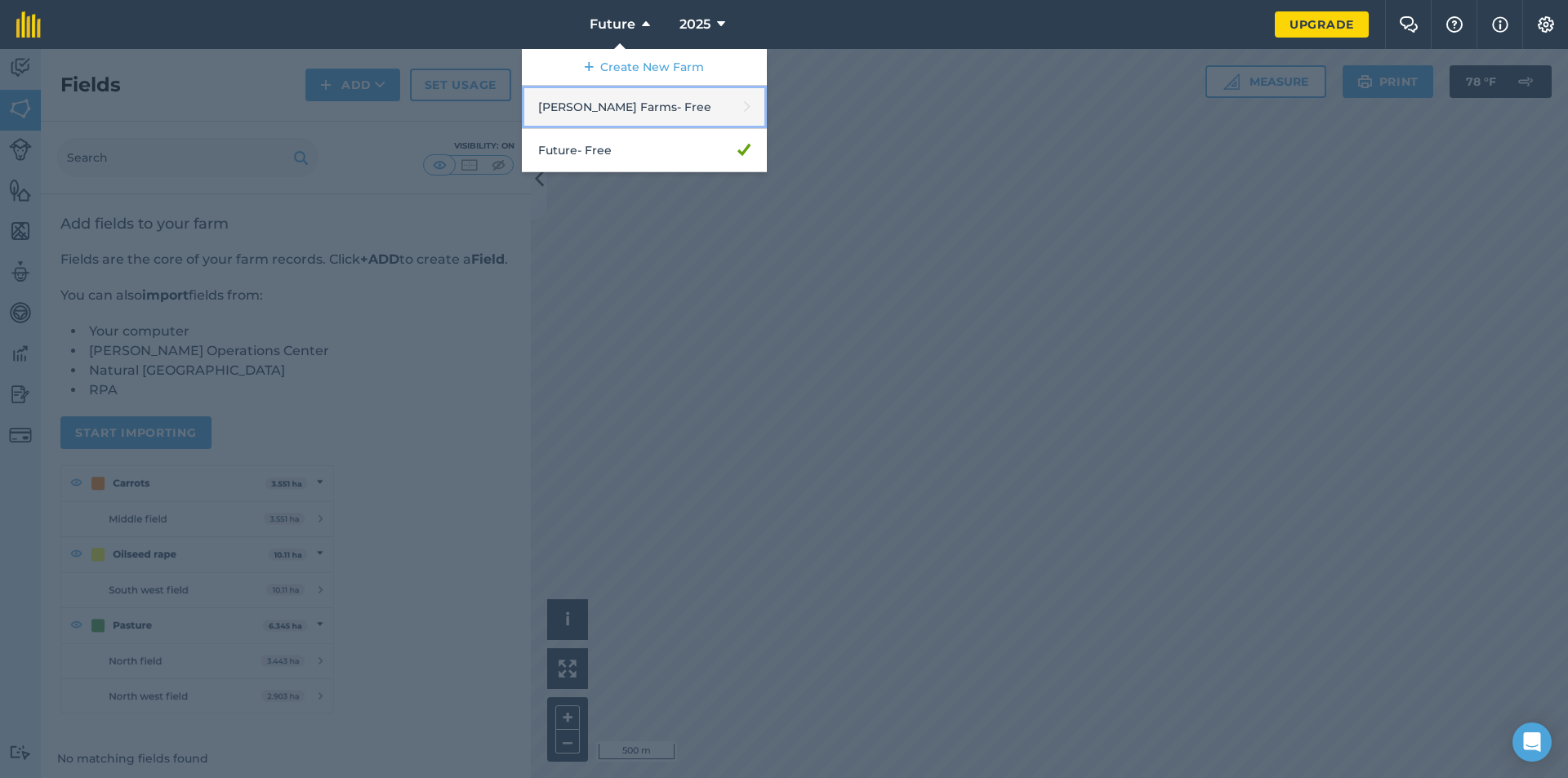
click at [612, 105] on link "[PERSON_NAME] Farms - Free" at bounding box center [644, 107] width 245 height 44
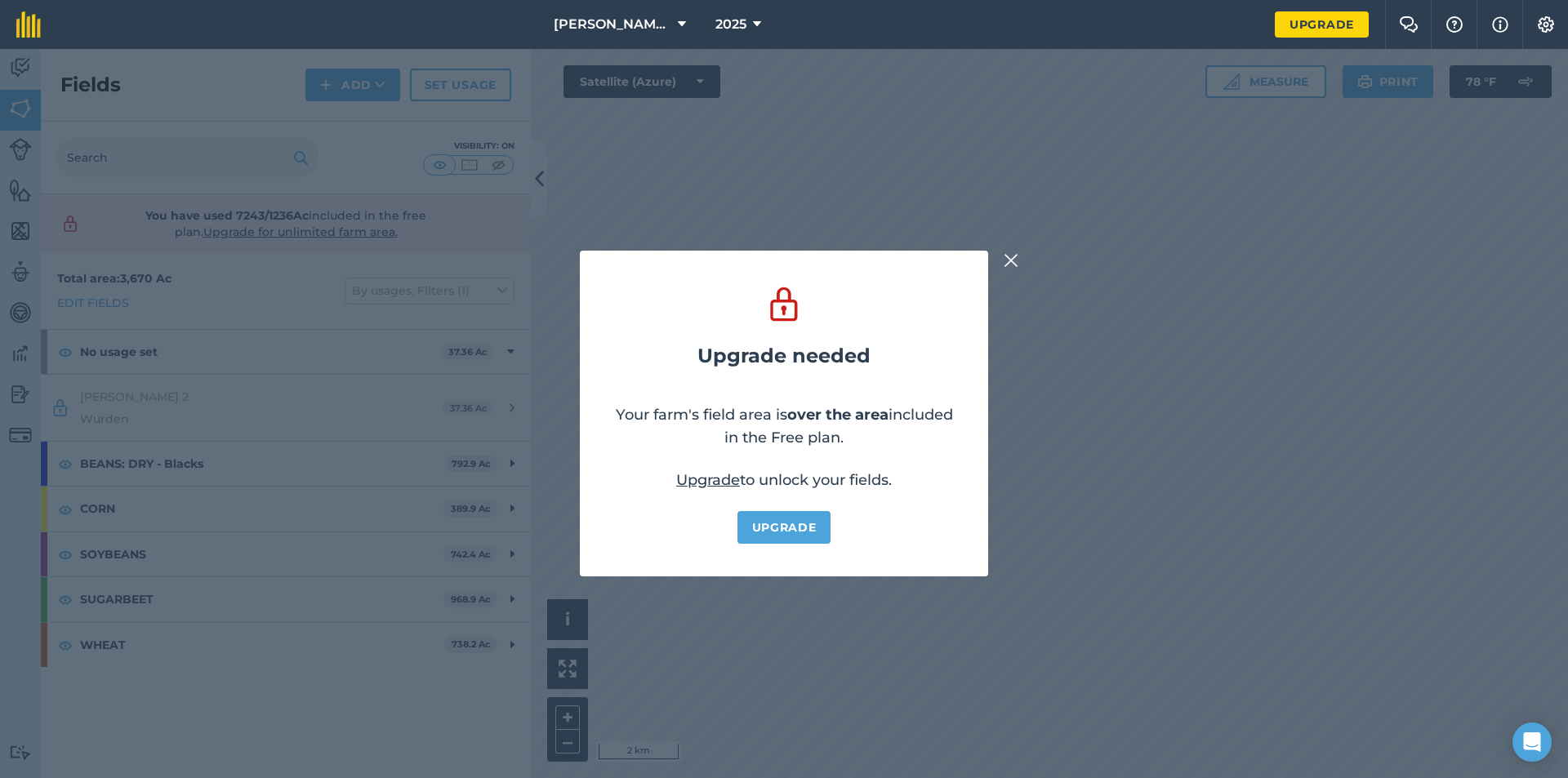
click at [1011, 258] on img at bounding box center [1010, 260] width 15 height 19
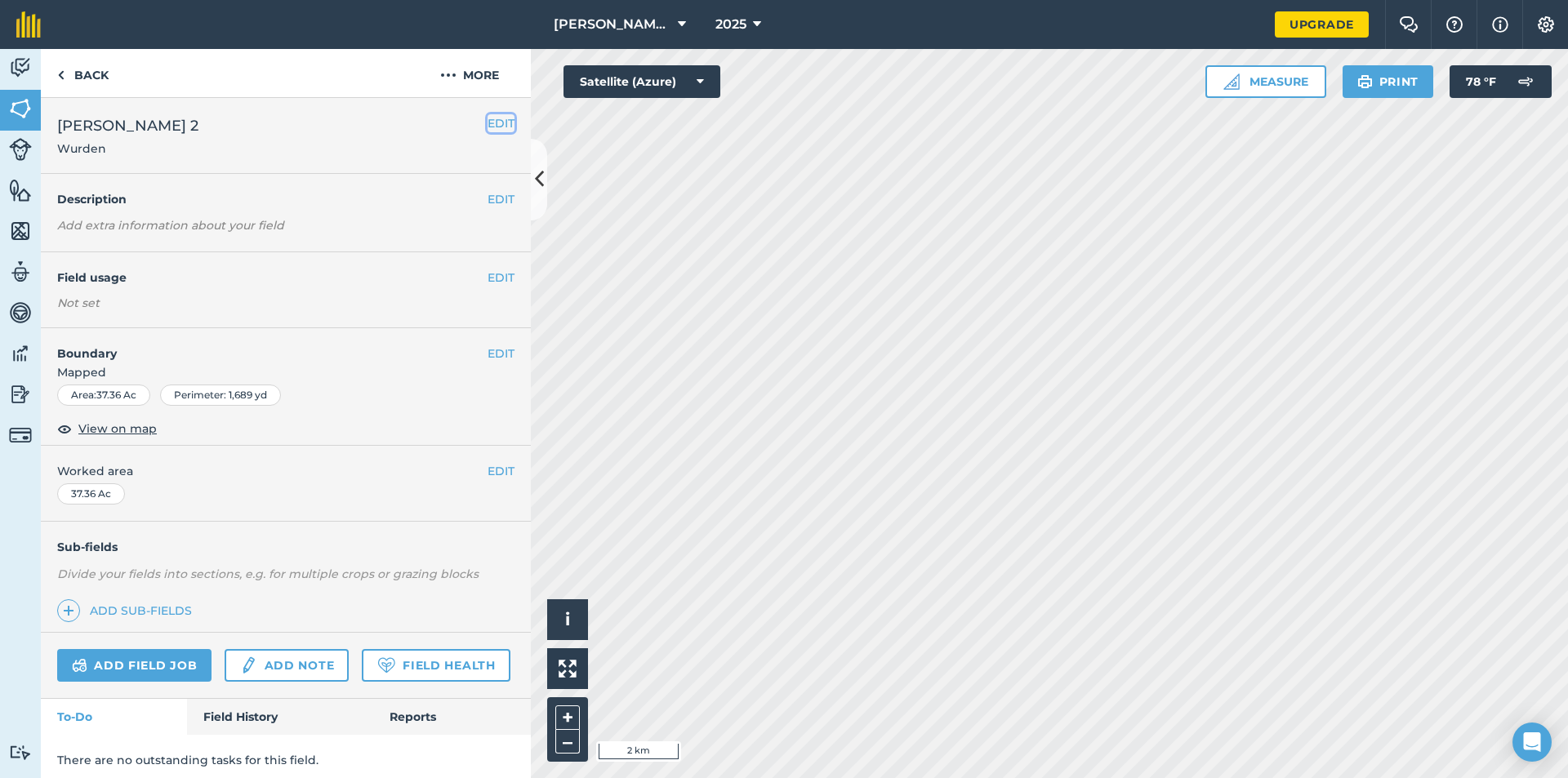
click at [494, 122] on button "EDIT" at bounding box center [501, 123] width 27 height 18
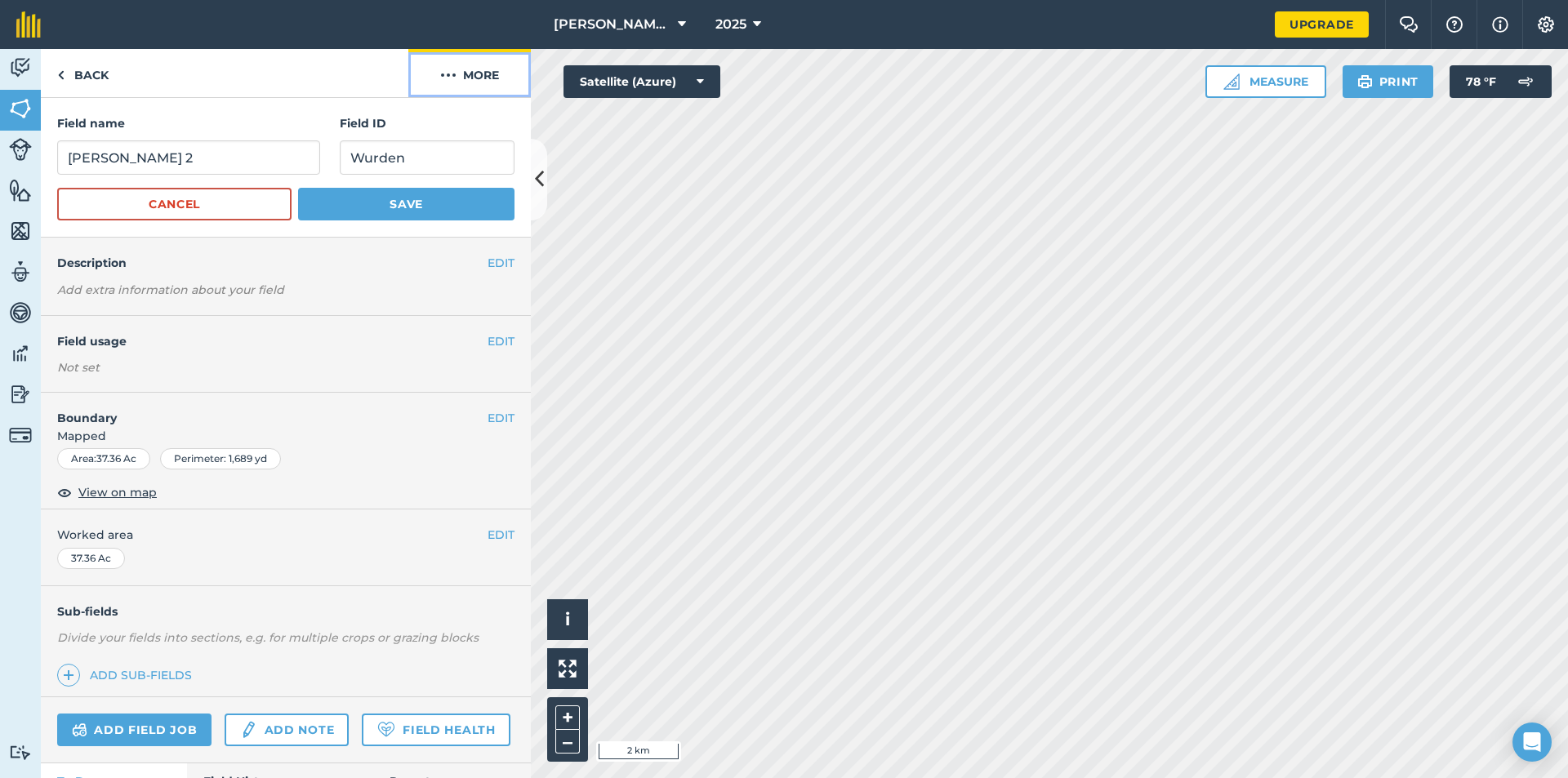
click at [485, 73] on button "More" at bounding box center [469, 74] width 123 height 48
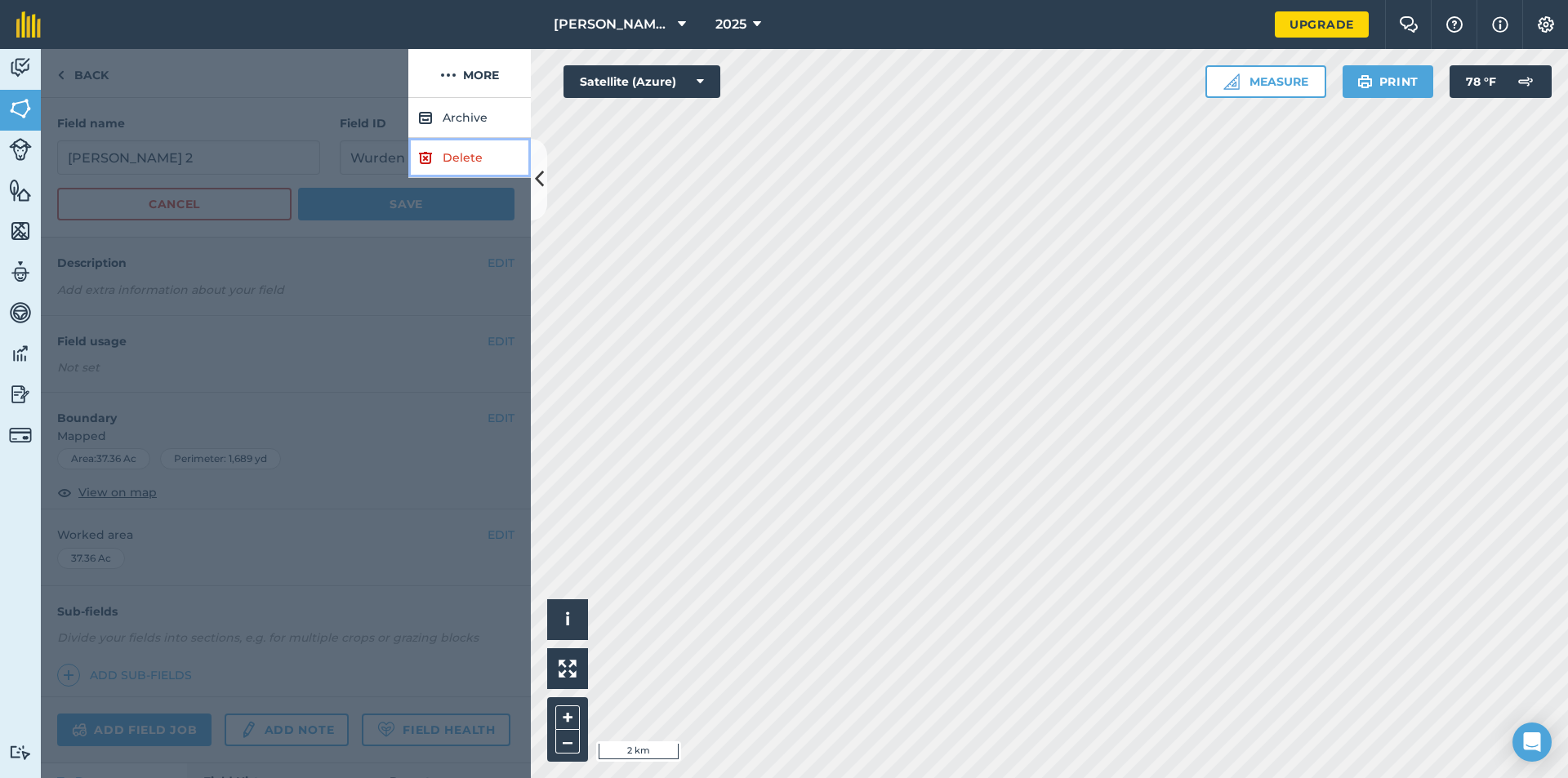
click at [462, 154] on link "Delete" at bounding box center [469, 158] width 123 height 40
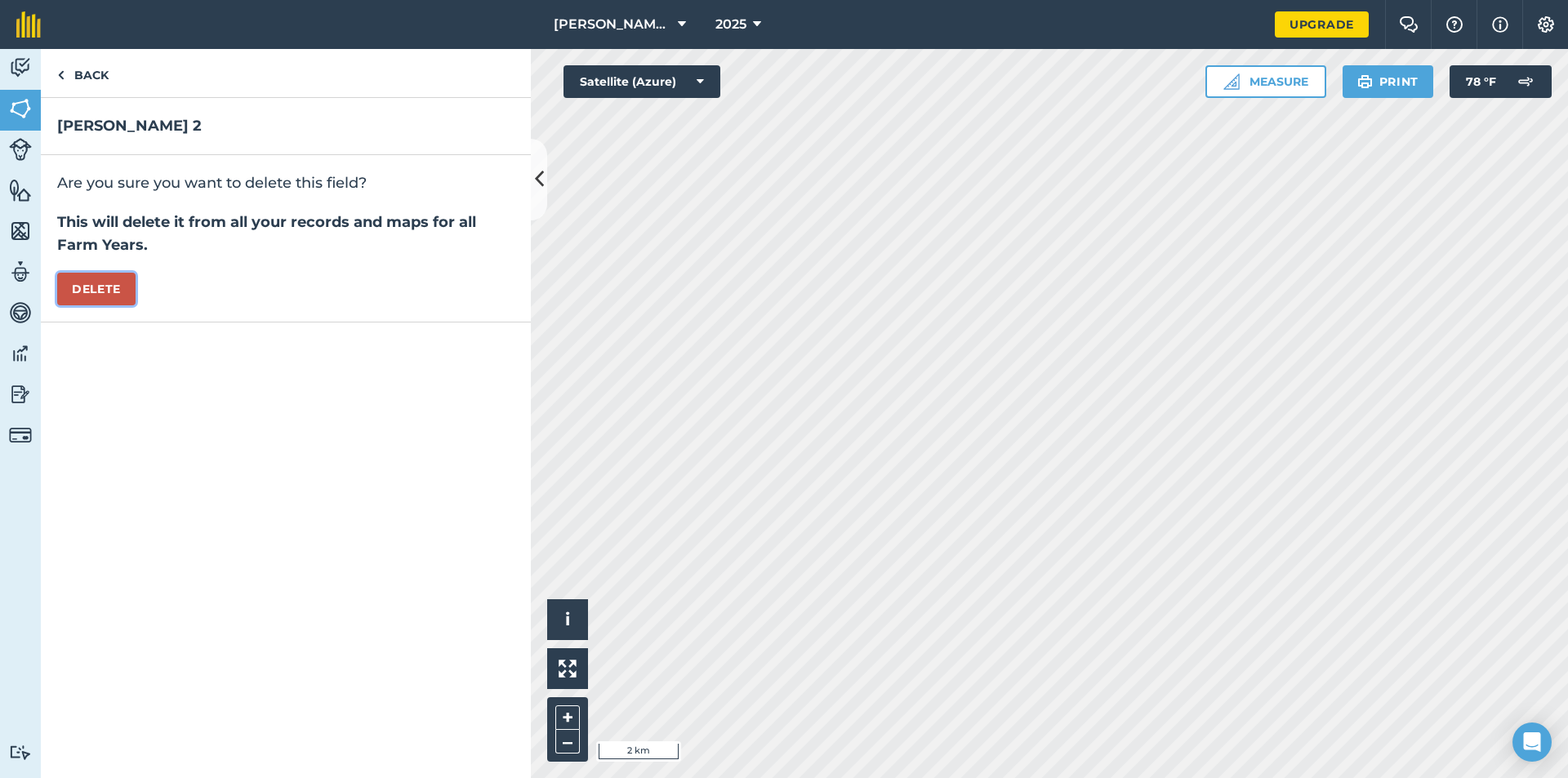
click at [109, 287] on button "Delete" at bounding box center [96, 289] width 78 height 33
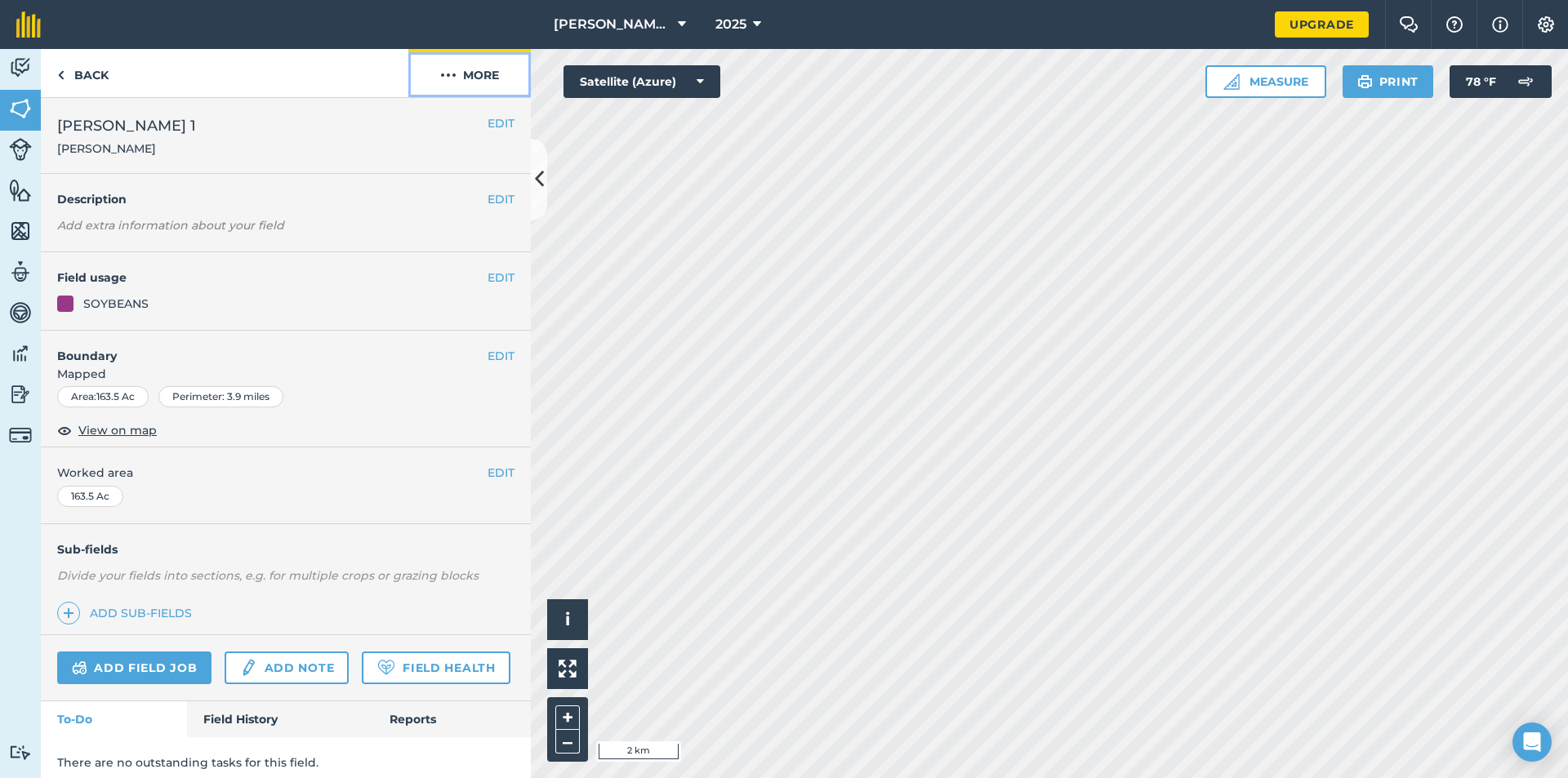
click at [482, 75] on button "More" at bounding box center [469, 74] width 123 height 48
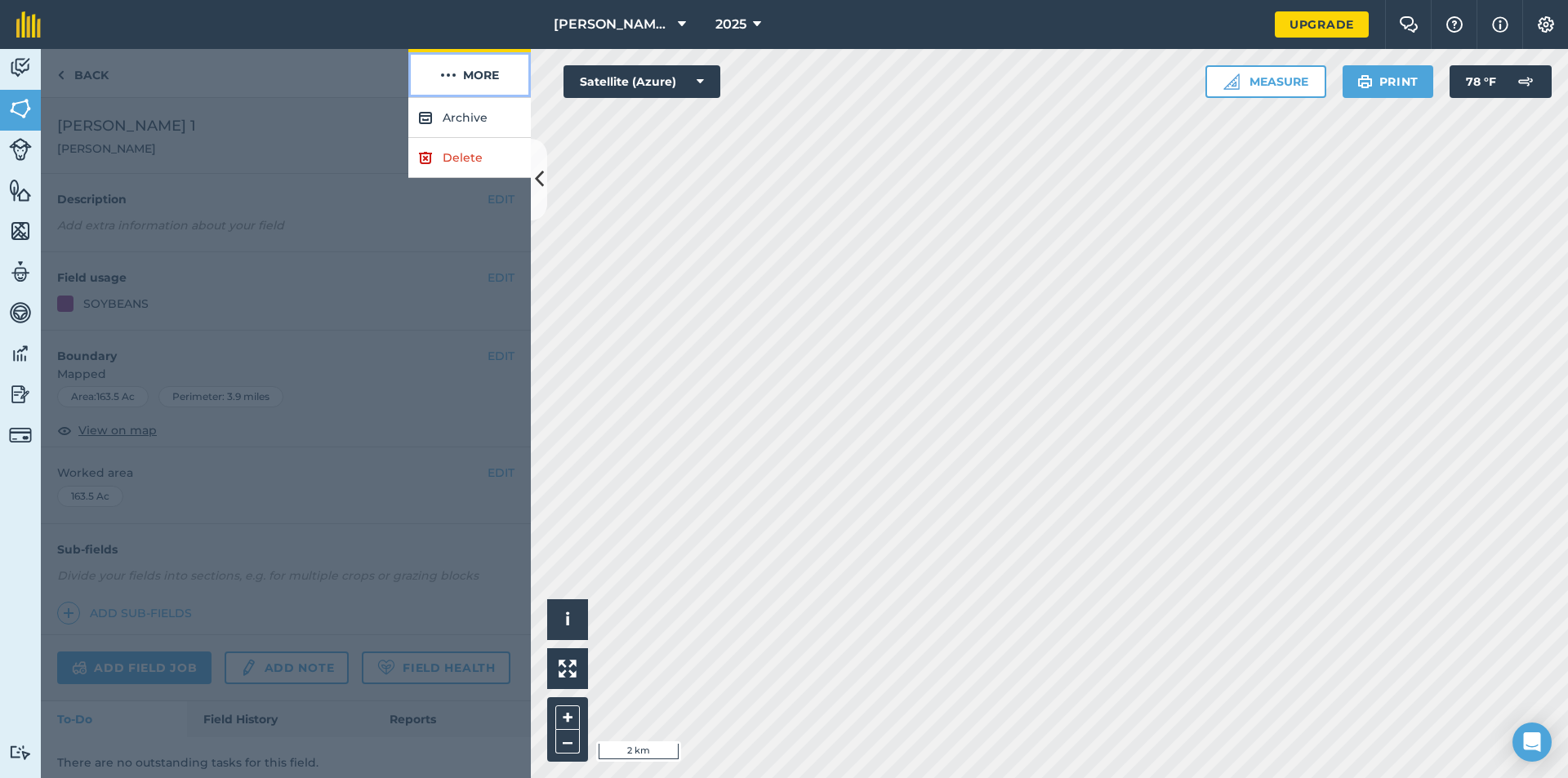
click at [482, 75] on button "More" at bounding box center [469, 74] width 123 height 48
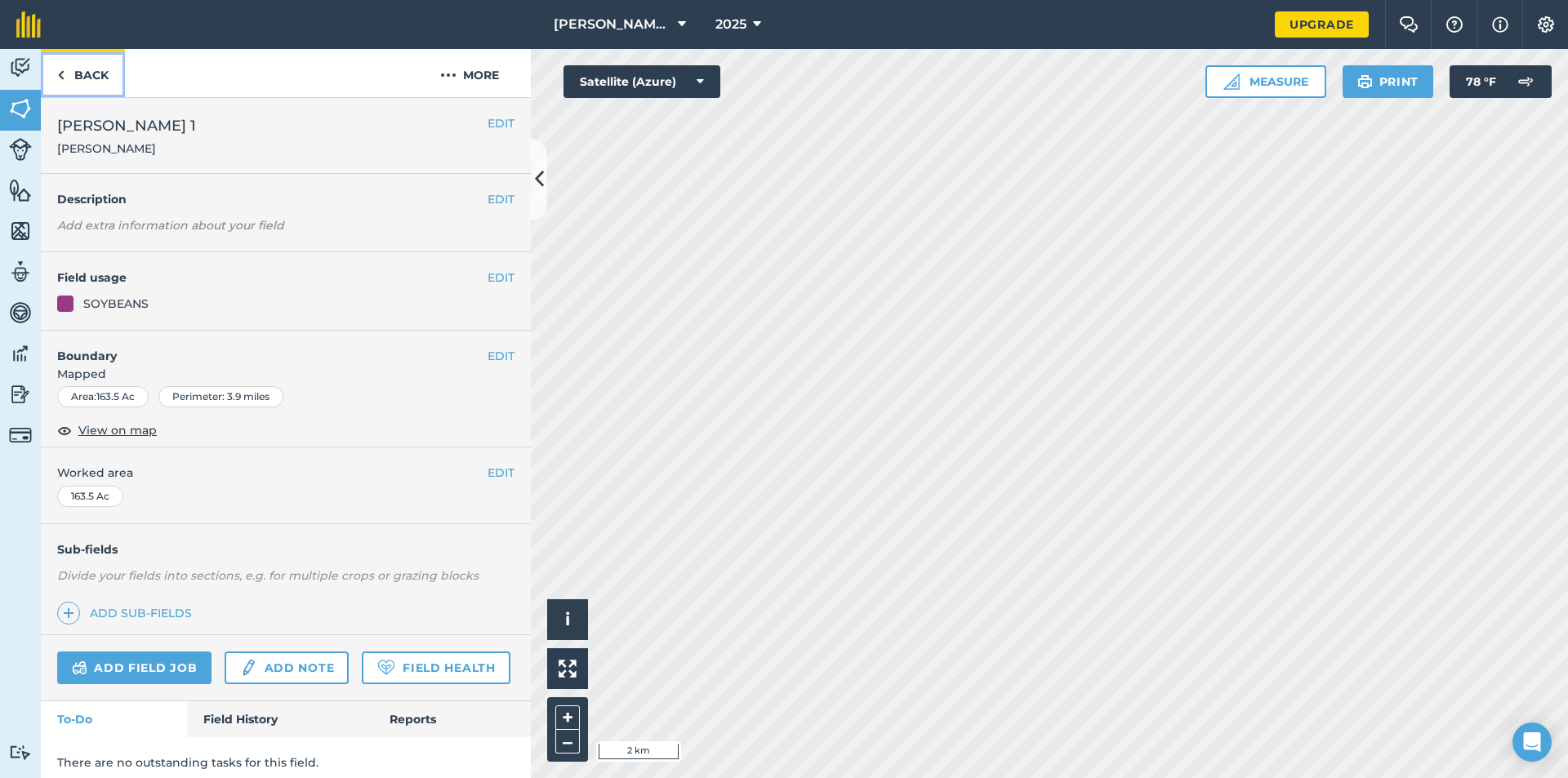
click at [55, 75] on link "Back" at bounding box center [82, 74] width 84 height 48
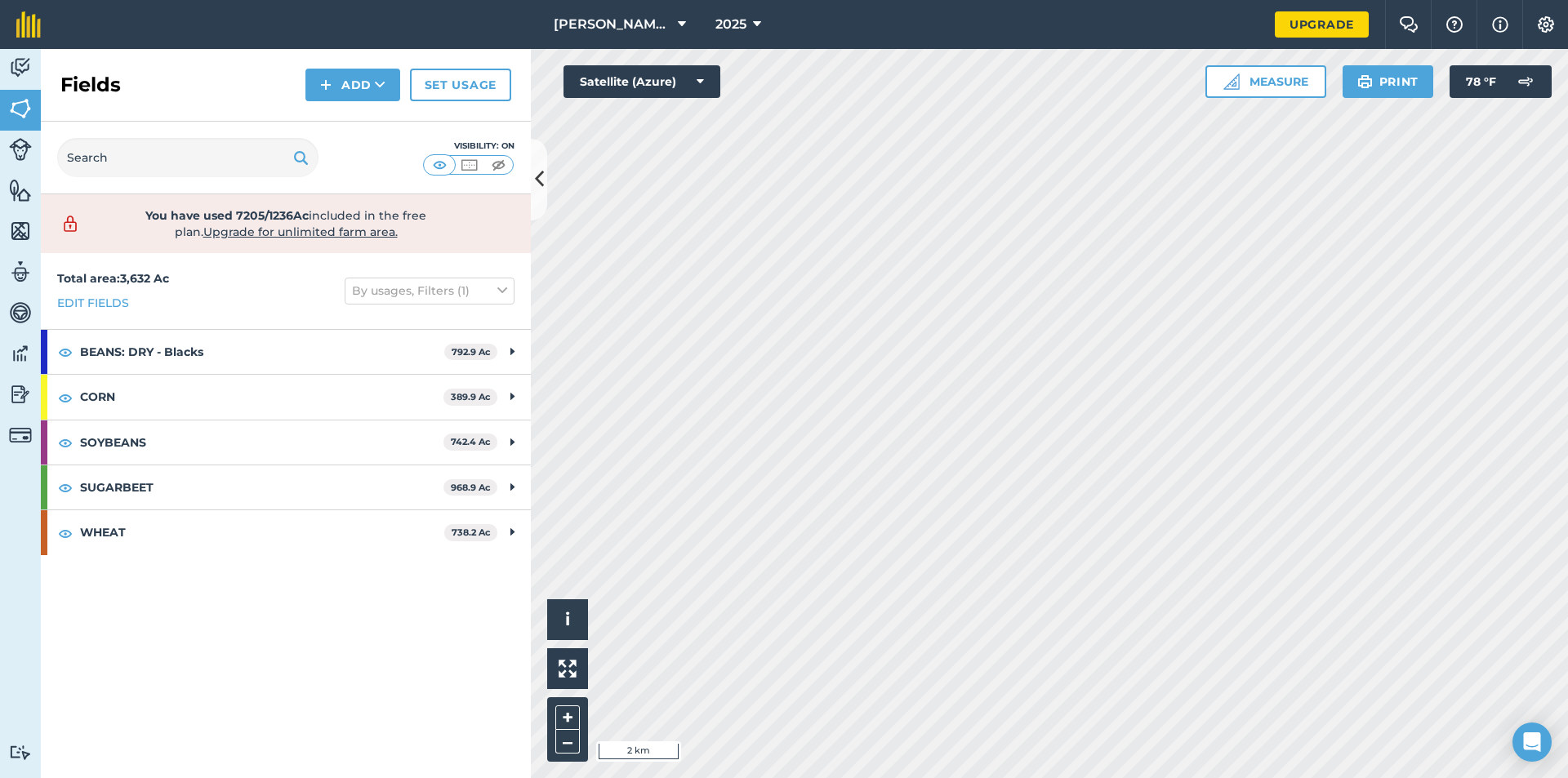
click at [218, 117] on div "Fields Add Set usage" at bounding box center [286, 85] width 490 height 73
click at [506, 524] on div "WHEAT 738.2 Ac" at bounding box center [286, 532] width 490 height 45
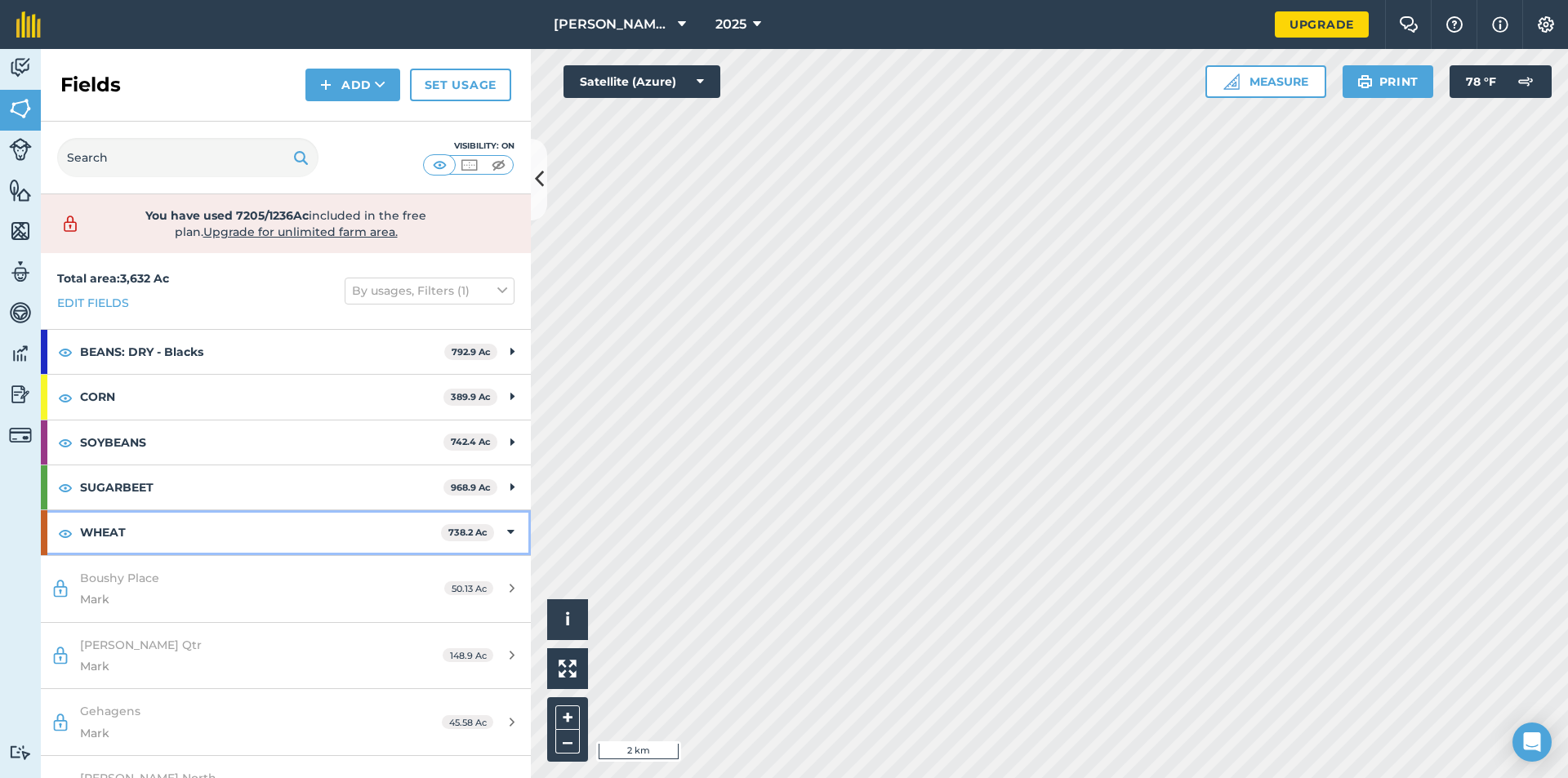
click at [507, 528] on icon at bounding box center [511, 532] width 8 height 18
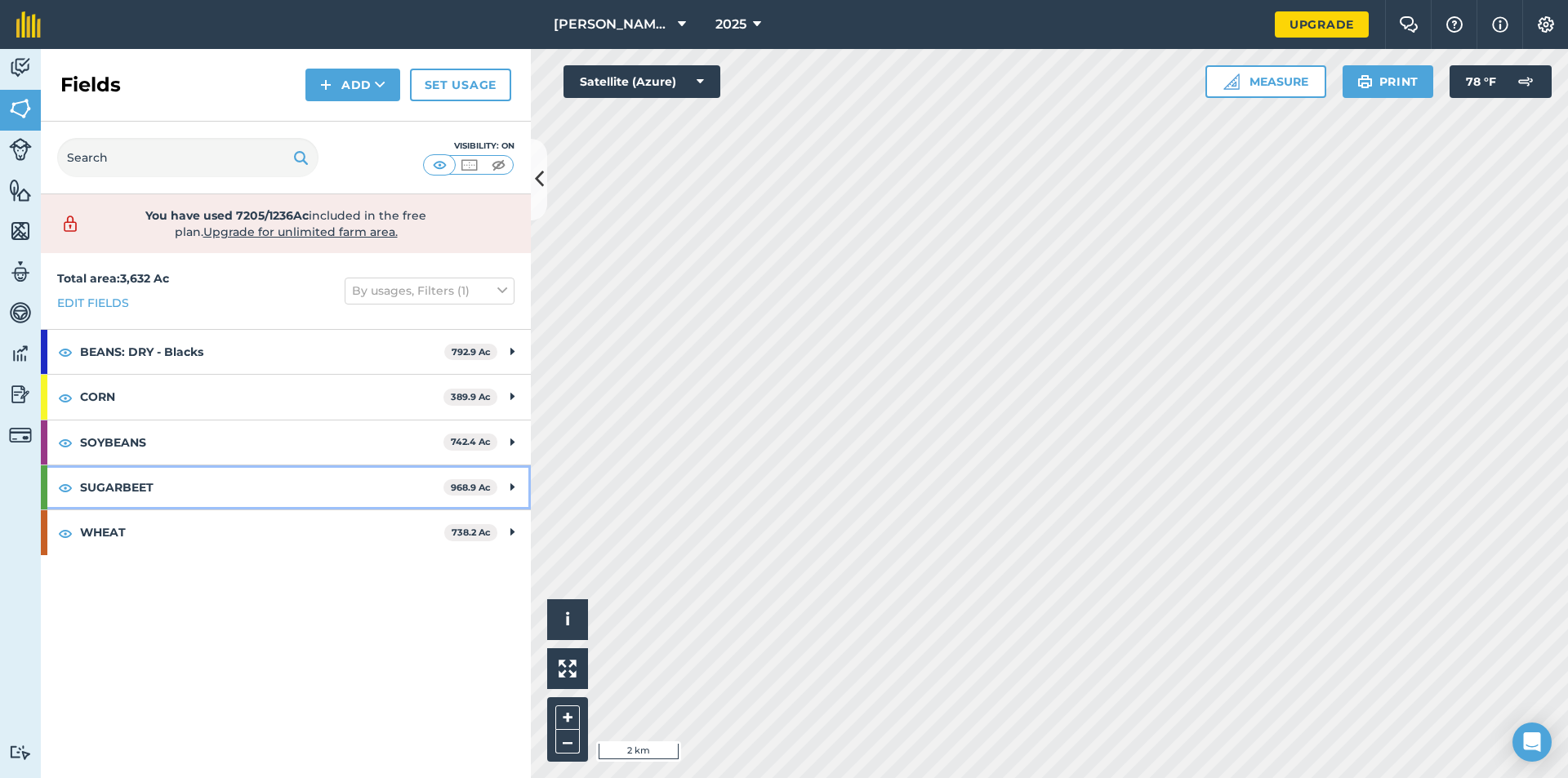
click at [500, 477] on div "SUGARBEET 968.9 Ac" at bounding box center [286, 488] width 490 height 45
click at [502, 482] on div "SUGARBEET 968.9 Ac" at bounding box center [286, 488] width 490 height 45
